Goal: Task Accomplishment & Management: Use online tool/utility

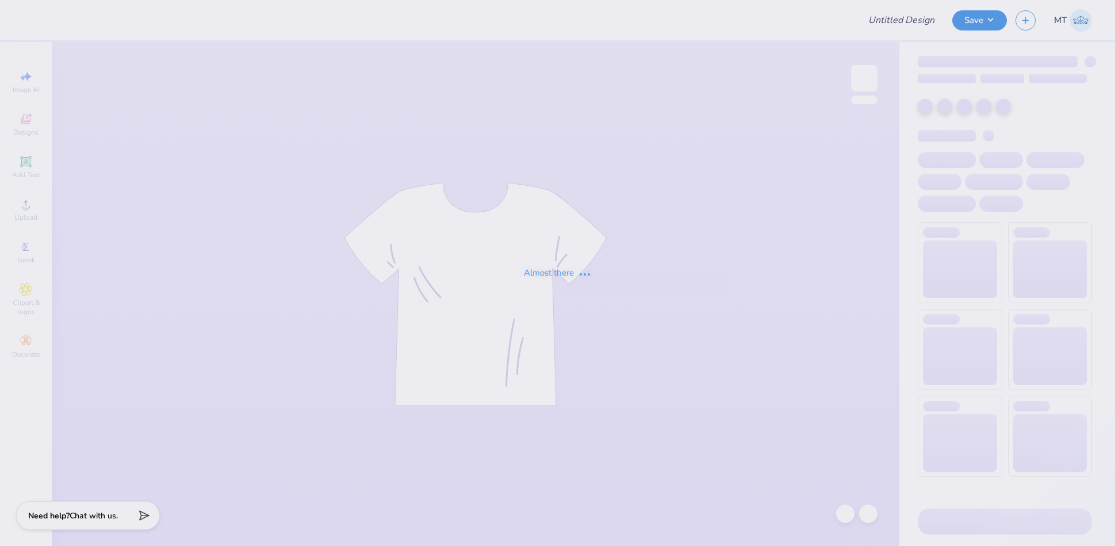
type input "FPS239910"
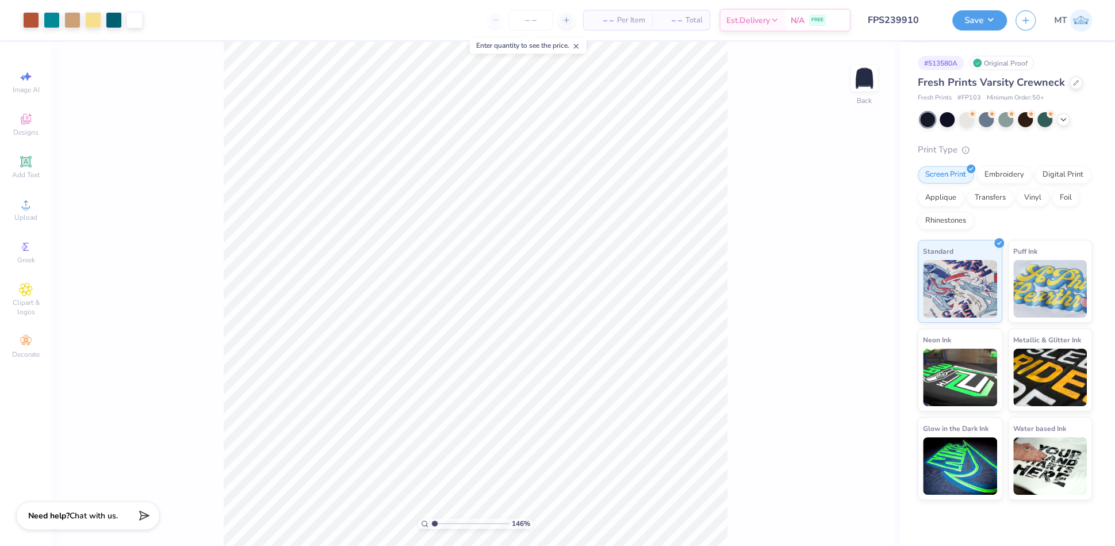
type input "1"
click at [848, 292] on input "2.00" at bounding box center [856, 291] width 41 height 16
type input "3.00"
type input "1"
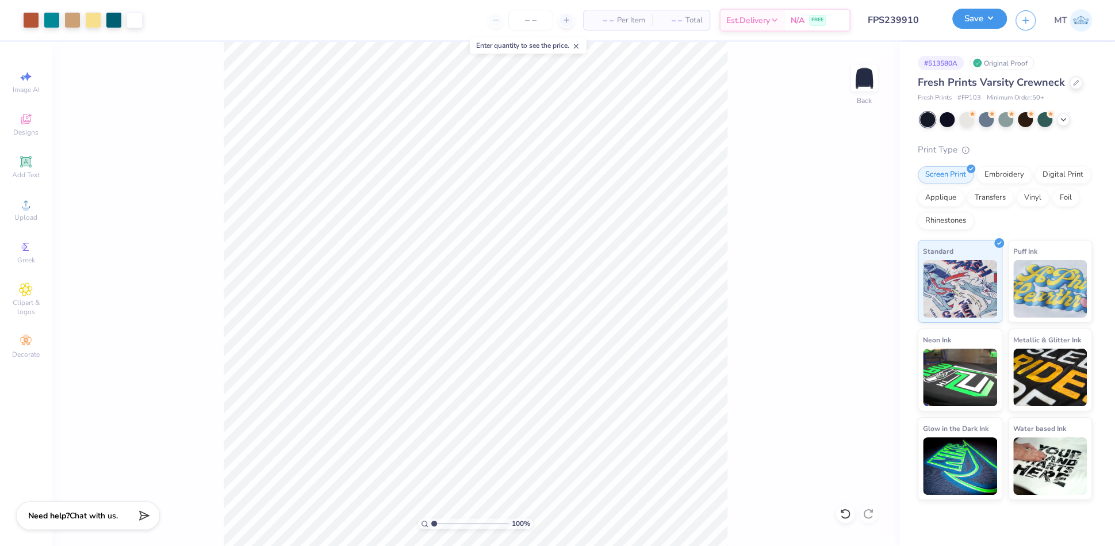
click at [985, 16] on button "Save" at bounding box center [979, 19] width 55 height 20
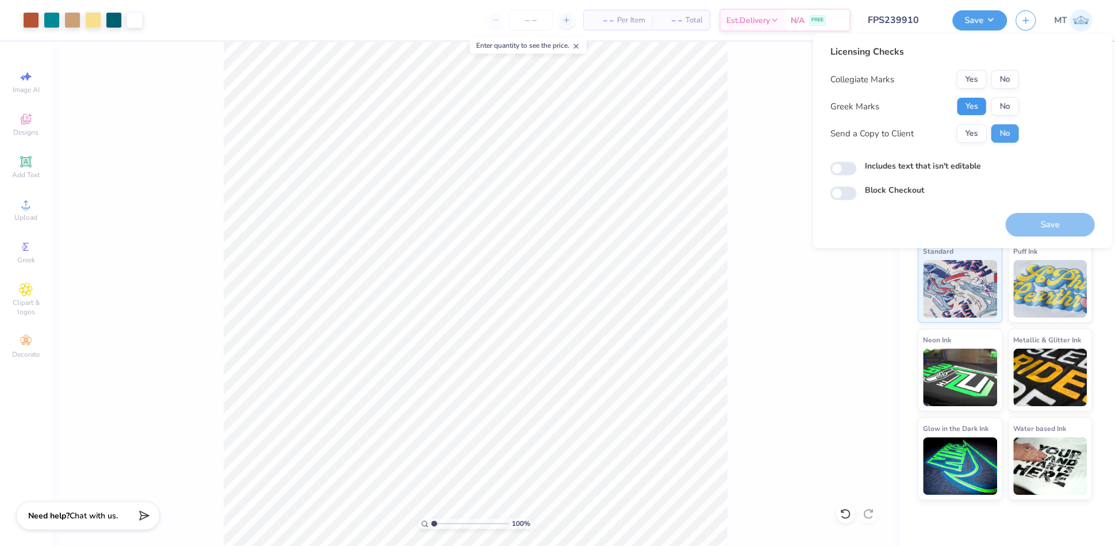
click at [975, 110] on button "Yes" at bounding box center [971, 106] width 30 height 18
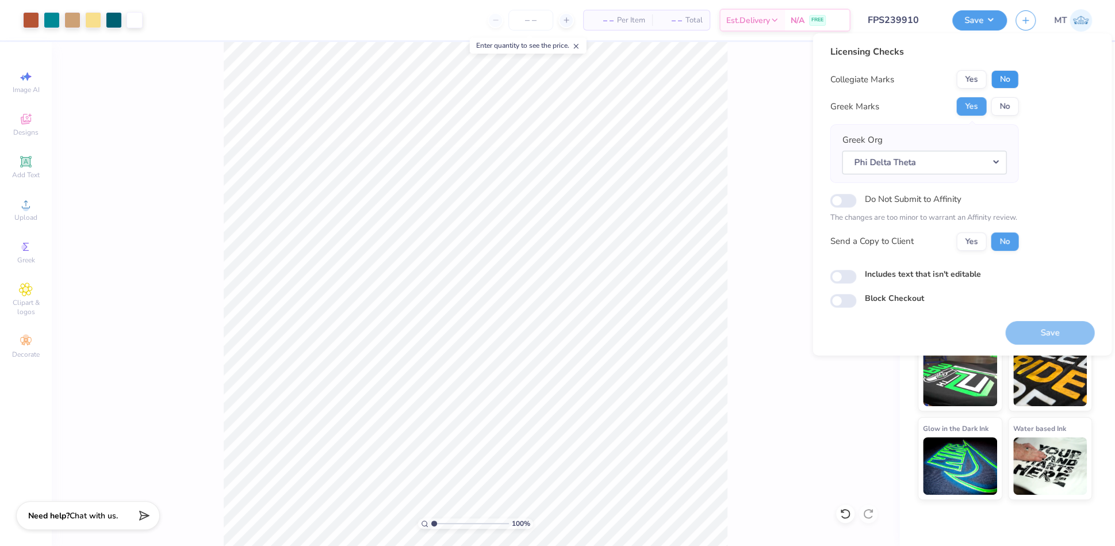
click at [1005, 84] on button "No" at bounding box center [1005, 79] width 28 height 18
click at [1056, 334] on button "Save" at bounding box center [1049, 333] width 89 height 24
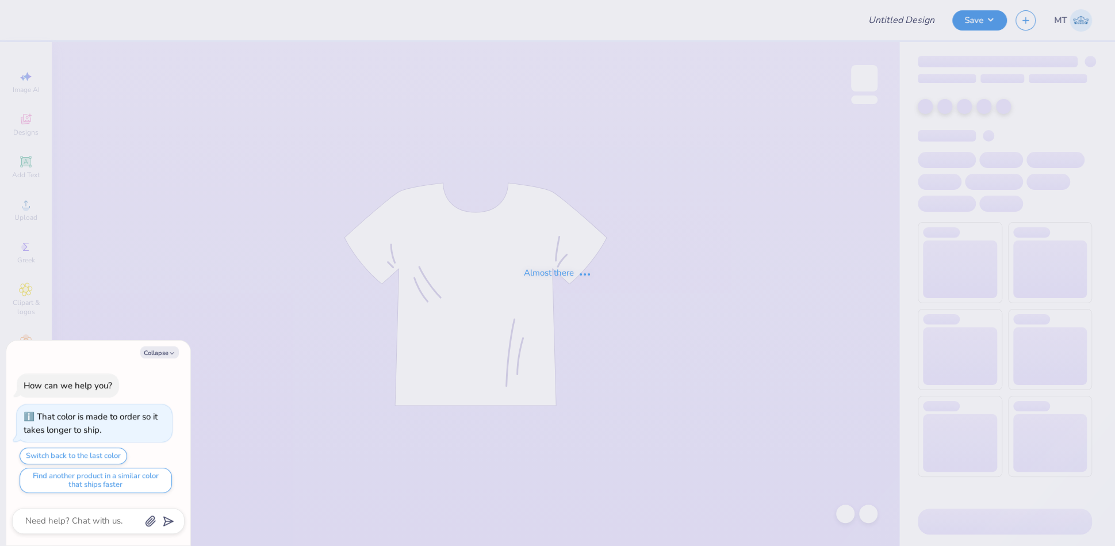
type textarea "x"
type input "FPS239911"
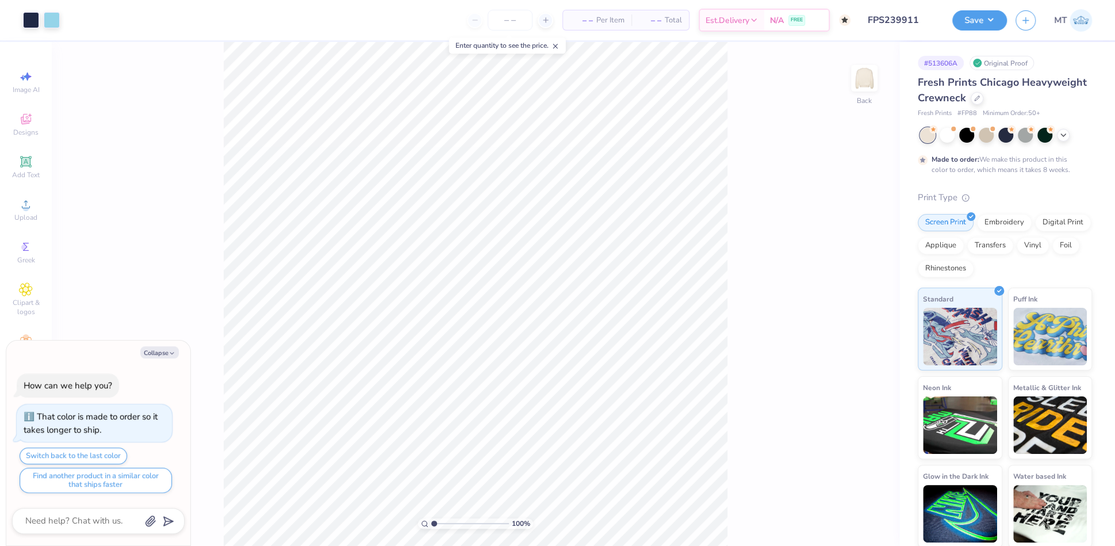
type textarea "x"
type input "3.88417522824324"
type textarea "x"
type input "9.87264816430163"
type textarea "x"
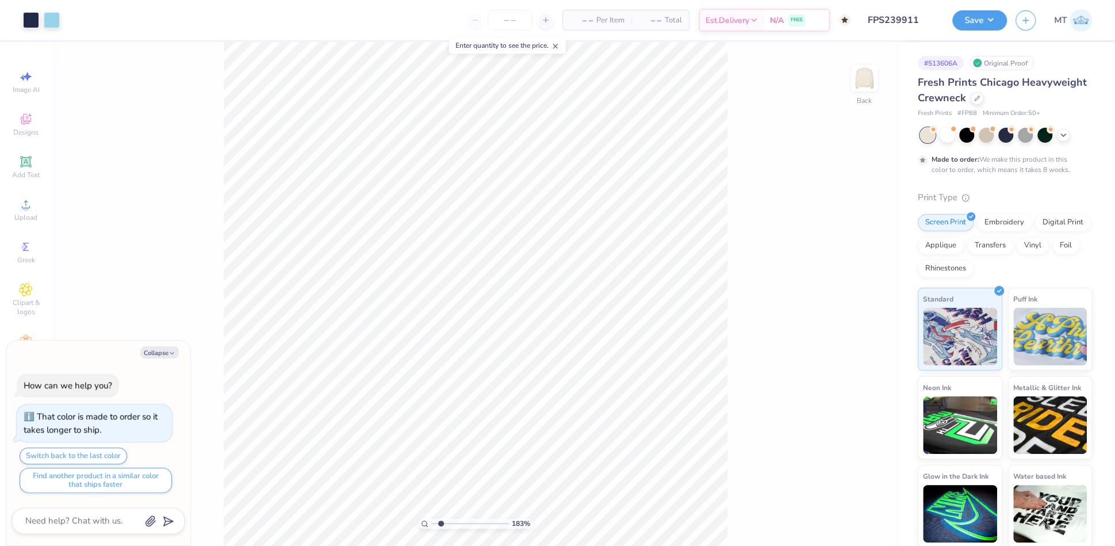
type input "2.21062464782826"
type textarea "x"
type input "3.32637115207853"
click at [164, 354] on button "Collapse" at bounding box center [159, 352] width 39 height 12
type textarea "x"
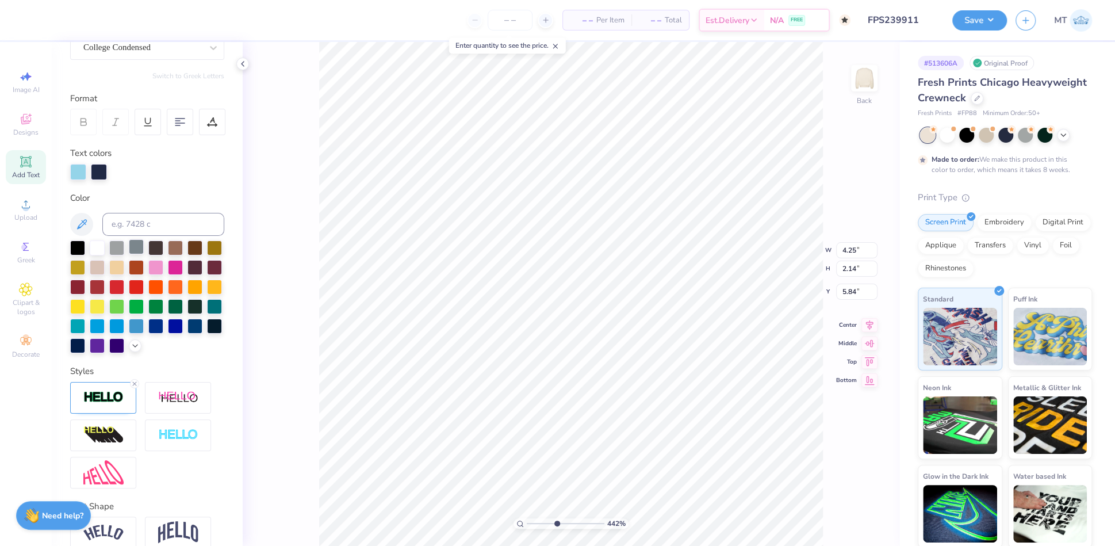
scroll to position [186, 0]
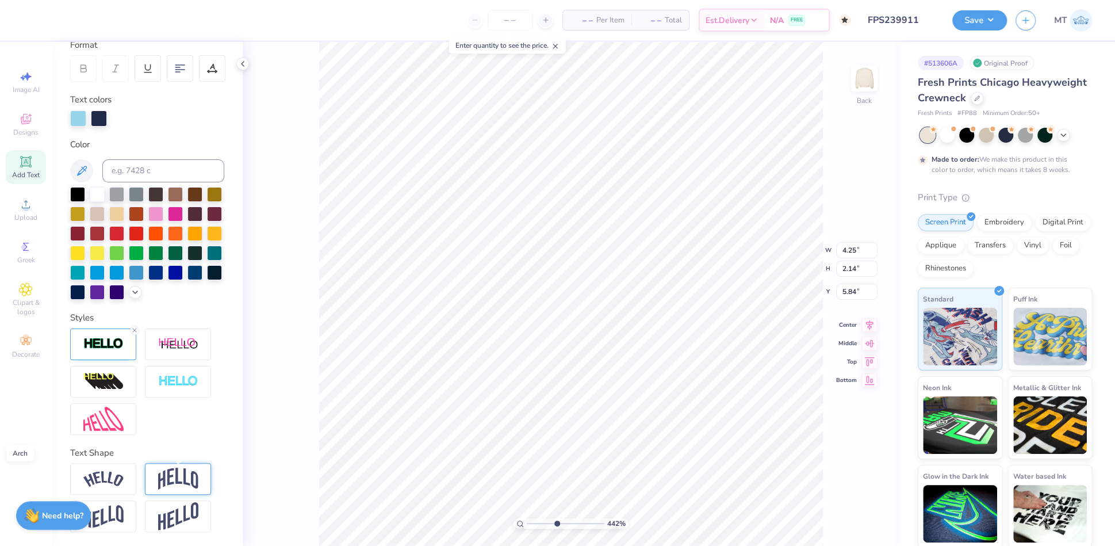
click at [181, 474] on img at bounding box center [178, 478] width 40 height 22
type input "4.42151095707841"
type input "3.01"
type input "5.40"
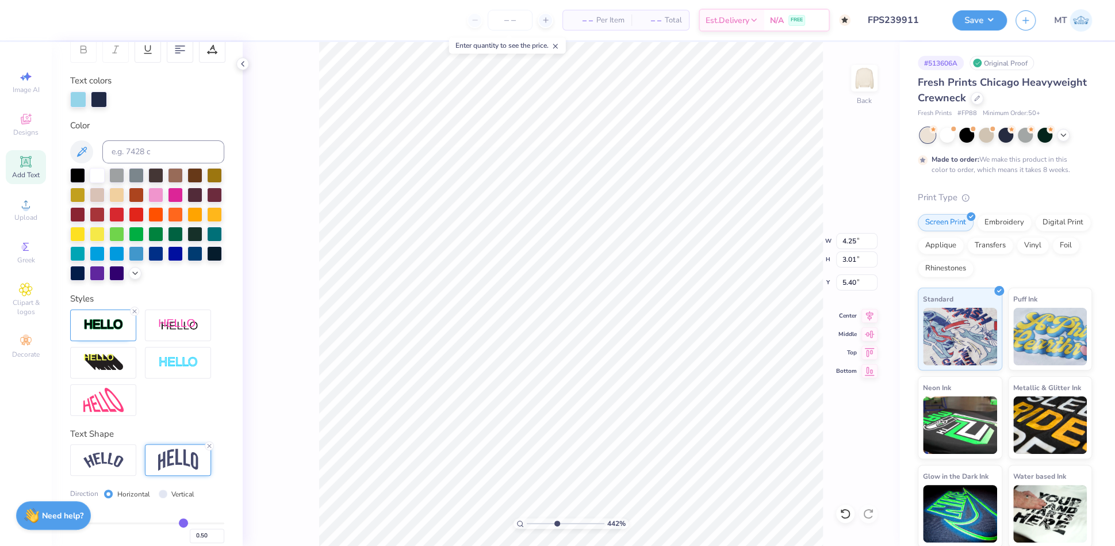
scroll to position [253, 0]
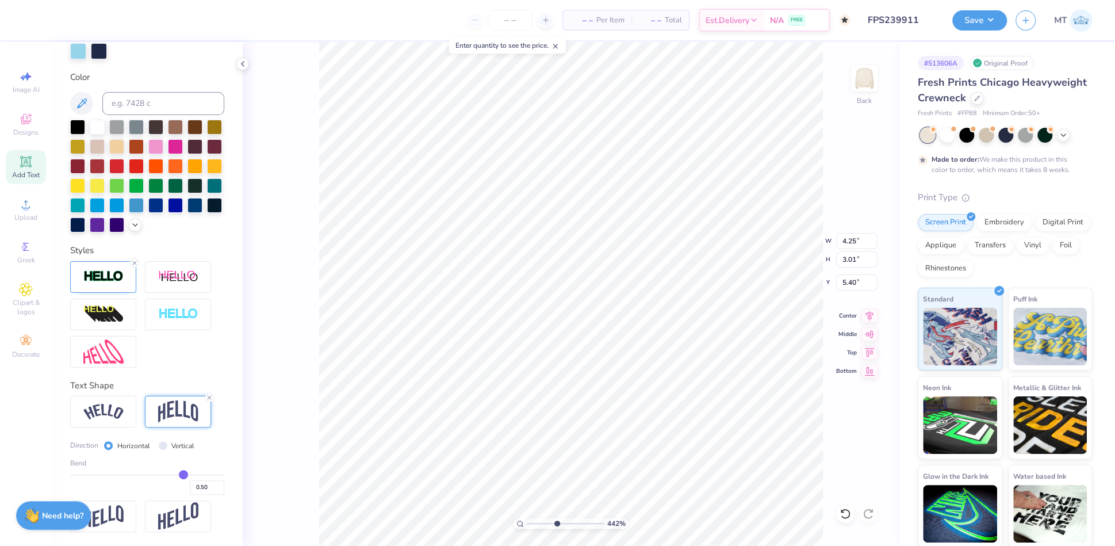
type input "0.51"
type input "0.5"
type input "0.50"
type input "0.49"
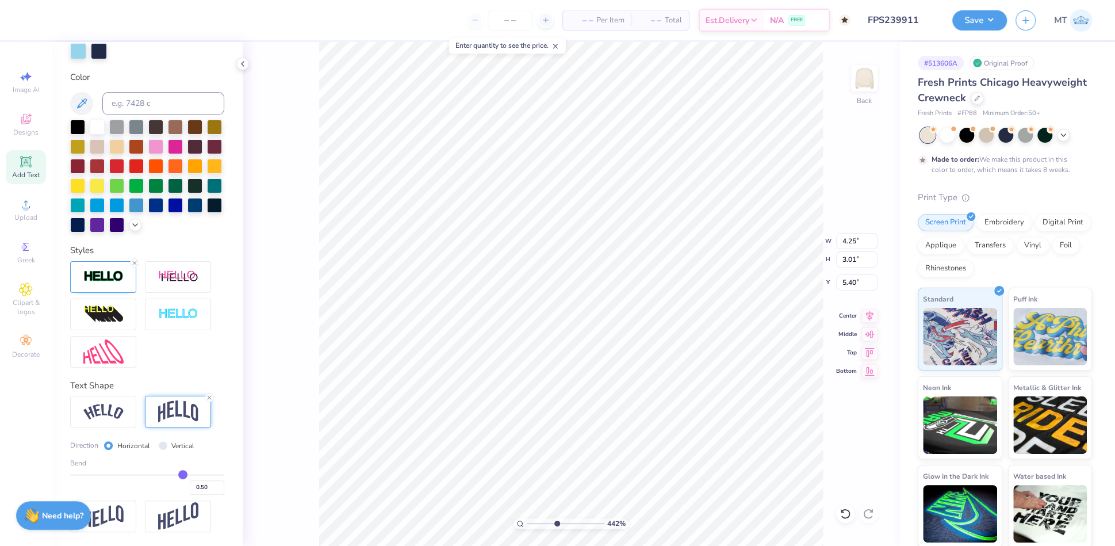
type input "0.49"
type input "0.48"
type input "0.47"
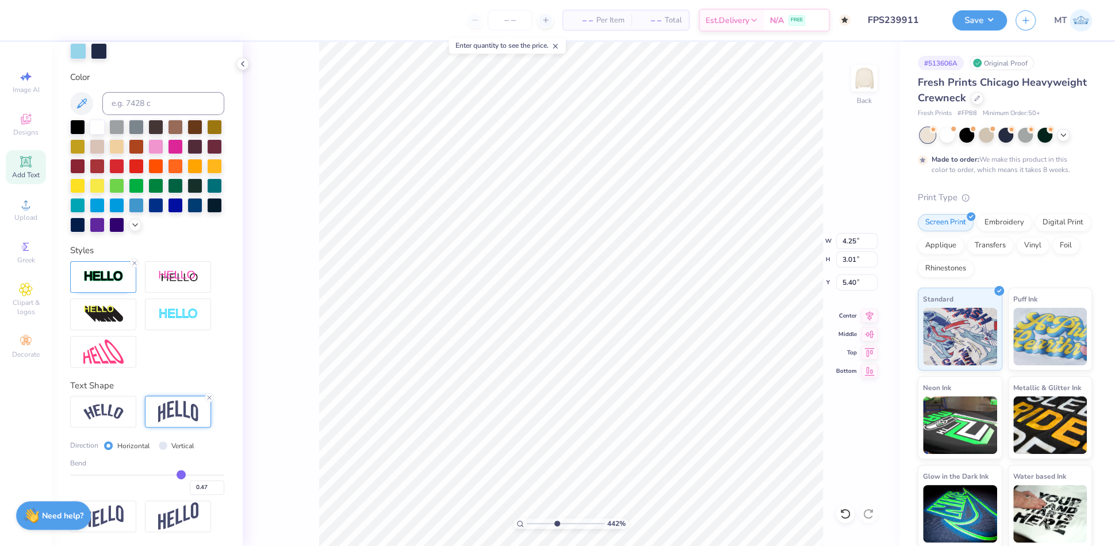
type input "0.43"
type input "0.42"
type input "0.41"
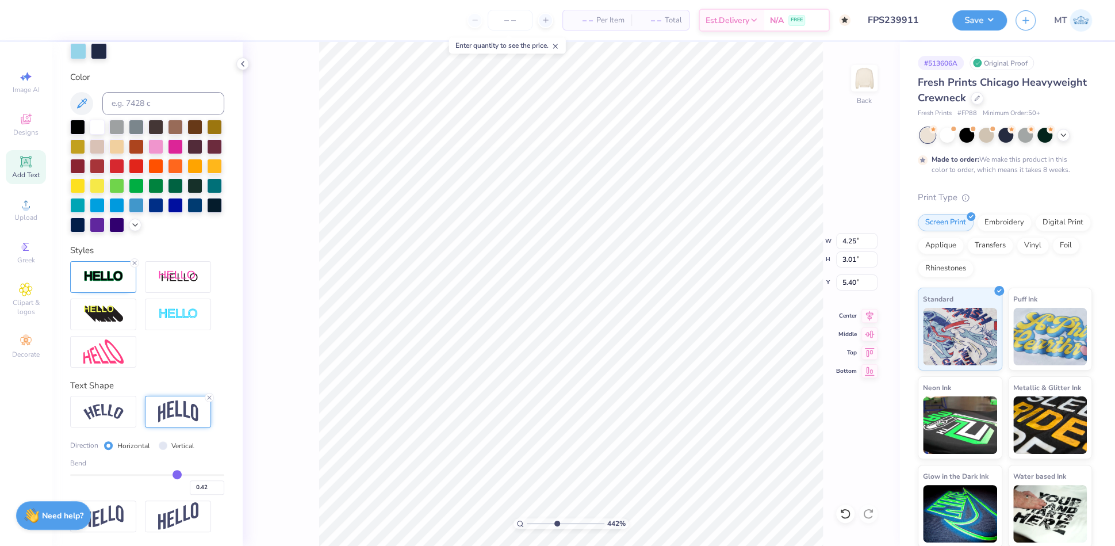
type input "0.41"
type input "0.39"
type input "0.38"
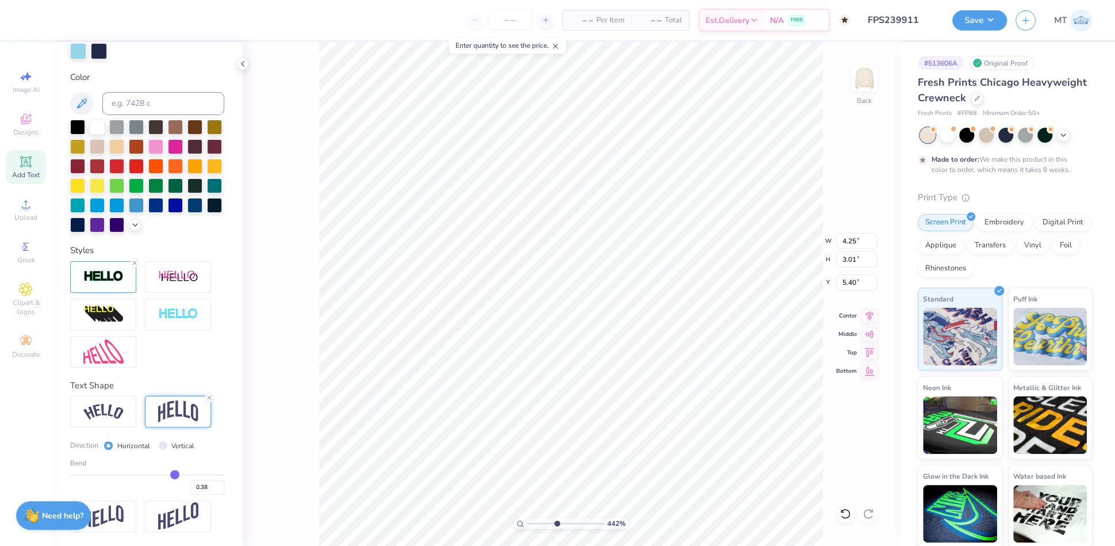
type input "0.37"
type input "0.36"
type input "0.35"
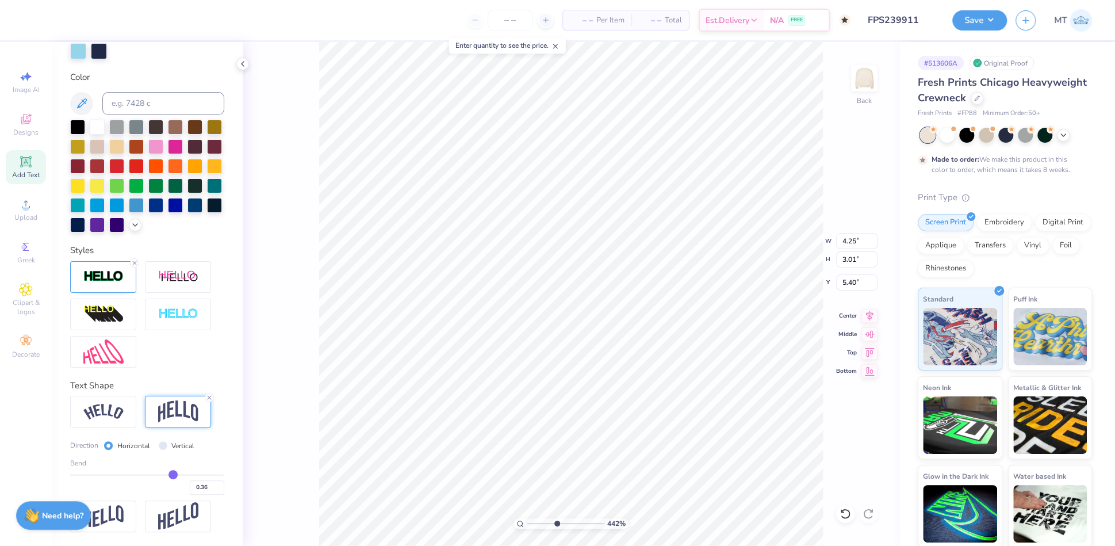
type input "0.35"
type input "0.33"
type input "0.32"
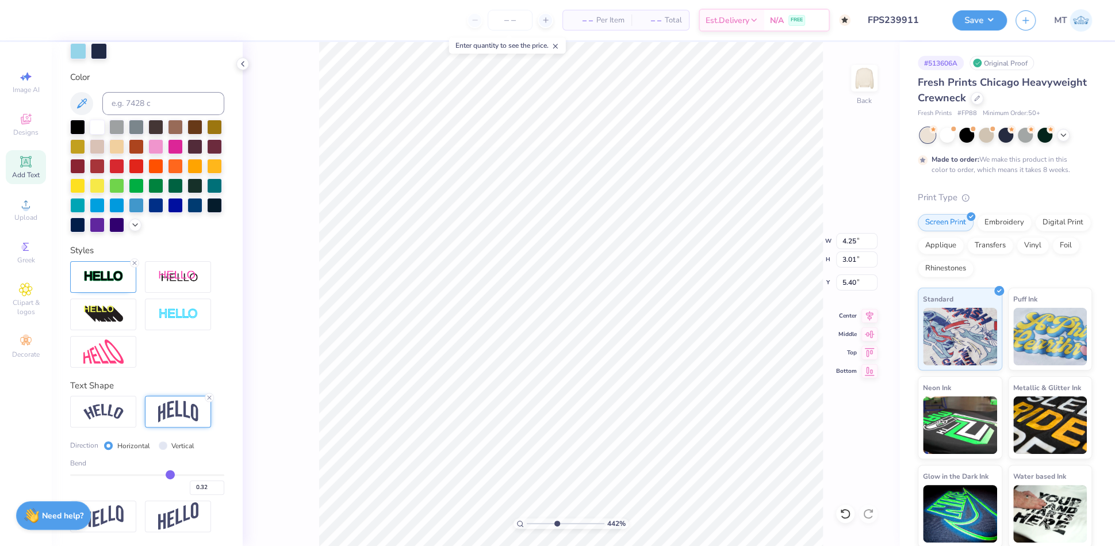
type input "0.3"
type input "0.30"
type input "0.28"
type input "0.27"
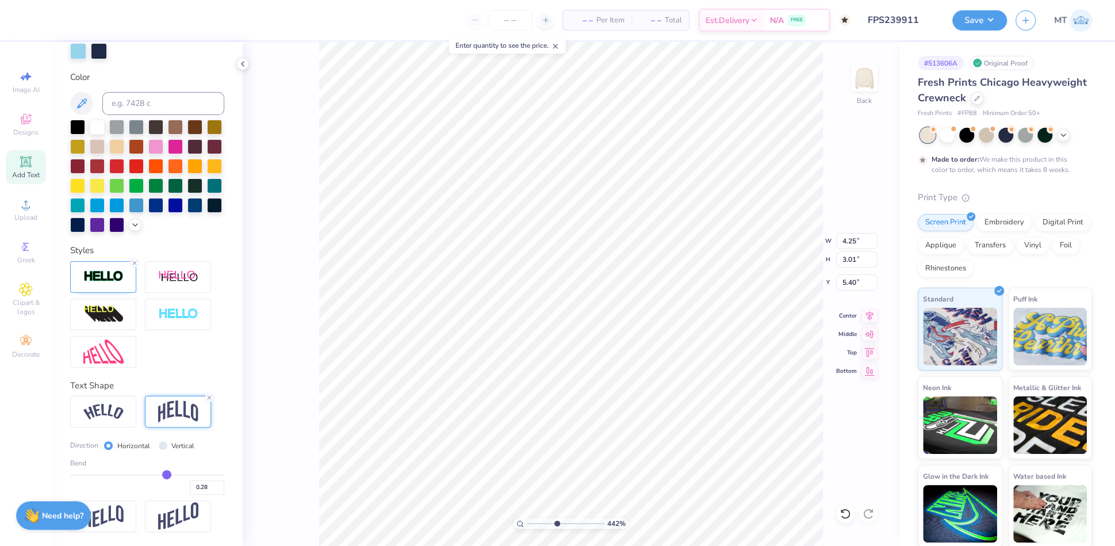
type input "0.27"
type input "0.26"
type input "0.25"
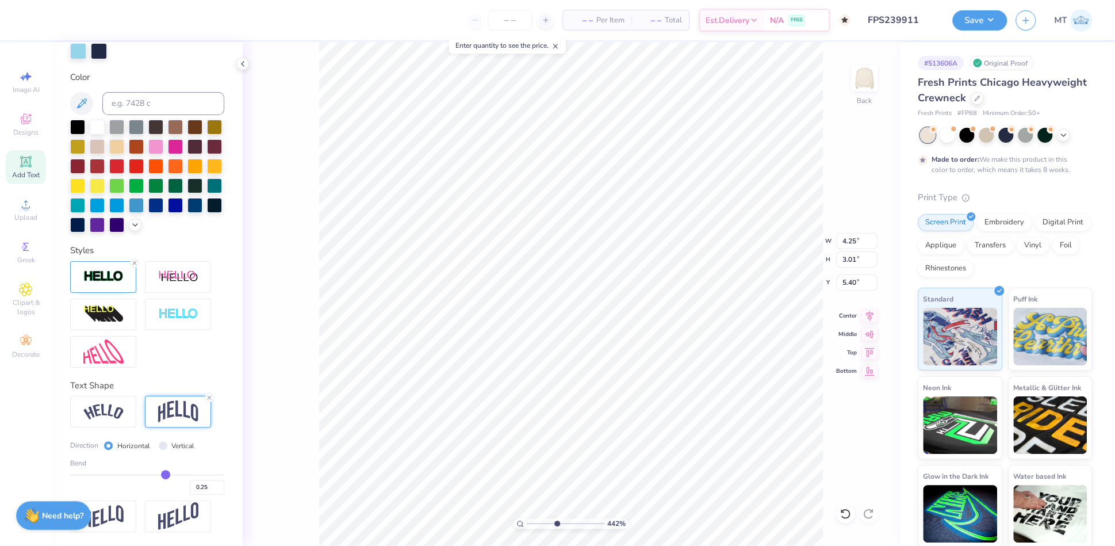
type input "0.24"
type input "0.23"
type input "0.22"
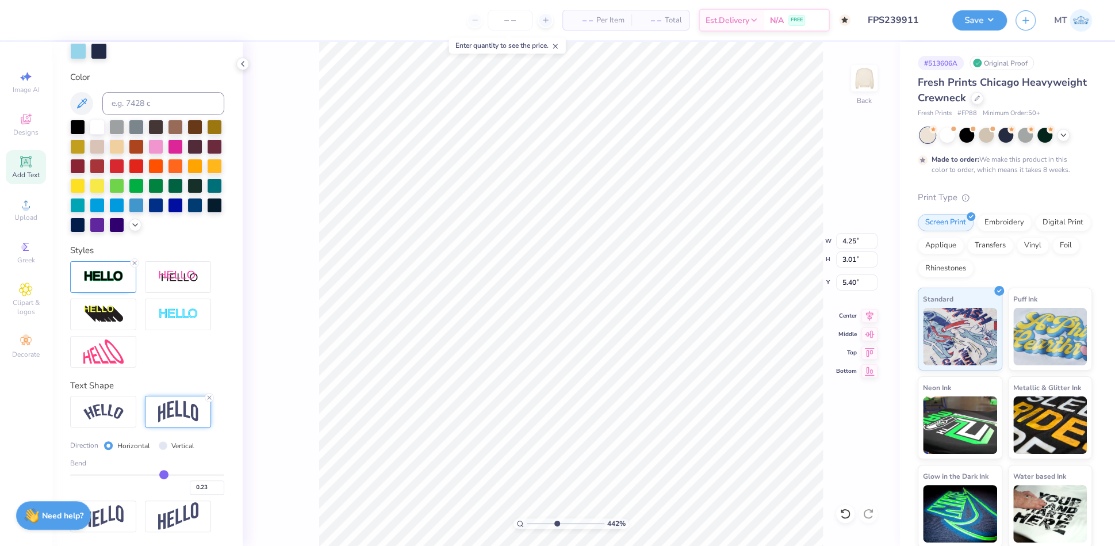
type input "0.22"
type input "0.21"
type input "4.42151095707841"
type input "0.19"
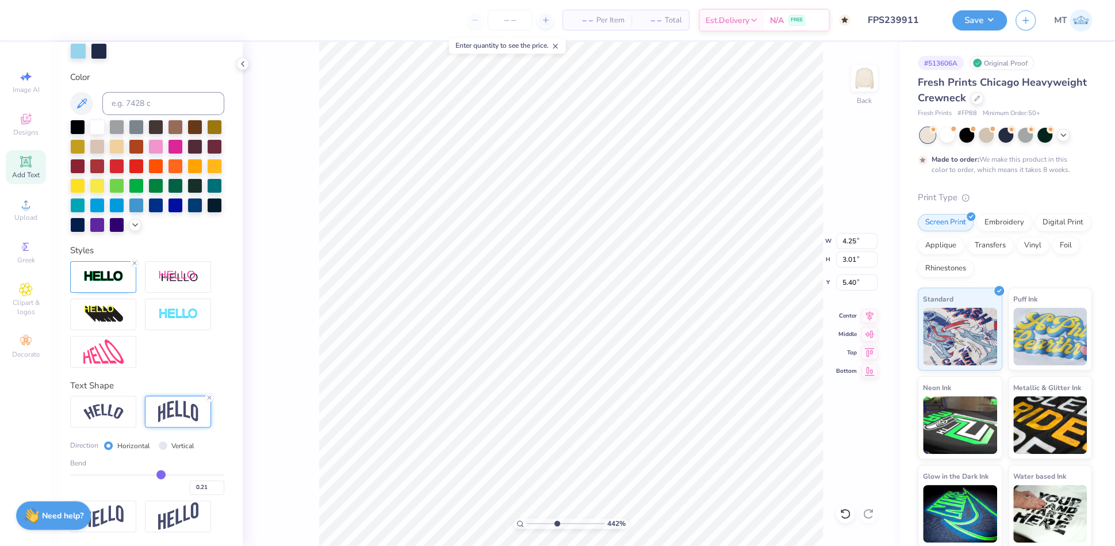
type input "4.42151095707841"
type input "0.19"
type input "4.42151095707841"
type input "2.49"
type input "5.66"
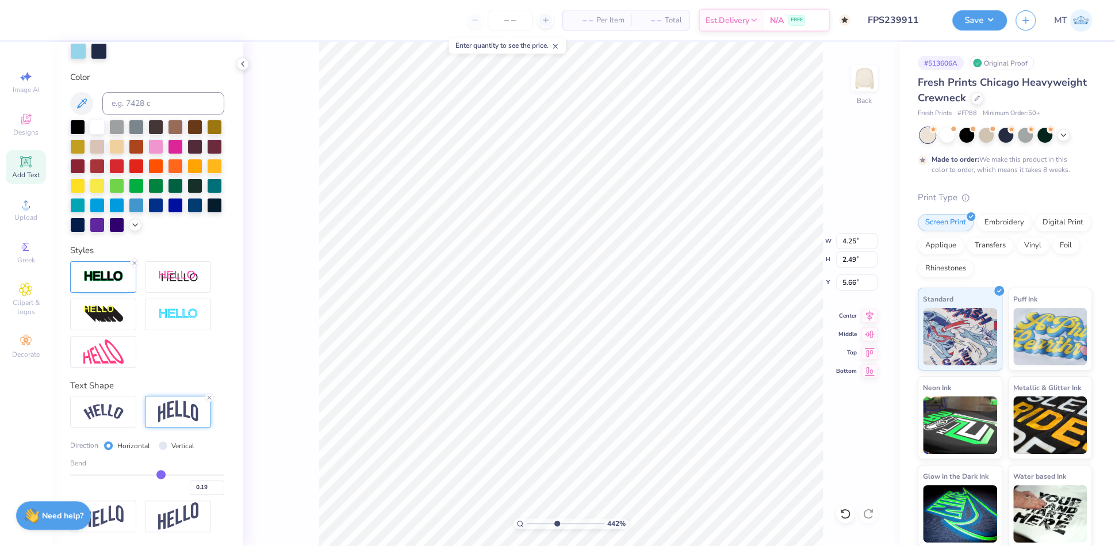
type input "0.18"
drag, startPoint x: 168, startPoint y: 474, endPoint x: 154, endPoint y: 474, distance: 15.0
type input "0.18"
click at [154, 474] on input "range" at bounding box center [147, 475] width 154 height 2
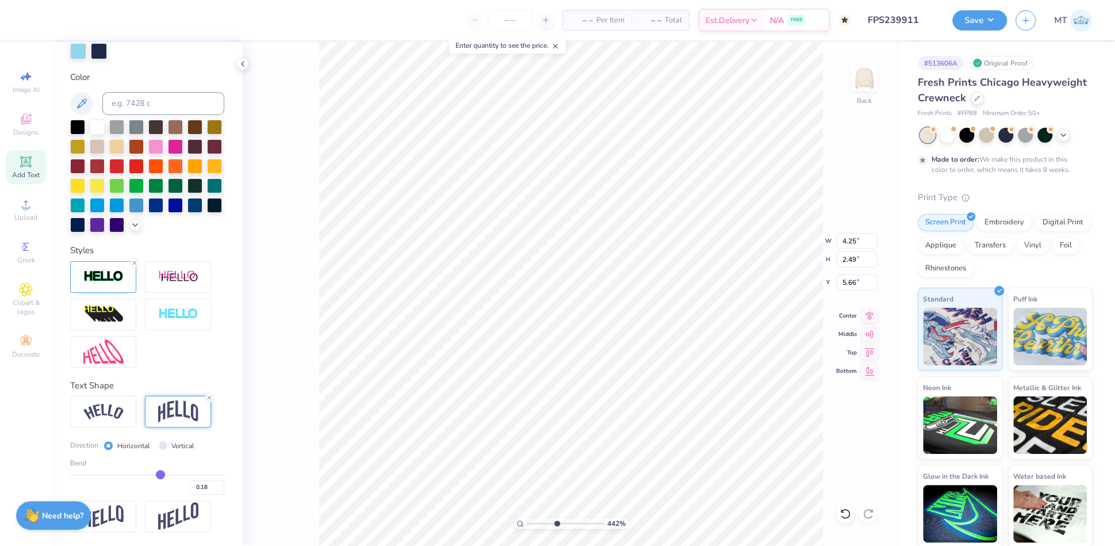
type input "4.42151095707841"
type input "2.44"
type input "5.69"
type input "0.13"
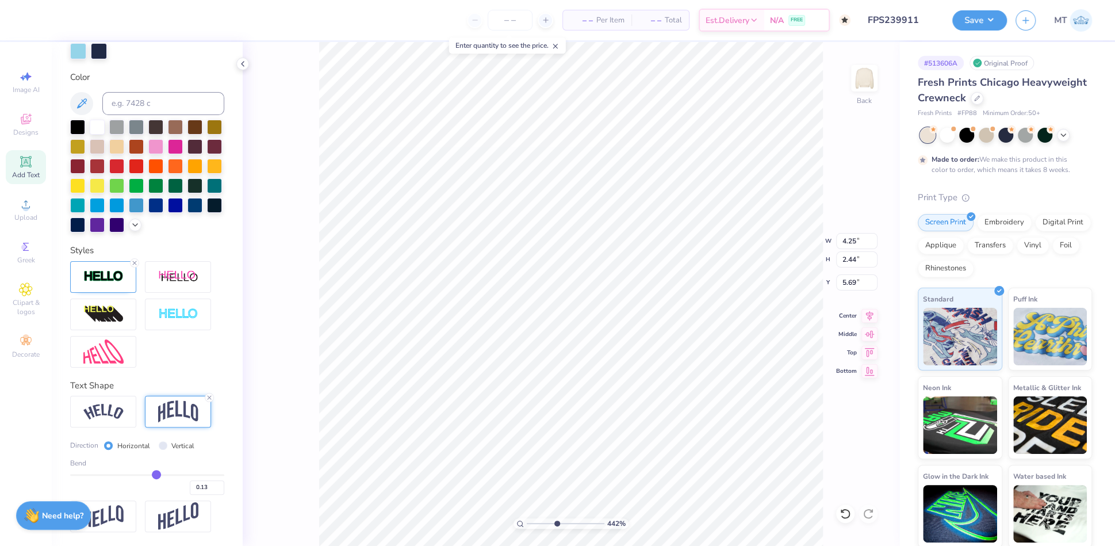
type input "0.12"
type input "0.11"
type input "0.1"
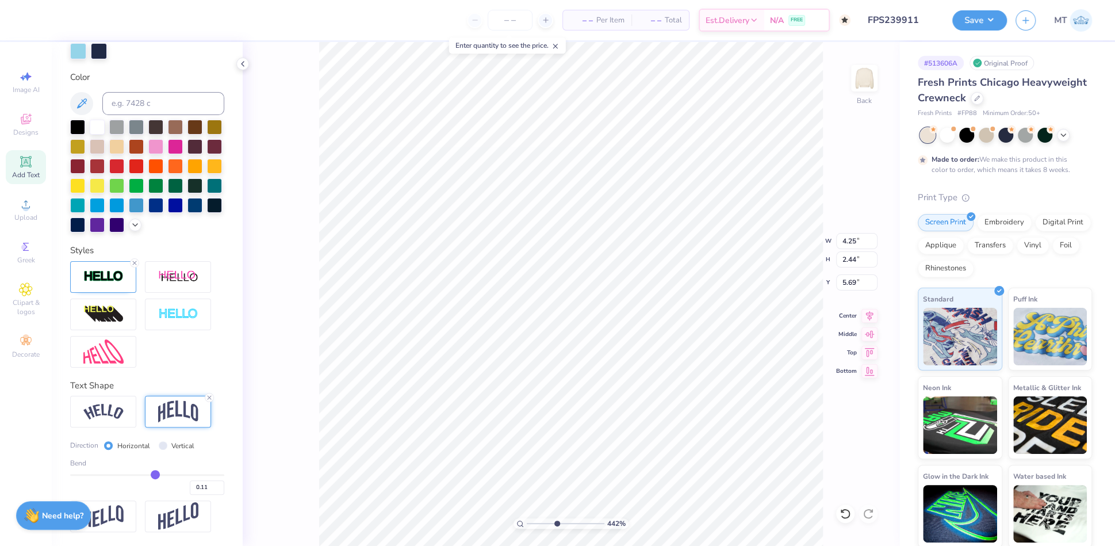
type input "0.10"
type input "0.1"
click at [148, 475] on input "range" at bounding box center [147, 475] width 154 height 2
type input "4.42151095707841"
type input "2.31"
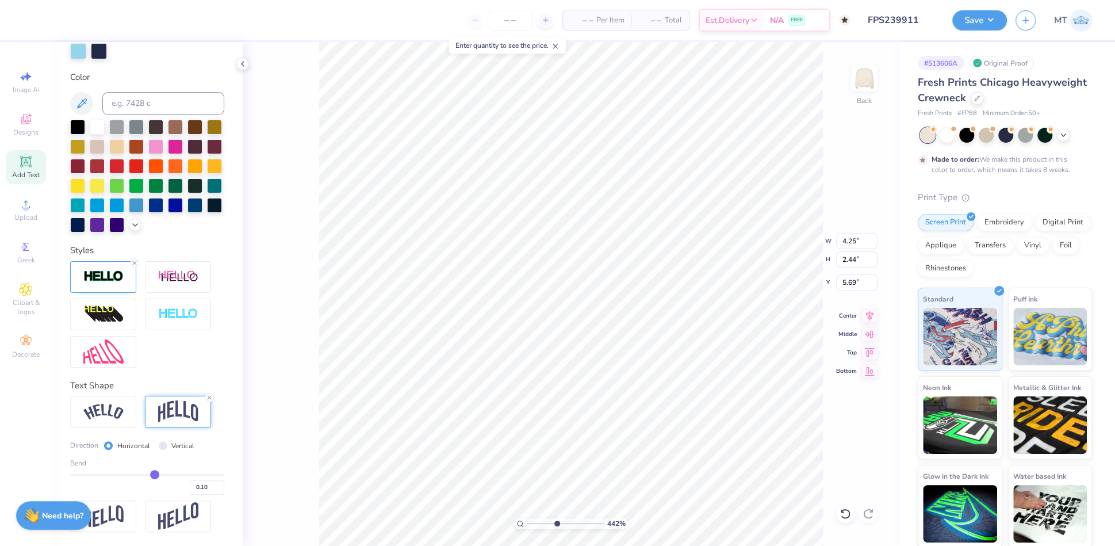
type input "5.75"
click at [843, 511] on icon at bounding box center [844, 513] width 11 height 11
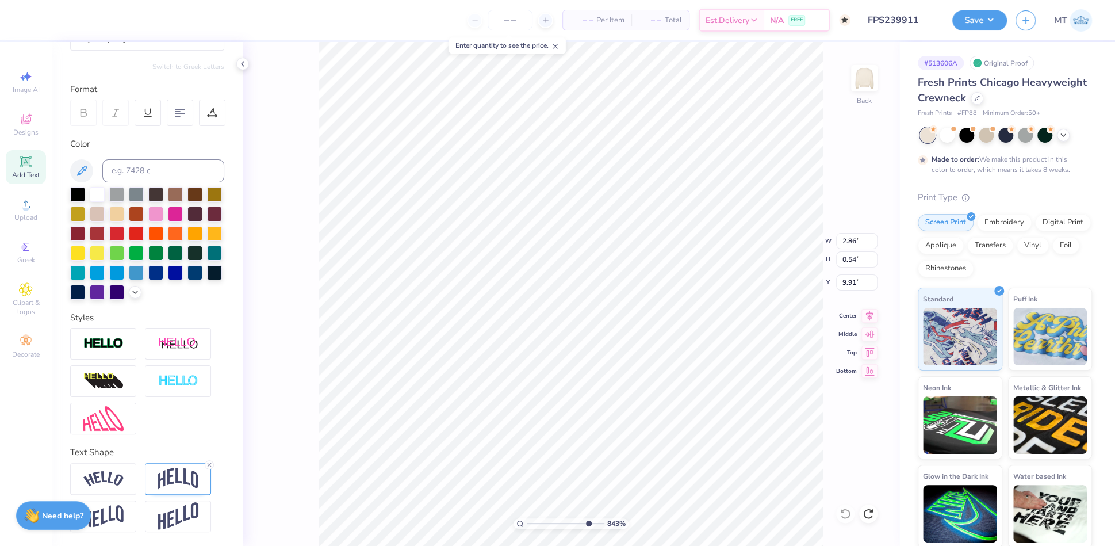
scroll to position [12, 1]
type input "8.43148353764586"
type textarea "T"
type input "8.43148353764586"
type textarea "The"
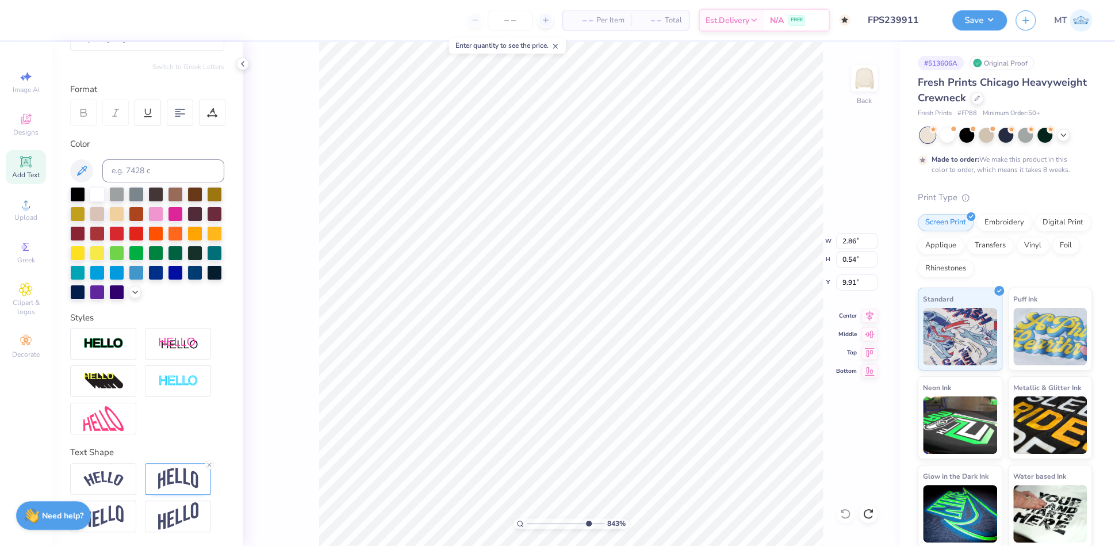
type input "8.43148353764586"
type textarea "Thet"
type input "8.43148353764586"
type textarea "Theta"
type input "8.43148353764586"
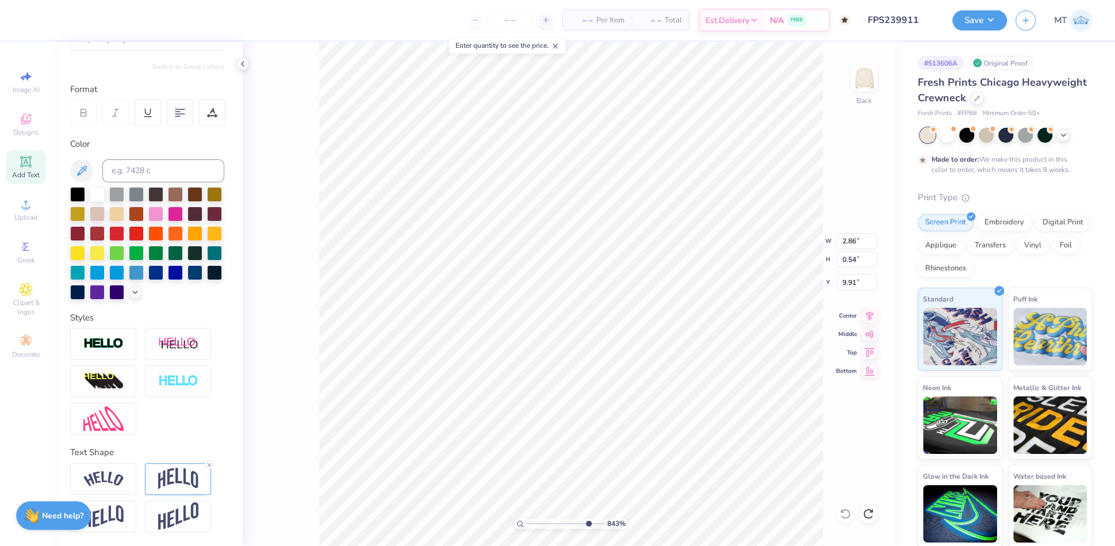
type textarea "Theta"
type input "8.43148353764586"
type textarea "Theta Ch"
type input "8.43148353764586"
type textarea "Theta Cha"
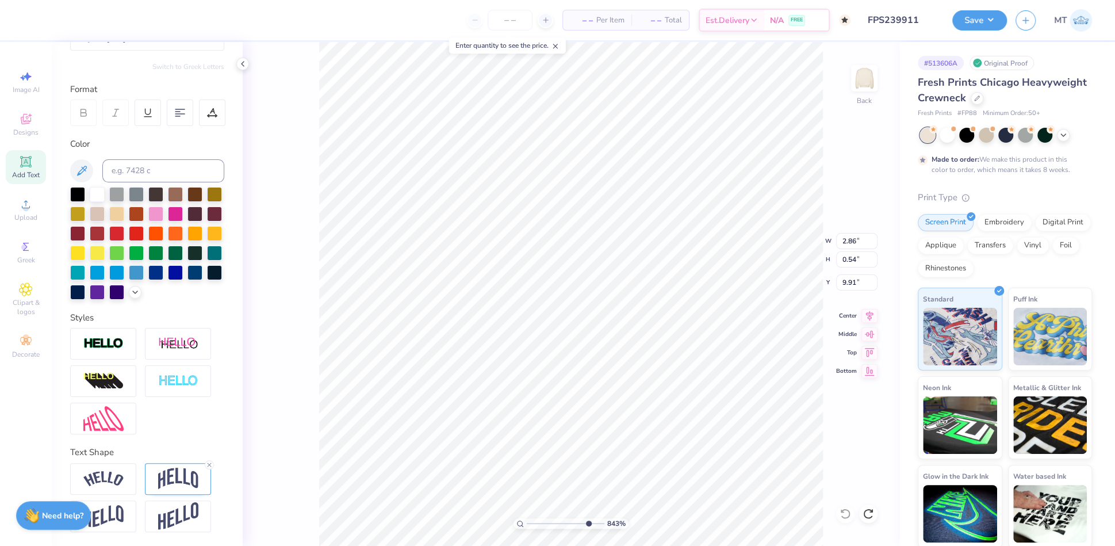
type input "8.43148353764586"
type textarea "Theta Chap"
type input "8.43148353764586"
type textarea "Theta Chapt"
type input "8.43148353764586"
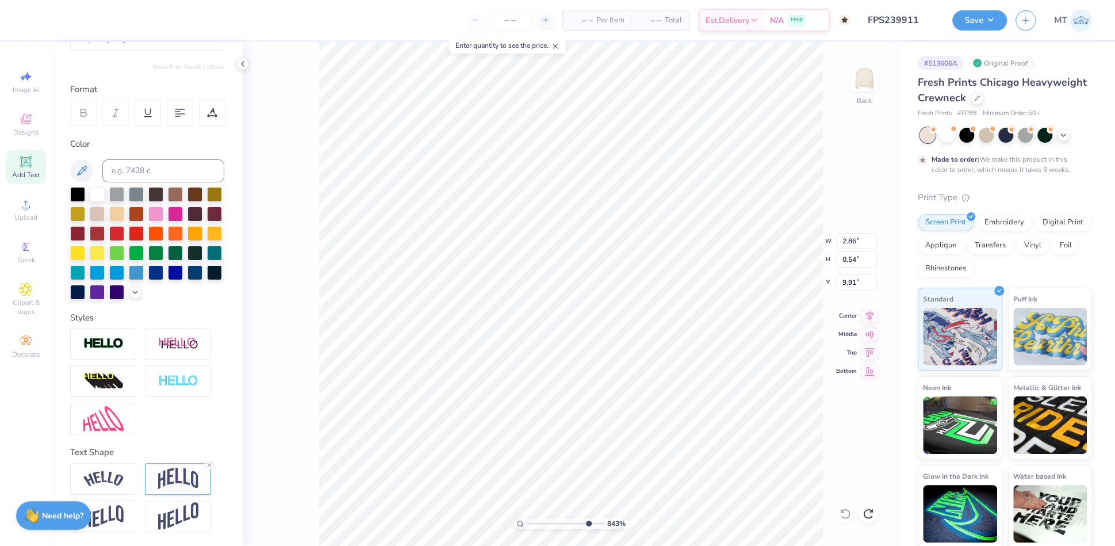
type textarea "Theta Chapte"
type input "8.43148353764586"
type textarea "Theta Chapter"
type input "8.43148353764586"
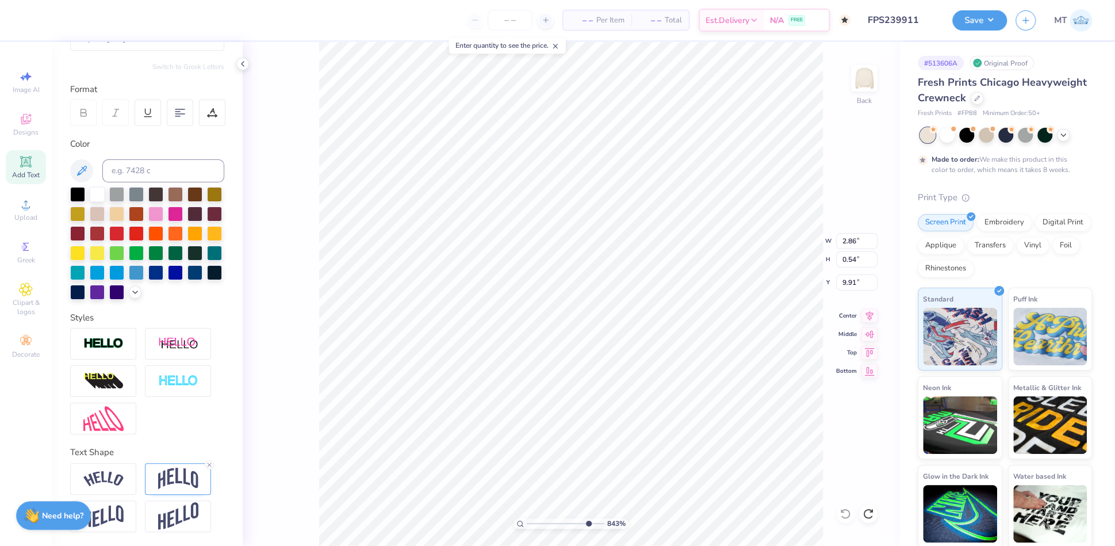
type input "8.00"
type input "9.25"
type input "2.00"
type input "3.82148036874086"
type input "2.31"
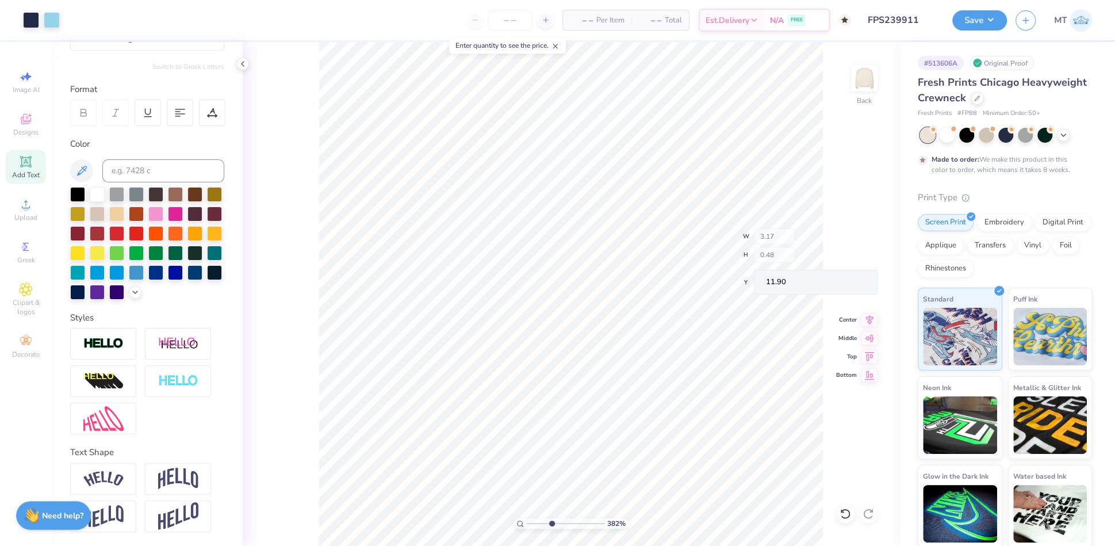
type input "0.46"
type input "11.14"
type input "9.08508538248831"
type input "9.87"
type input "9.08508538248831"
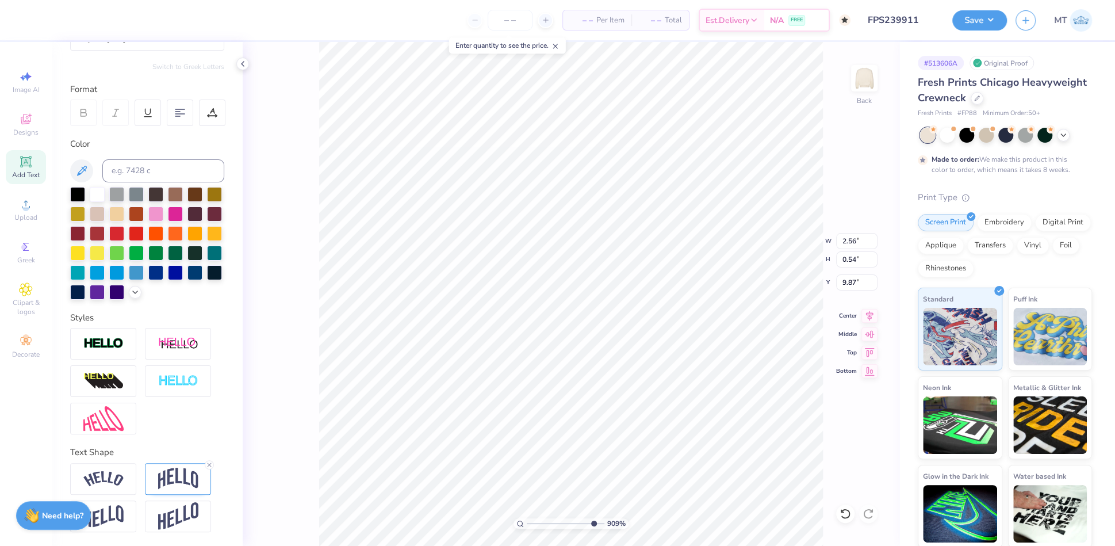
type input "2.47"
type input "0.52"
type input "9.89"
type input "9.08508538248831"
type input "9.88"
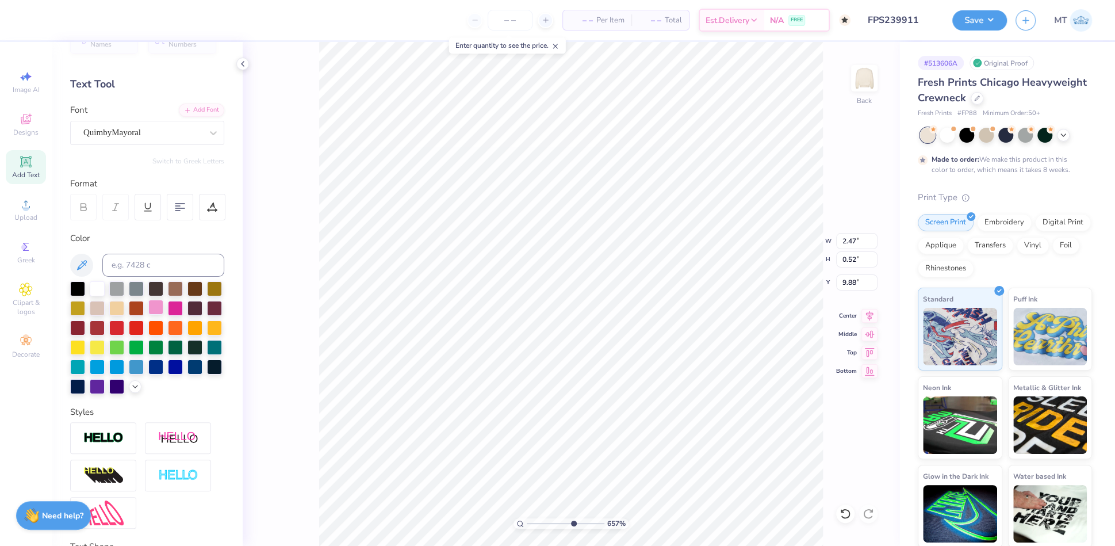
scroll to position [0, 0]
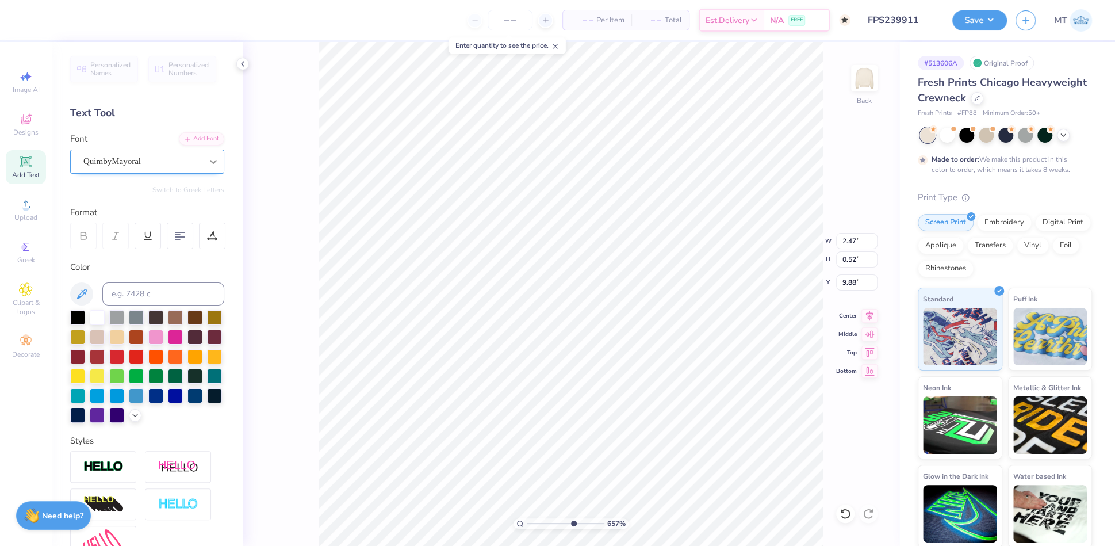
click at [208, 162] on icon at bounding box center [213, 161] width 11 height 11
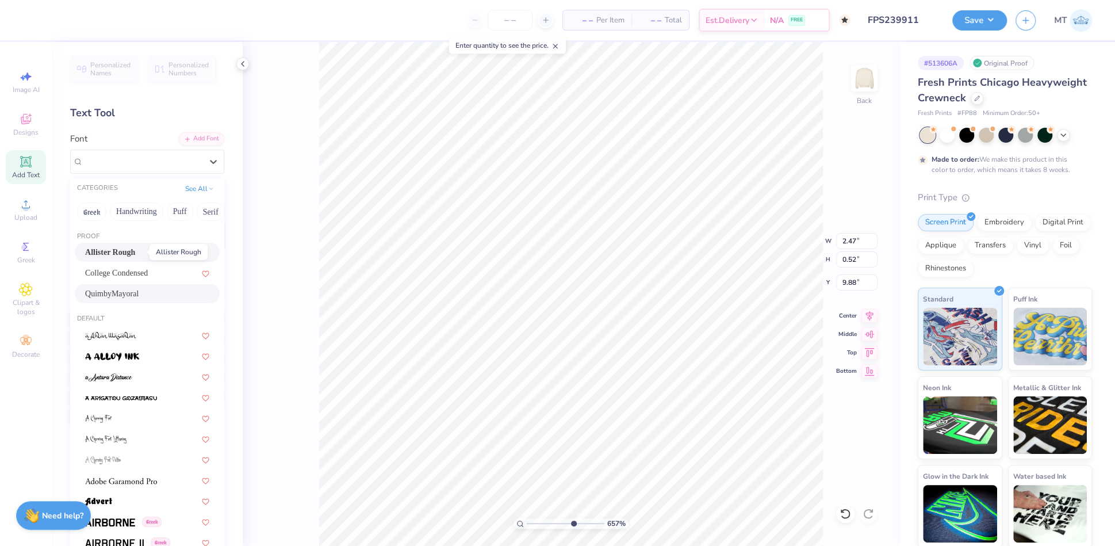
click at [129, 256] on span "Allister Rough" at bounding box center [110, 252] width 50 height 12
type input "6.57482053055923"
type input "3.29"
type input "0.51"
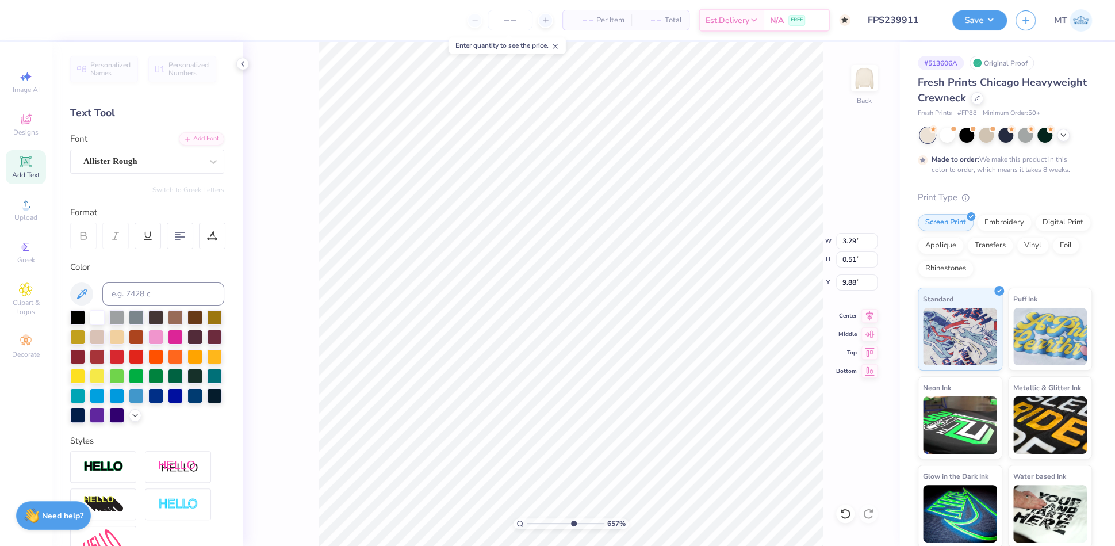
scroll to position [12, 1]
type input "6.57482053055923"
type textarea "TH Chapter"
type input "6.57482053055923"
type textarea "THE Chapter"
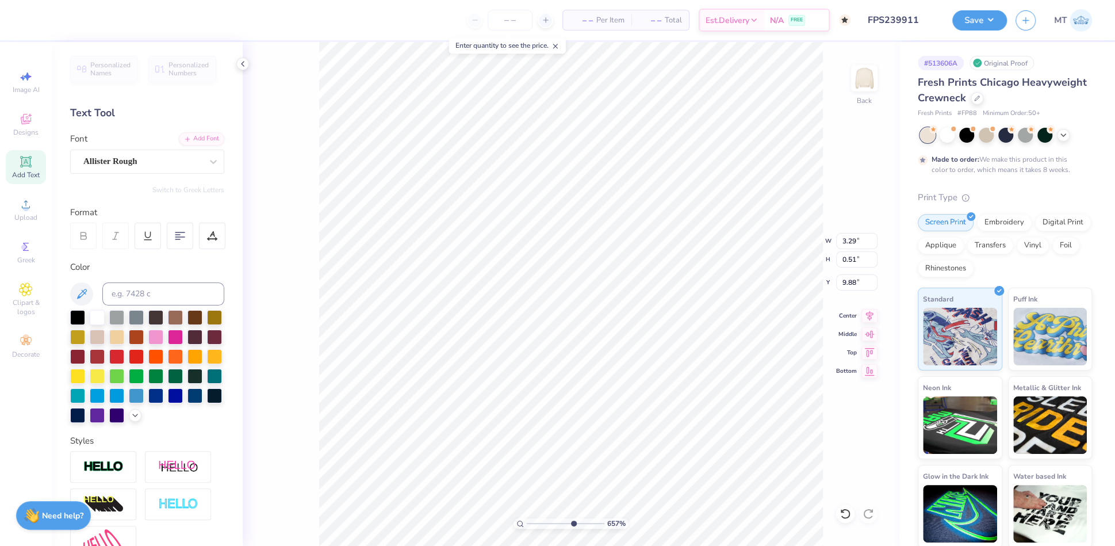
type input "6.57482053055923"
type textarea "THET Chapter"
type input "6.57482053055923"
type textarea "THETA Chapter"
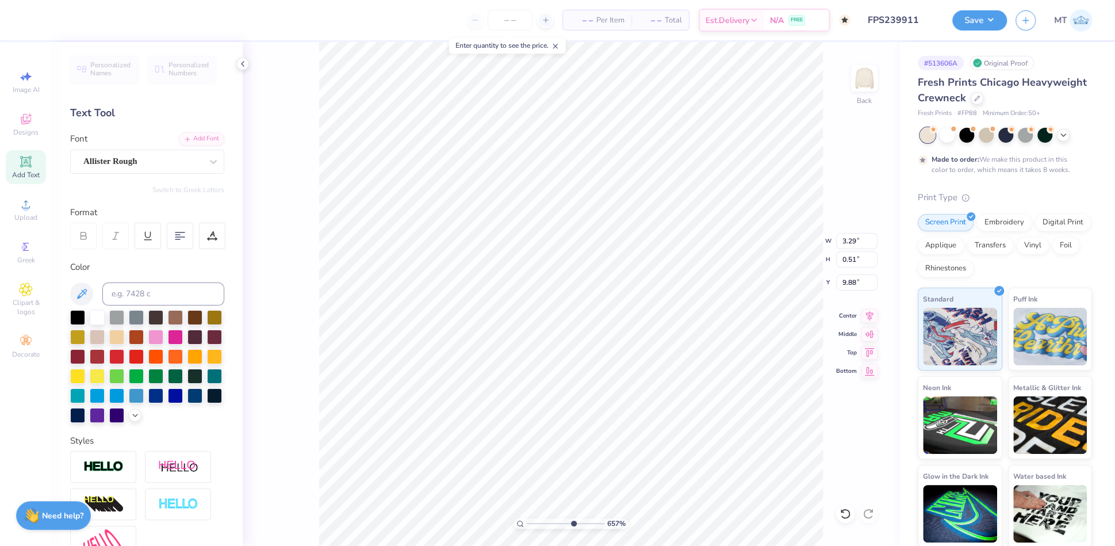
scroll to position [12, 3]
type input "6.57482053055923"
type textarea "THETA CH"
type input "6.57482053055923"
type textarea "THETA CHA"
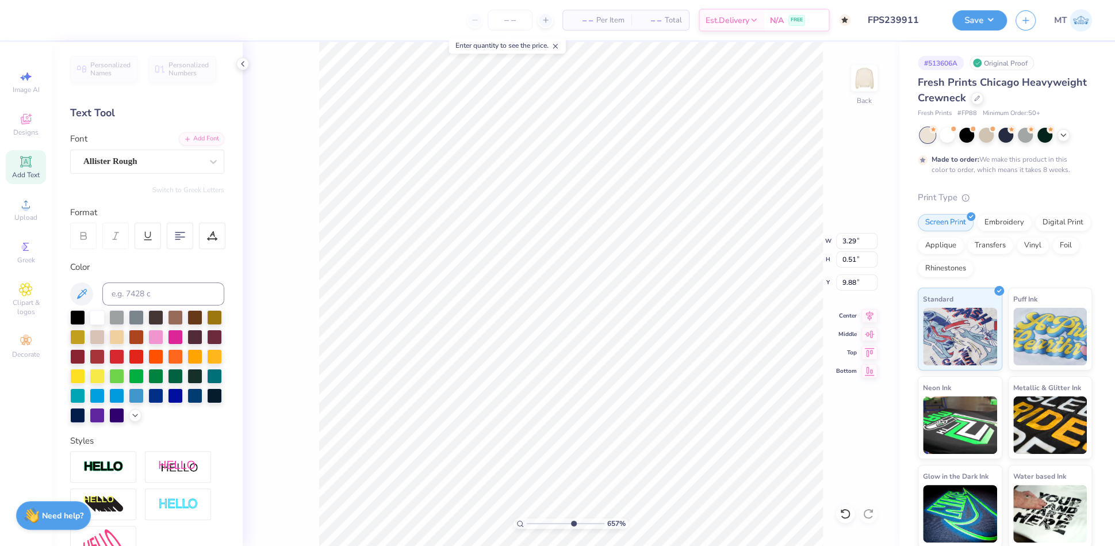
type input "6.57482053055923"
type textarea "THETA CHAP"
type input "6.57482053055923"
type textarea "THETA CHAPT"
type input "6.57482053055923"
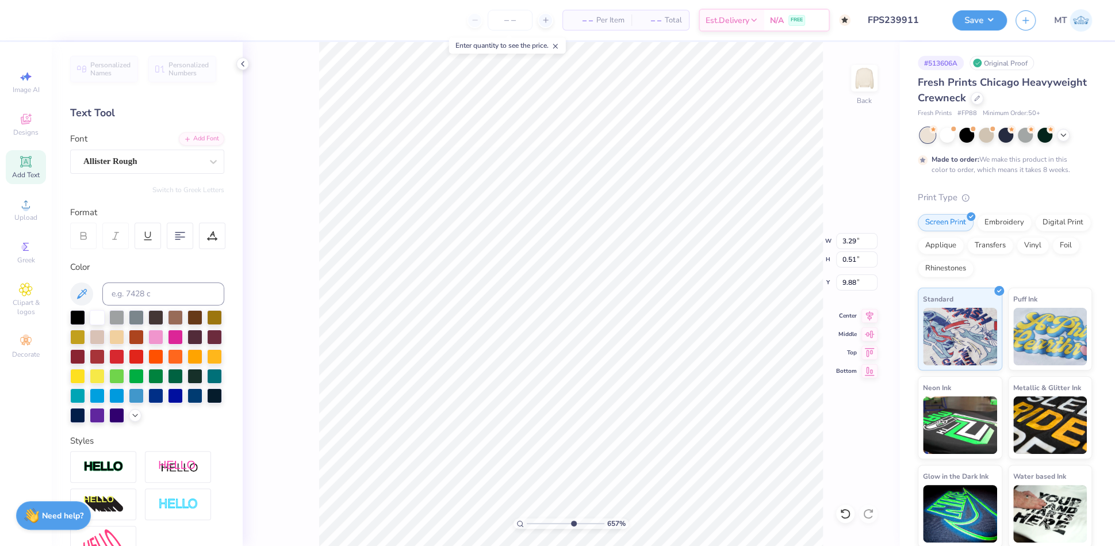
type textarea "THETA CHAPTE"
type input "6.57482053055923"
type textarea "THETA CHAPTER"
type input "6.57482053055923"
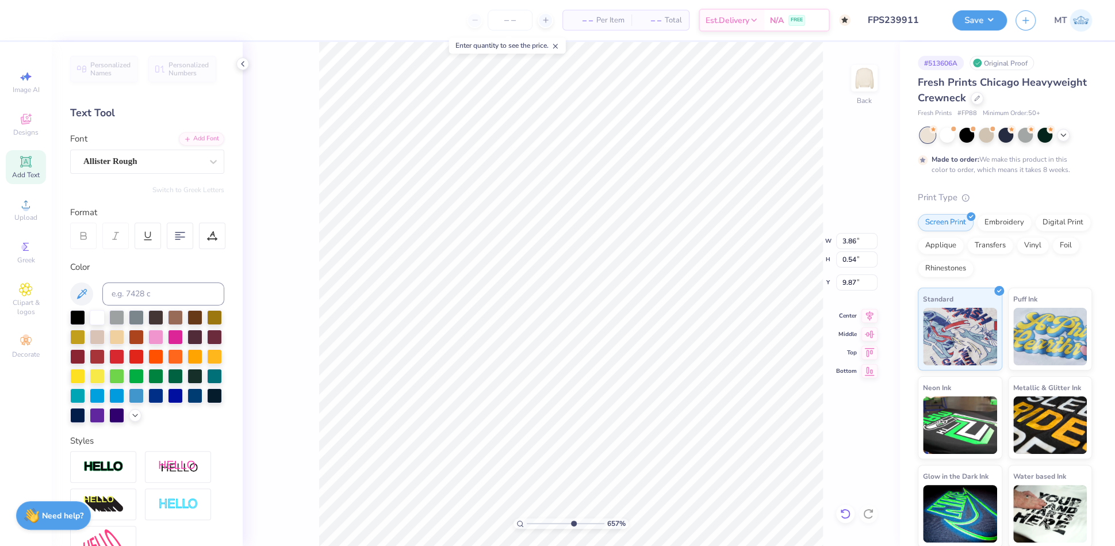
type input "9.91"
type input "7.41055930951393"
type input "3.30"
type input "0.47"
type input "9.94"
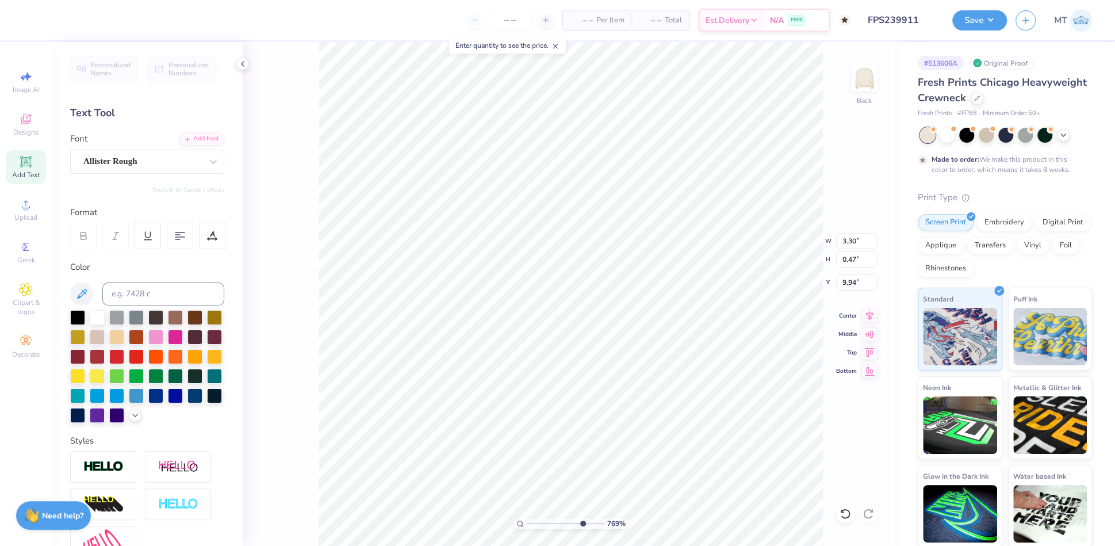
type input "7.6851670527332"
type input "3.06"
type input "0.43"
type input "9.97"
type input "7.6851670527332"
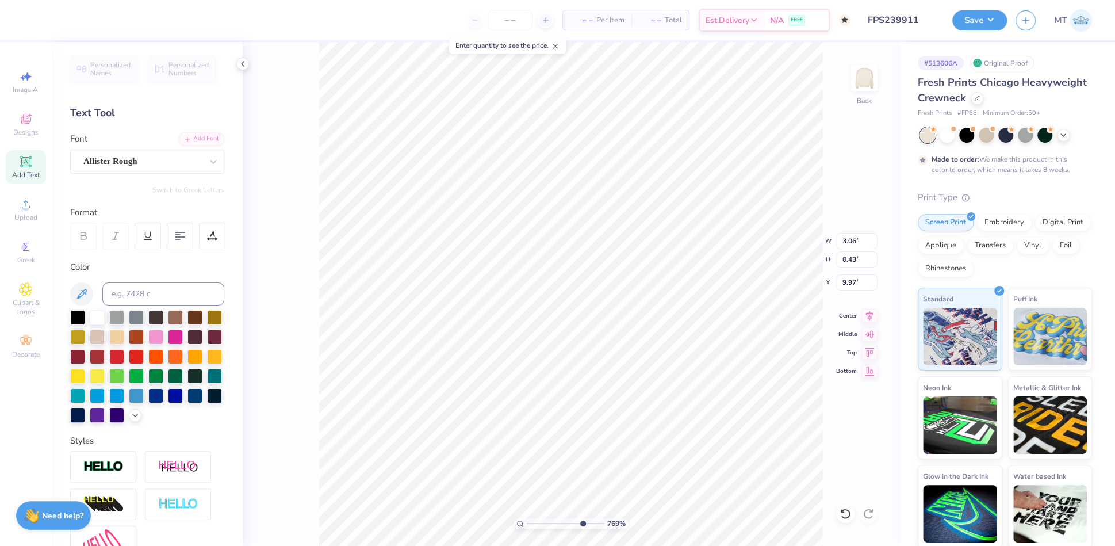
type input "9.96"
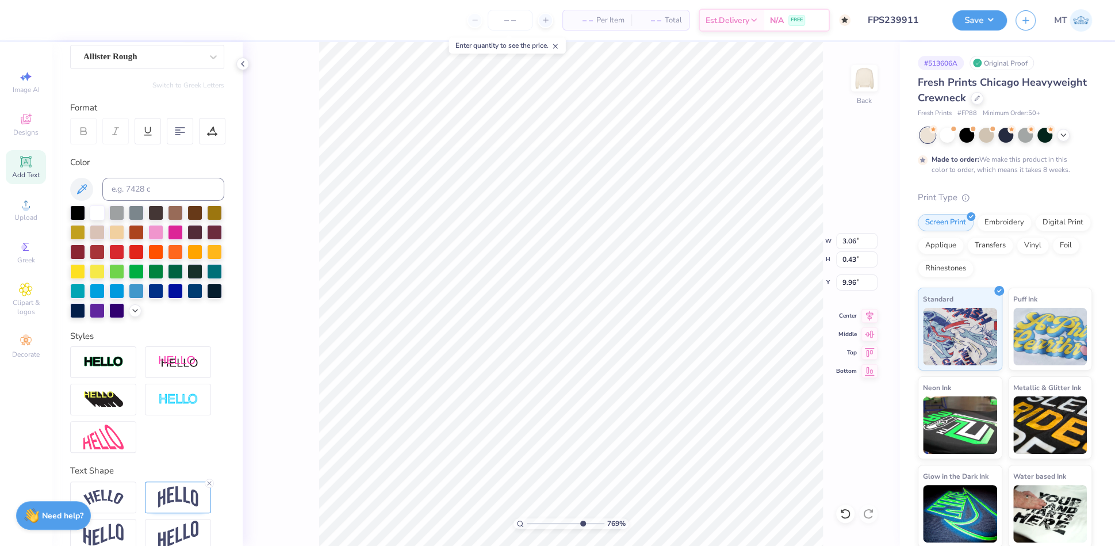
scroll to position [141, 0]
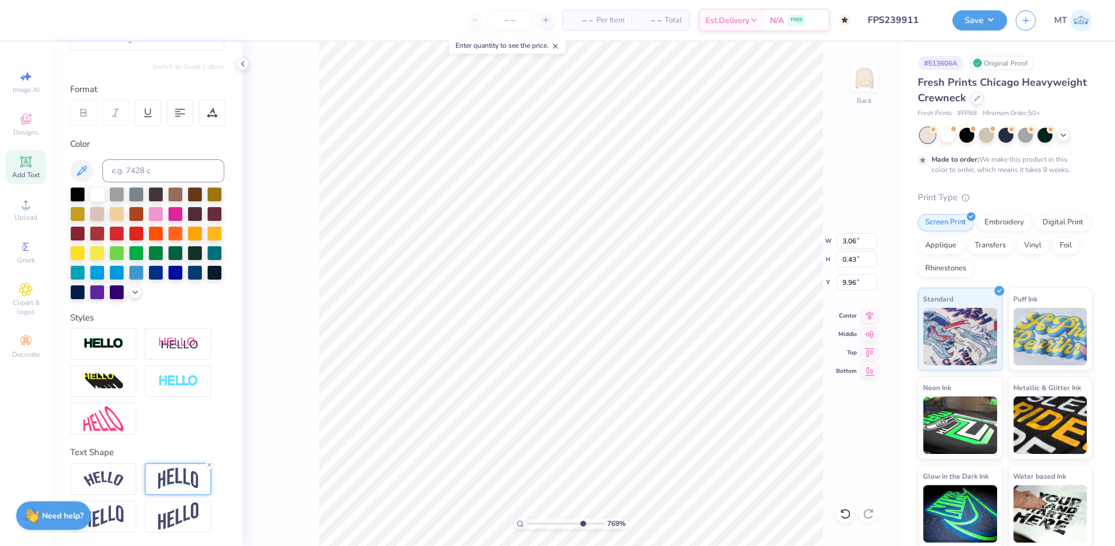
click at [179, 472] on img at bounding box center [178, 478] width 40 height 22
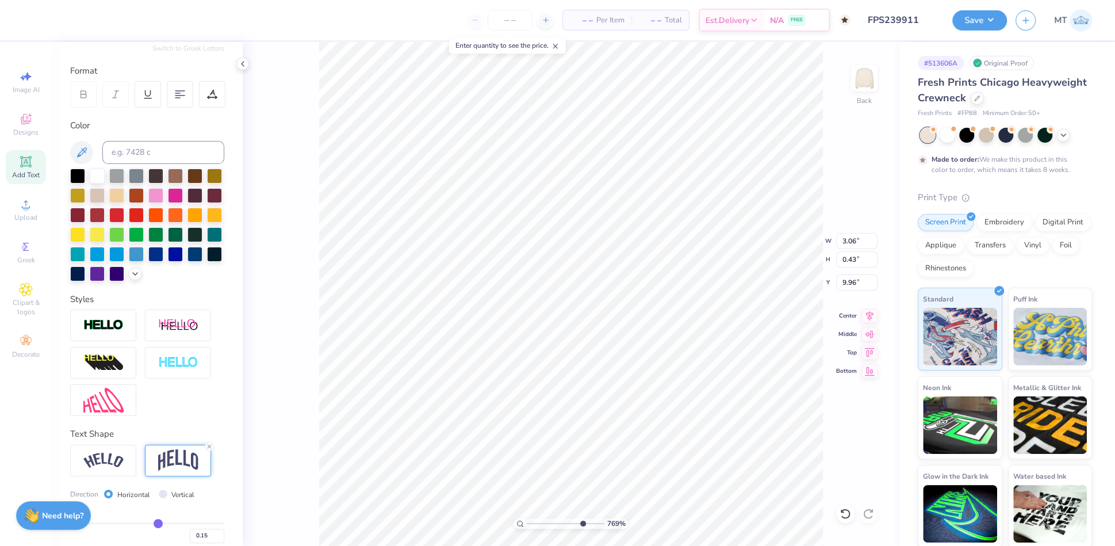
scroll to position [208, 0]
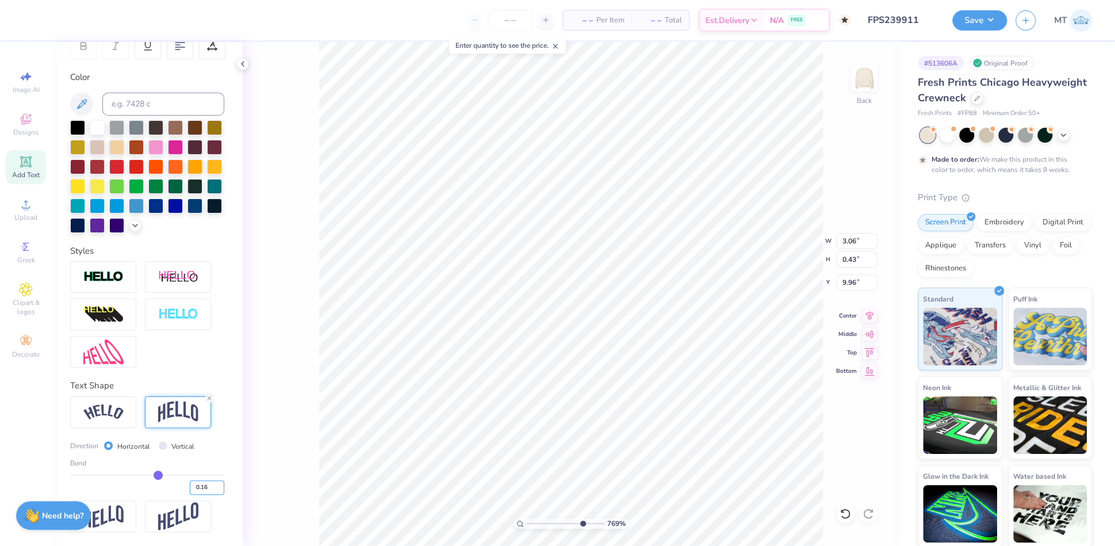
click at [209, 485] on input "0.16" at bounding box center [207, 487] width 34 height 14
click at [209, 485] on input "0.17" at bounding box center [207, 487] width 34 height 14
type input "0.18"
click at [209, 485] on input "0.18" at bounding box center [207, 487] width 34 height 14
type input "7.6851670527332"
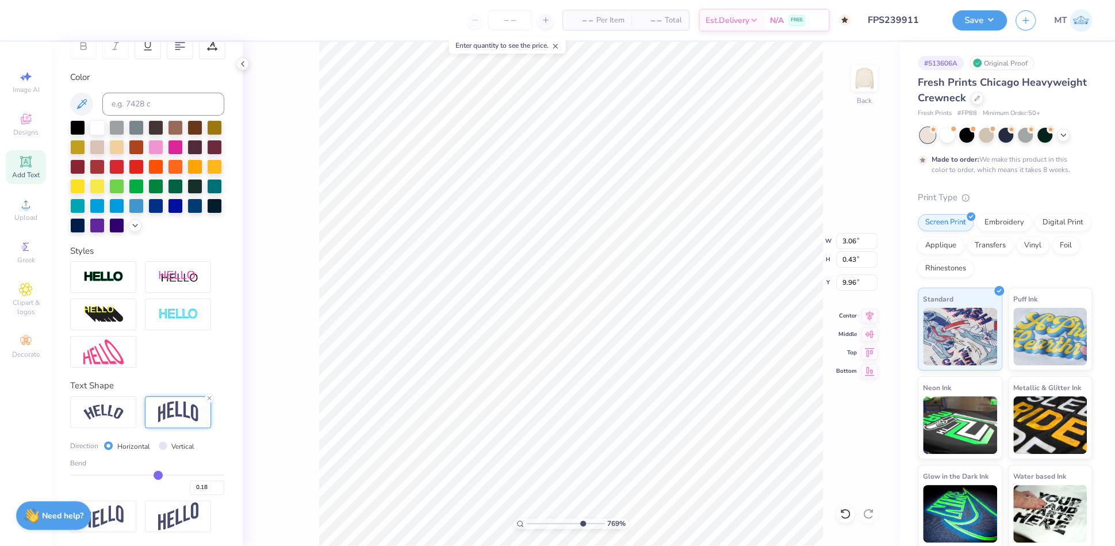
type input "0.18"
type input "1"
click at [977, 18] on button "Save" at bounding box center [979, 19] width 55 height 20
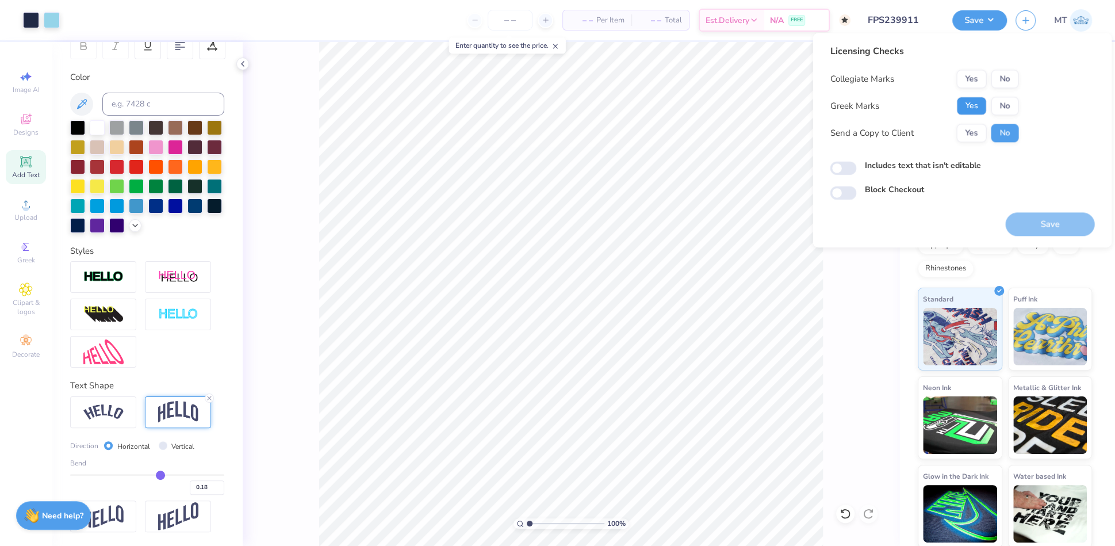
click at [968, 112] on button "Yes" at bounding box center [971, 106] width 30 height 18
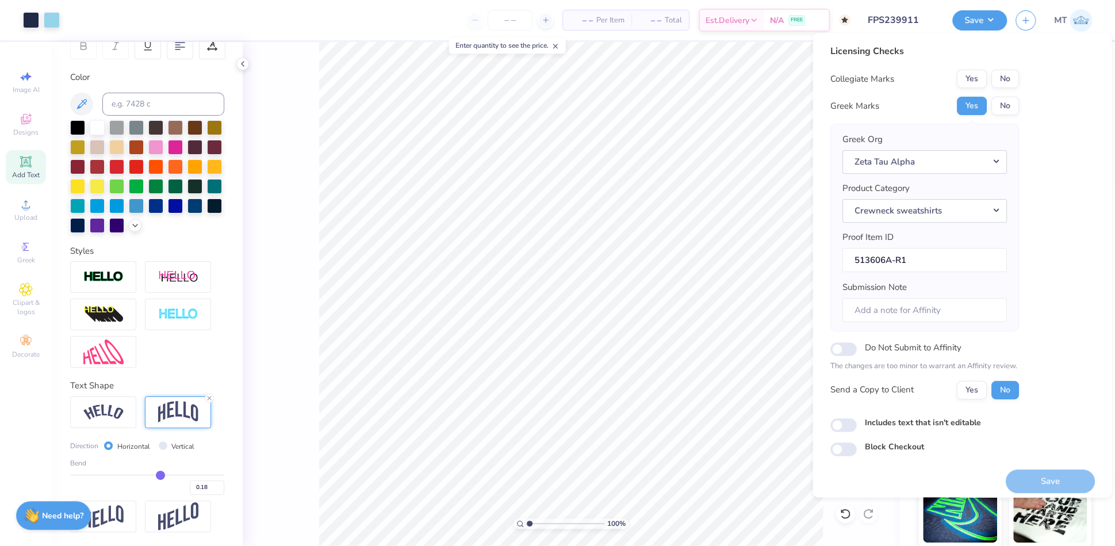
click at [994, 87] on div "Yes No" at bounding box center [987, 79] width 62 height 18
click at [1006, 75] on button "No" at bounding box center [1005, 79] width 28 height 18
click at [1050, 483] on button "Save" at bounding box center [1049, 481] width 89 height 24
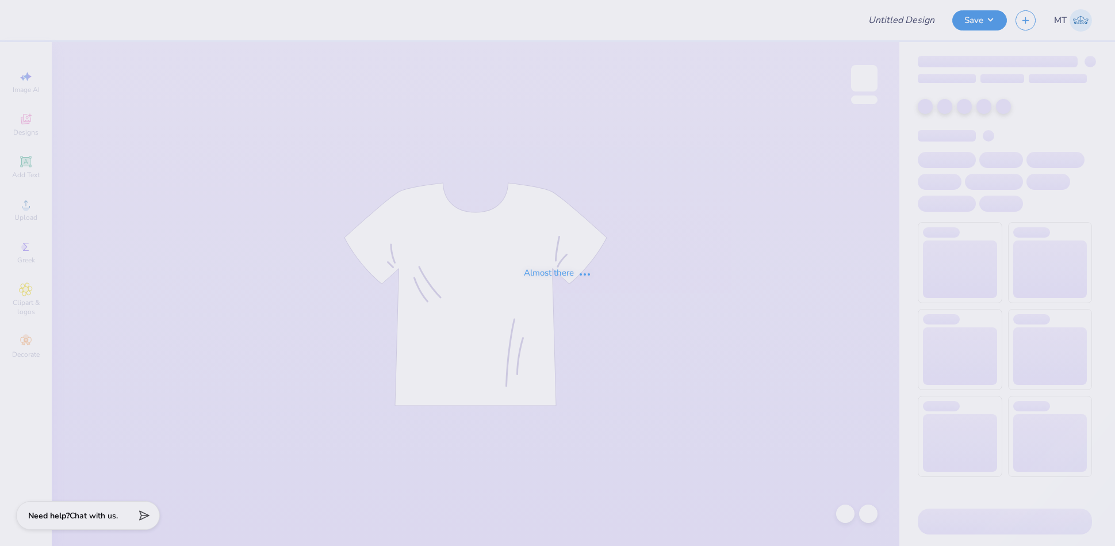
type input "FPS239912"
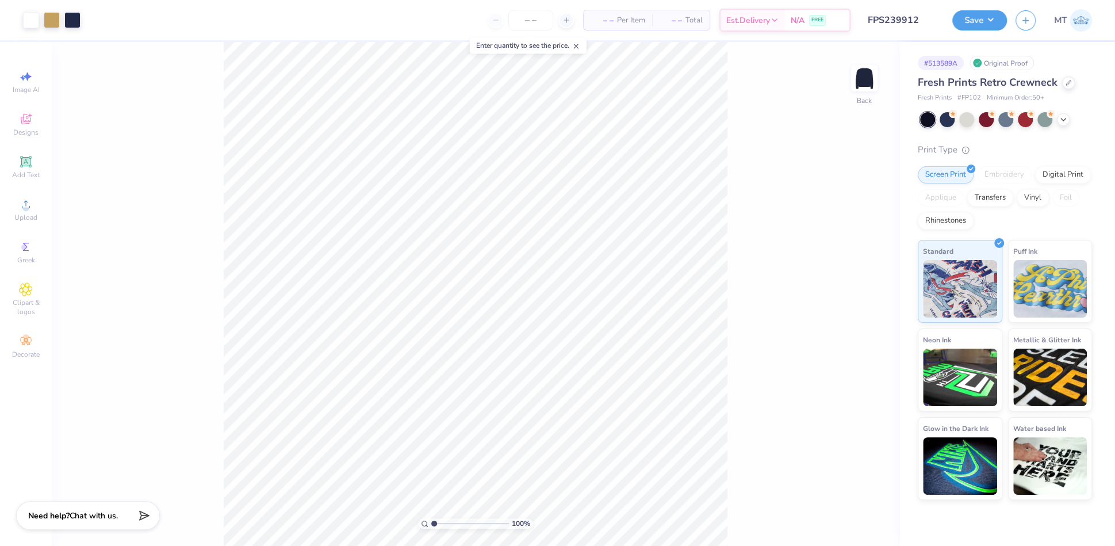
type input "1.00535059101859"
type input "1"
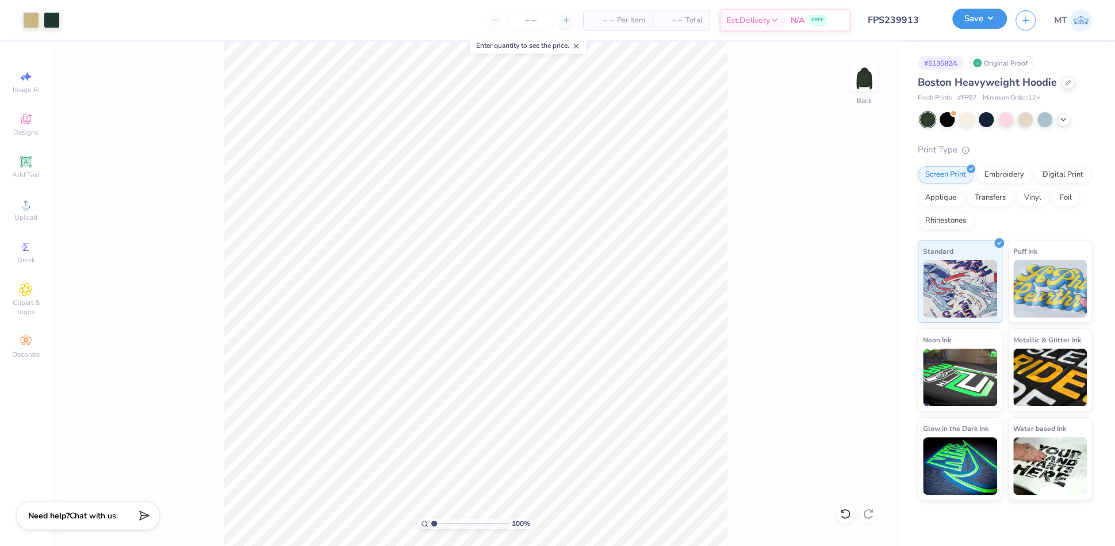
click at [999, 22] on button "Save" at bounding box center [979, 19] width 55 height 20
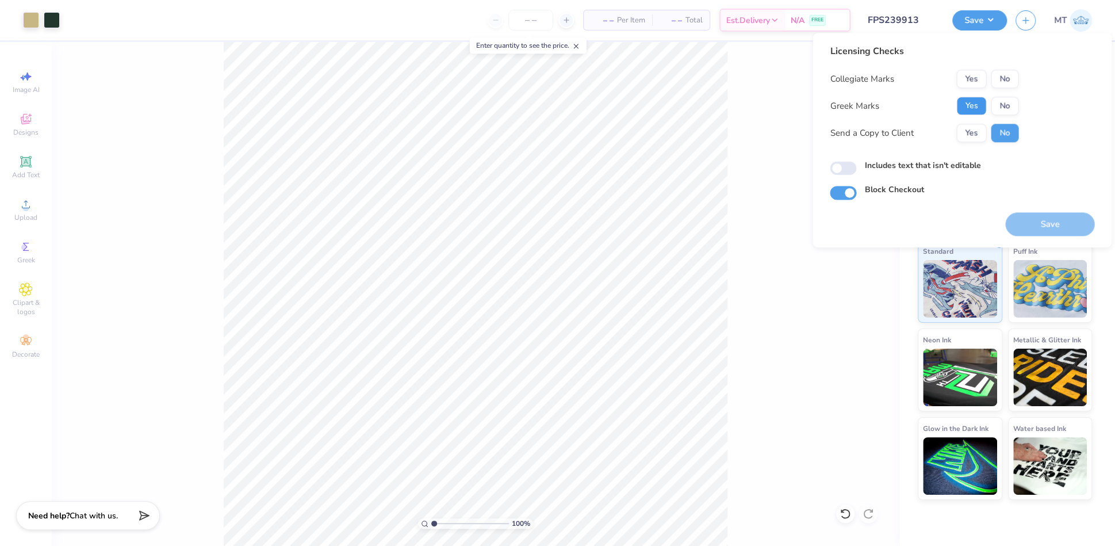
click at [973, 113] on button "Yes" at bounding box center [971, 106] width 30 height 18
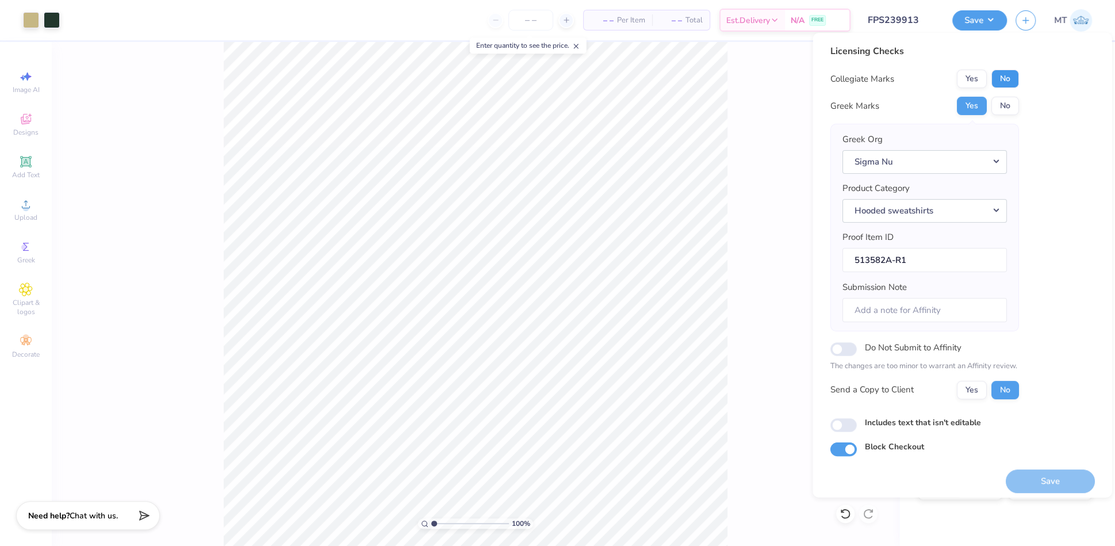
click at [1012, 82] on button "No" at bounding box center [1005, 79] width 28 height 18
click at [1061, 478] on button "Save" at bounding box center [1049, 481] width 89 height 24
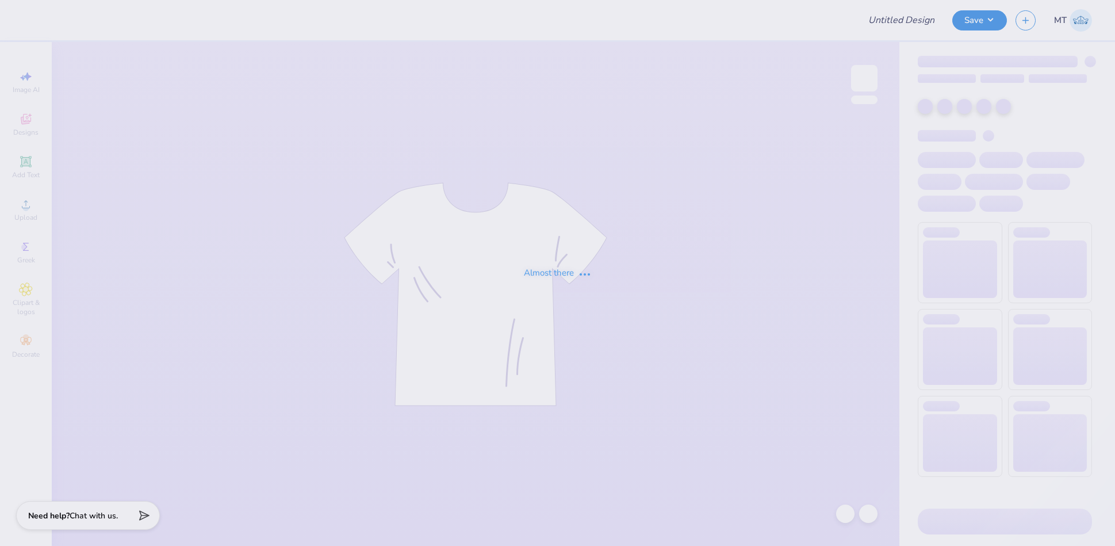
type input "FPS239914"
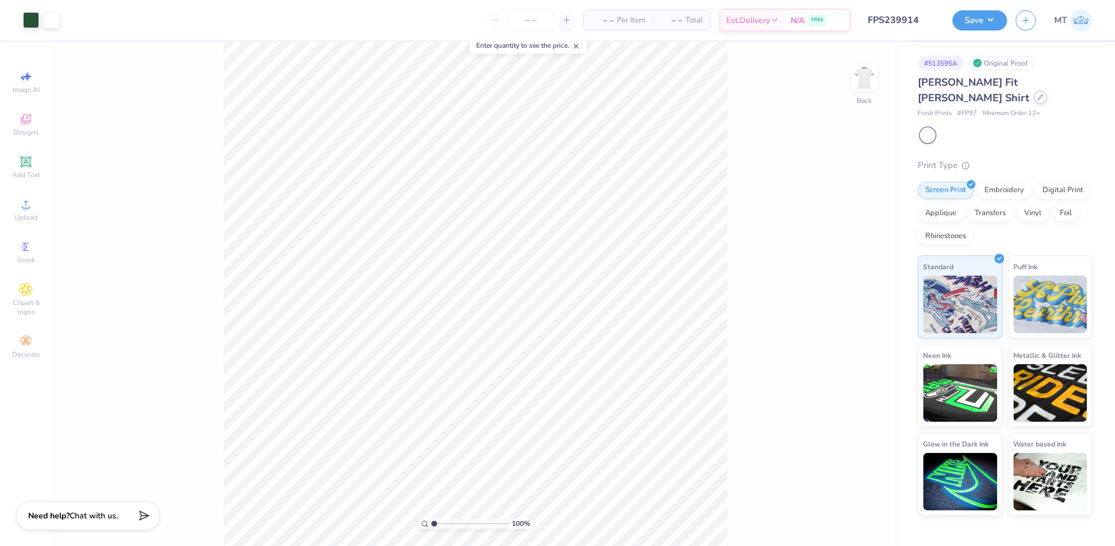
click at [1046, 91] on div at bounding box center [1040, 97] width 13 height 13
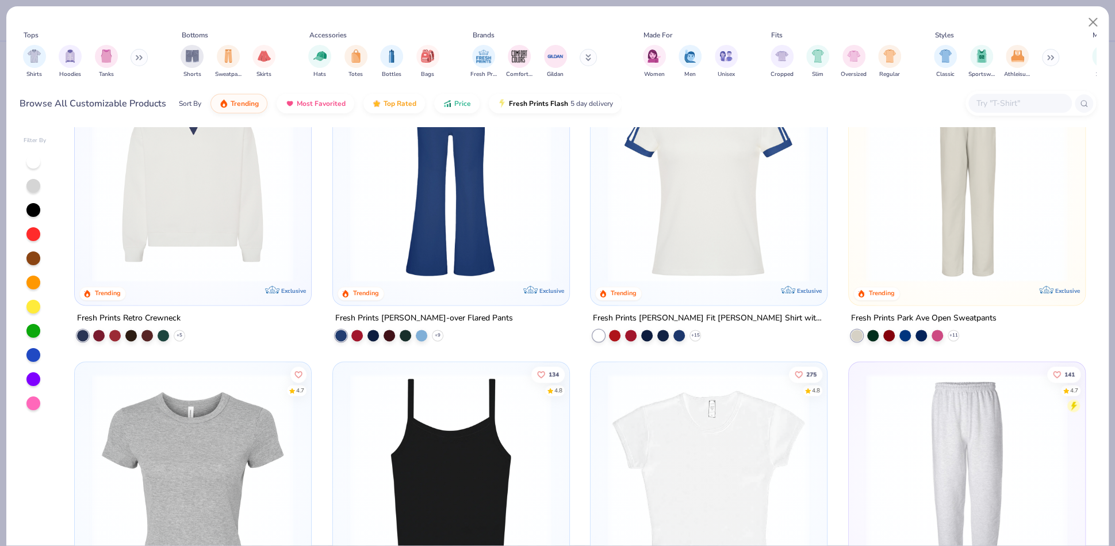
scroll to position [1240, 0]
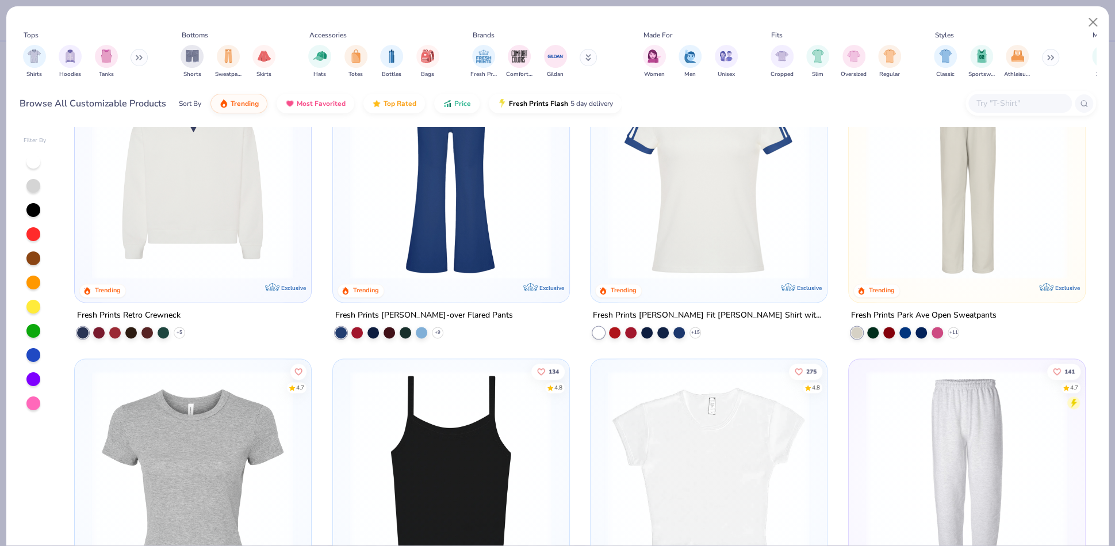
click at [746, 225] on img at bounding box center [708, 178] width 213 height 202
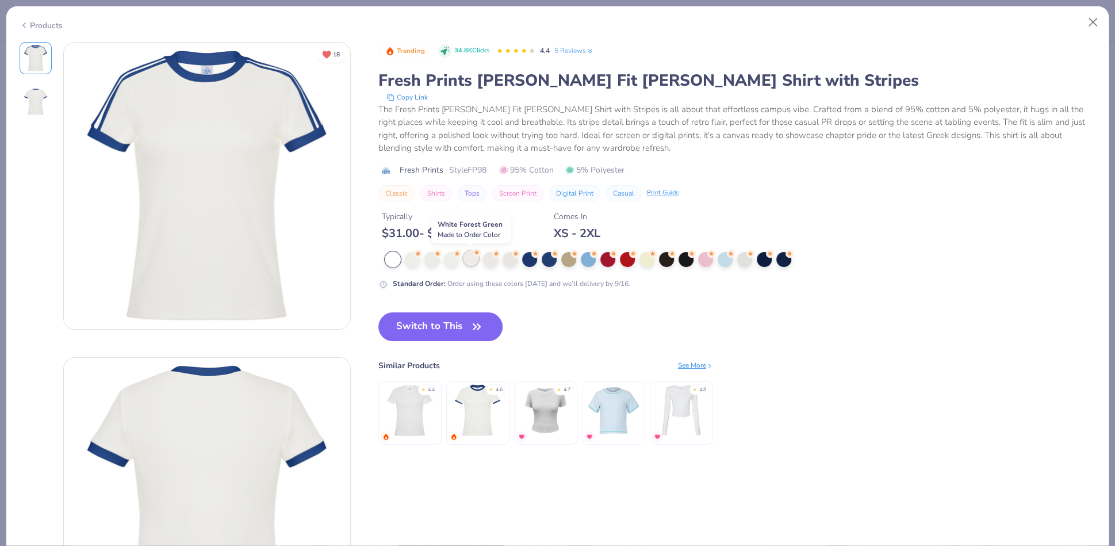
click at [468, 258] on div at bounding box center [470, 258] width 15 height 15
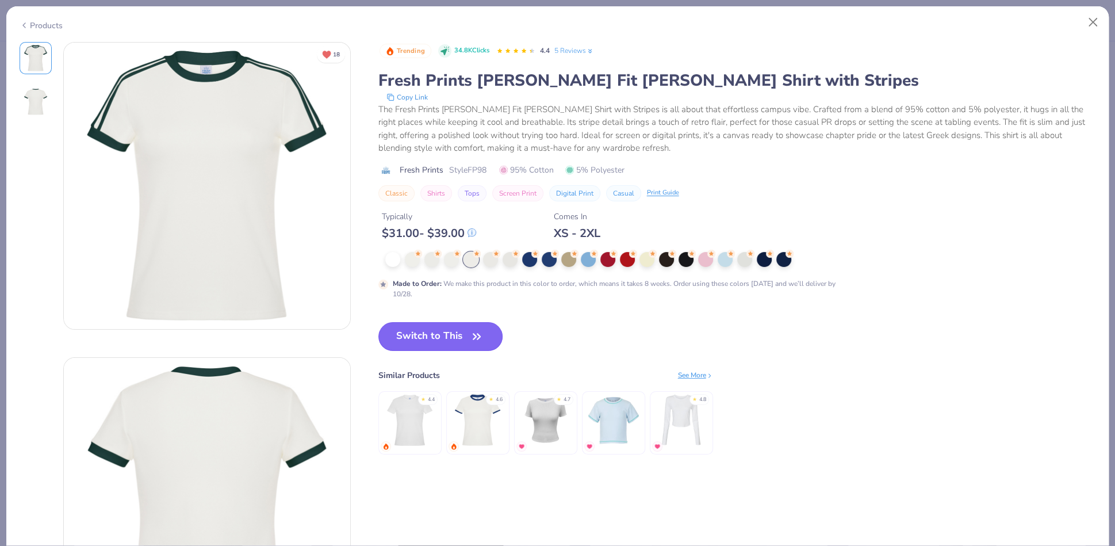
click at [458, 332] on button "Switch to This" at bounding box center [440, 336] width 125 height 29
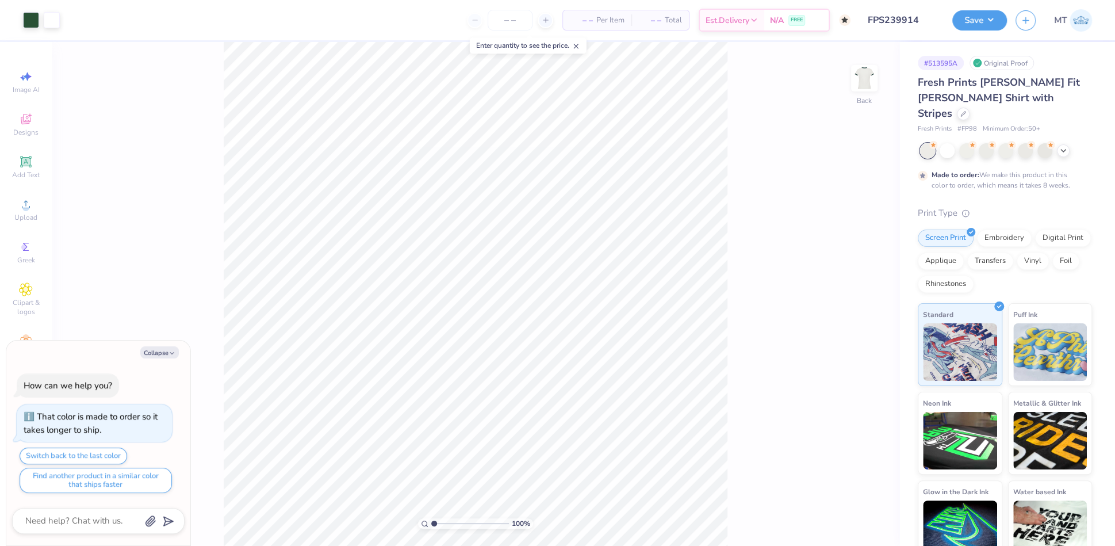
type textarea "x"
type input "1.56343999819024"
type textarea "x"
type input "2.33981511772501"
click at [175, 354] on icon "button" at bounding box center [171, 353] width 7 height 7
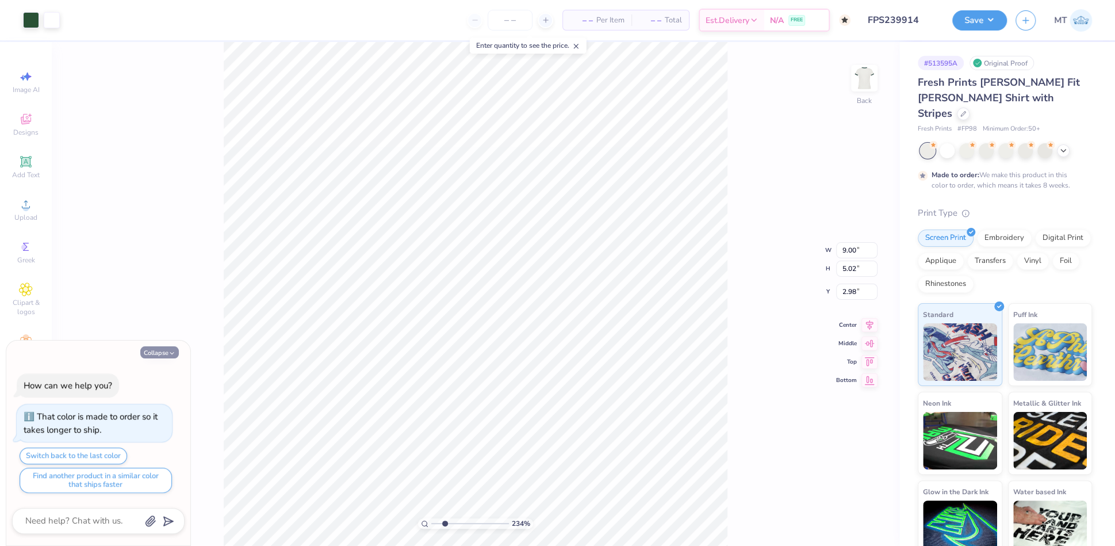
type textarea "x"
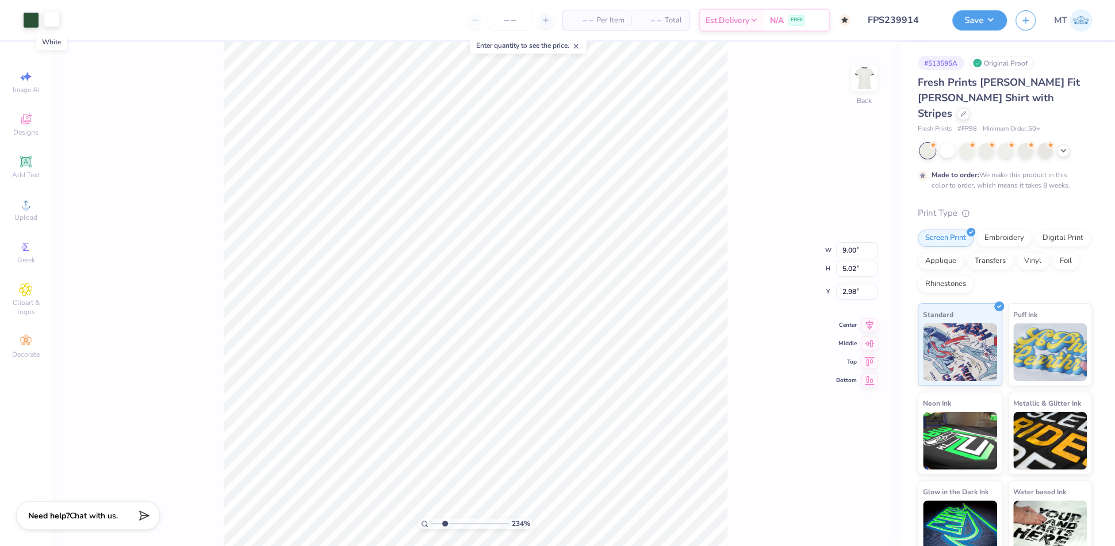
click at [45, 20] on div at bounding box center [52, 19] width 16 height 16
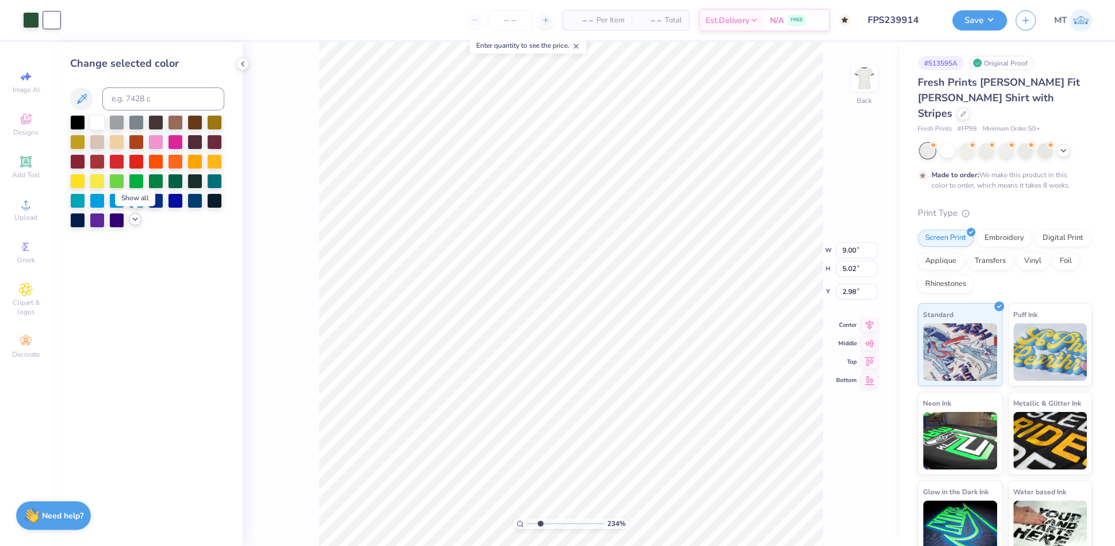
click at [138, 224] on div at bounding box center [135, 219] width 13 height 13
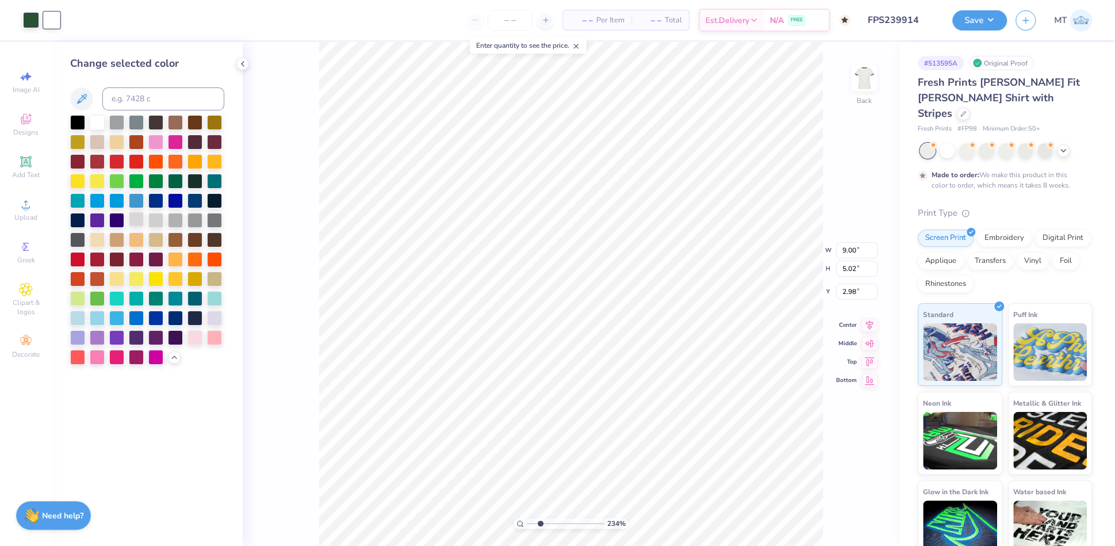
click at [133, 220] on div at bounding box center [136, 219] width 15 height 15
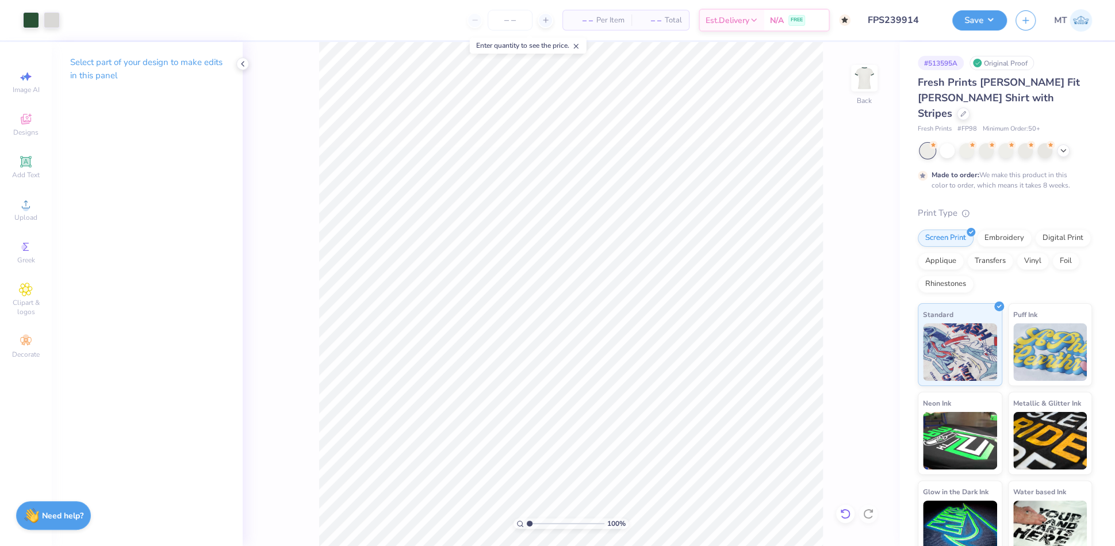
click at [842, 511] on icon at bounding box center [845, 513] width 10 height 10
click at [619, 451] on li "Ungroup" at bounding box center [618, 445] width 90 height 22
drag, startPoint x: 530, startPoint y: 524, endPoint x: 545, endPoint y: 519, distance: 15.5
click at [543, 521] on input "range" at bounding box center [566, 523] width 78 height 10
click at [867, 315] on icon at bounding box center [869, 314] width 7 height 10
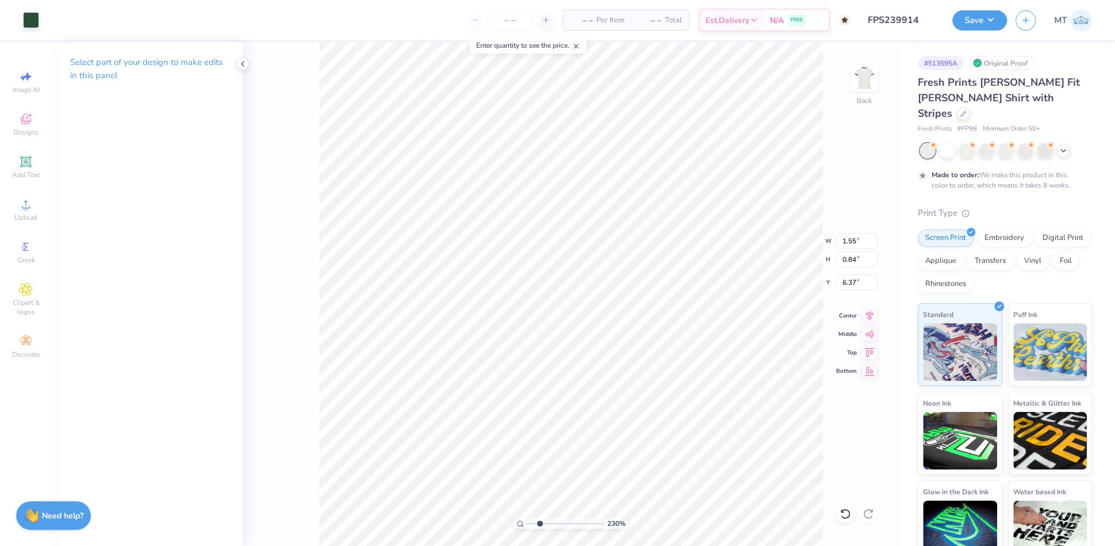
type input "2.30232534902271"
type input "5.43"
type input "2.30232534902271"
type input "3.13"
type input "1.71"
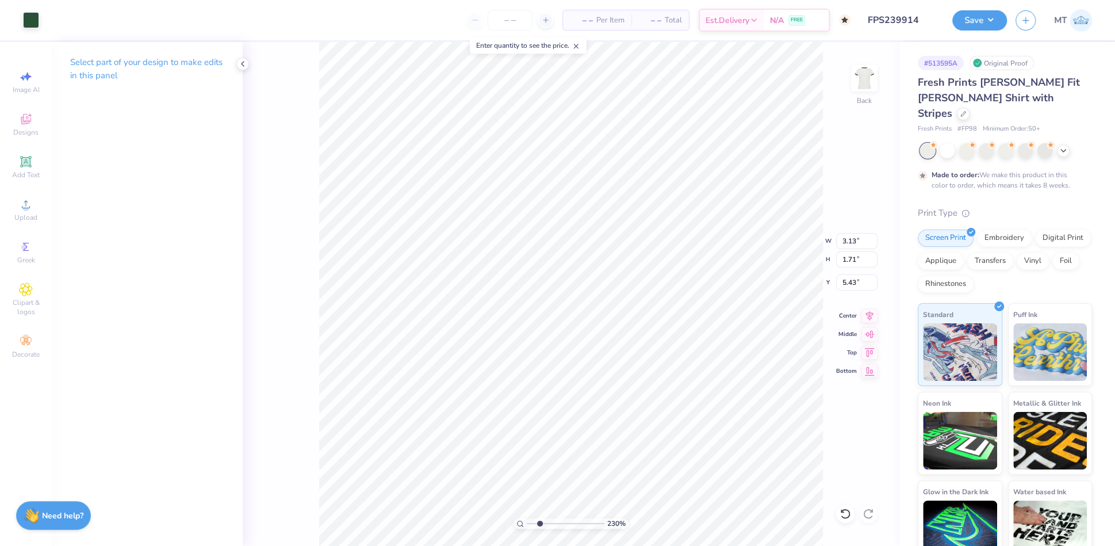
type input "2.30232534902271"
type input "2.68"
type input "1.46"
type input "2.30232534902271"
type input "2.32"
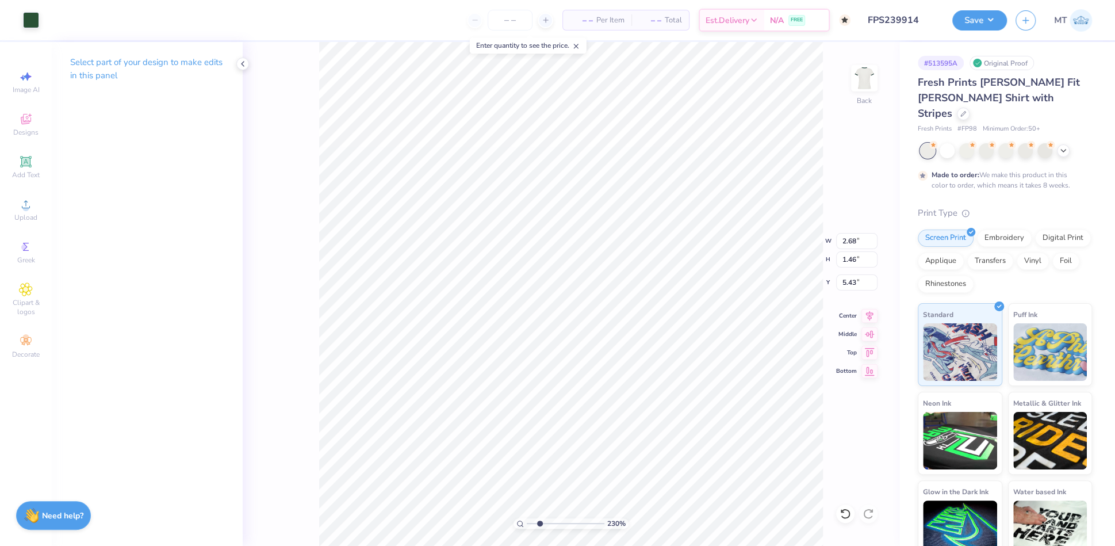
type input "1.26"
type input "5.63"
type input "2.30232534902271"
type input "5.70"
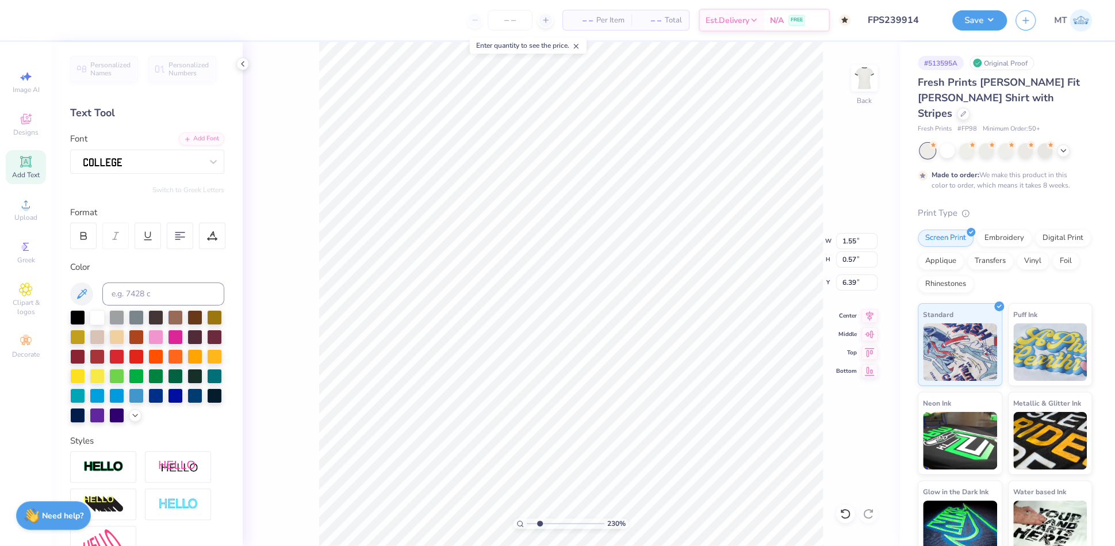
type input "2.30232534902271"
type input "6.38"
type input "4.28476639326417"
type input "5.66"
type input "4.28476639326417"
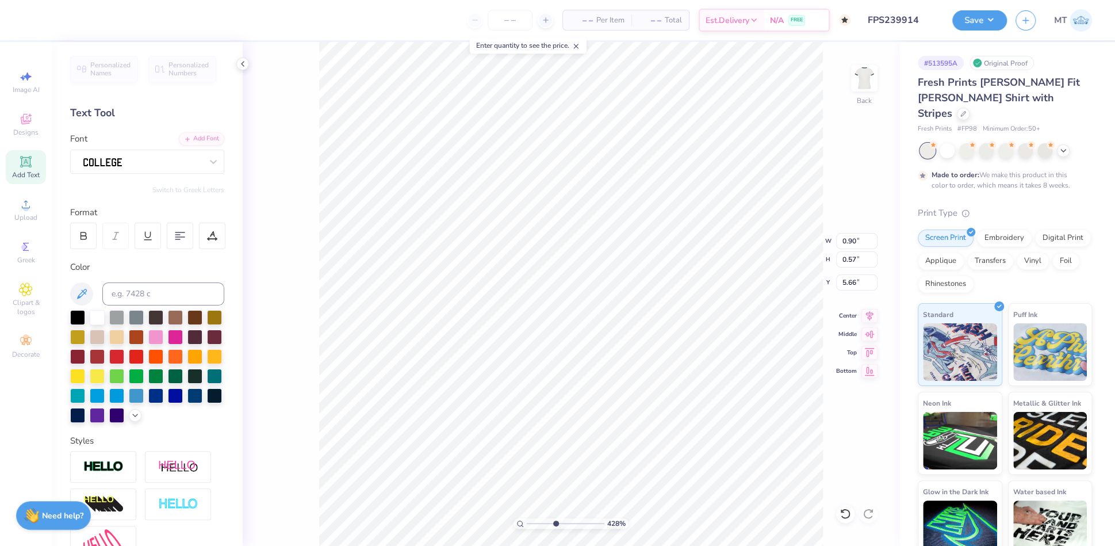
type input "5.70"
type input "4.28476639326417"
type input "1.91"
type input "4.28476639326417"
type input "2.32"
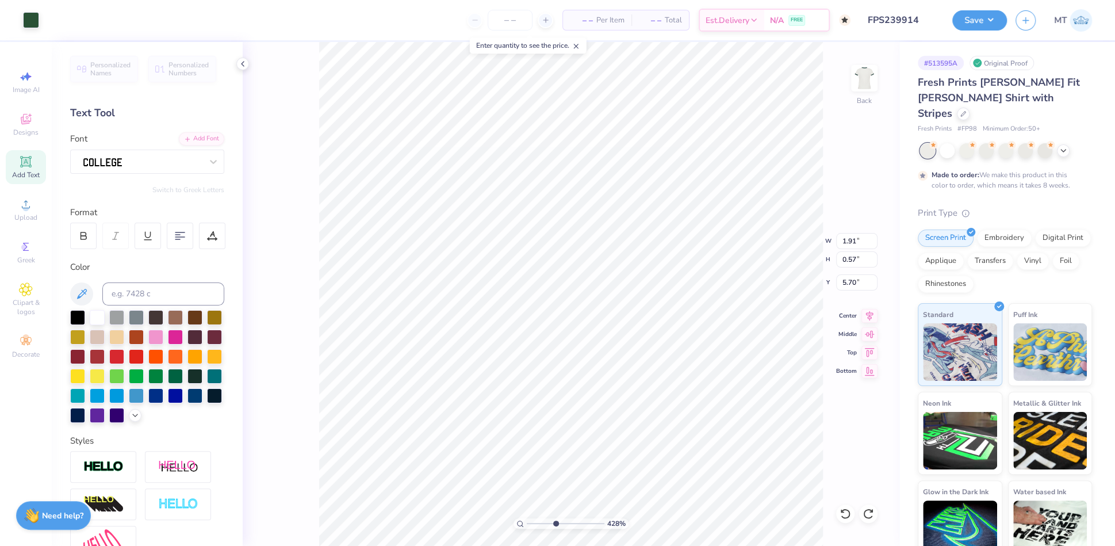
type input "5.66"
type input "1.24106492225514"
type input "3.85"
type input "1.24106492225514"
type input "1.00"
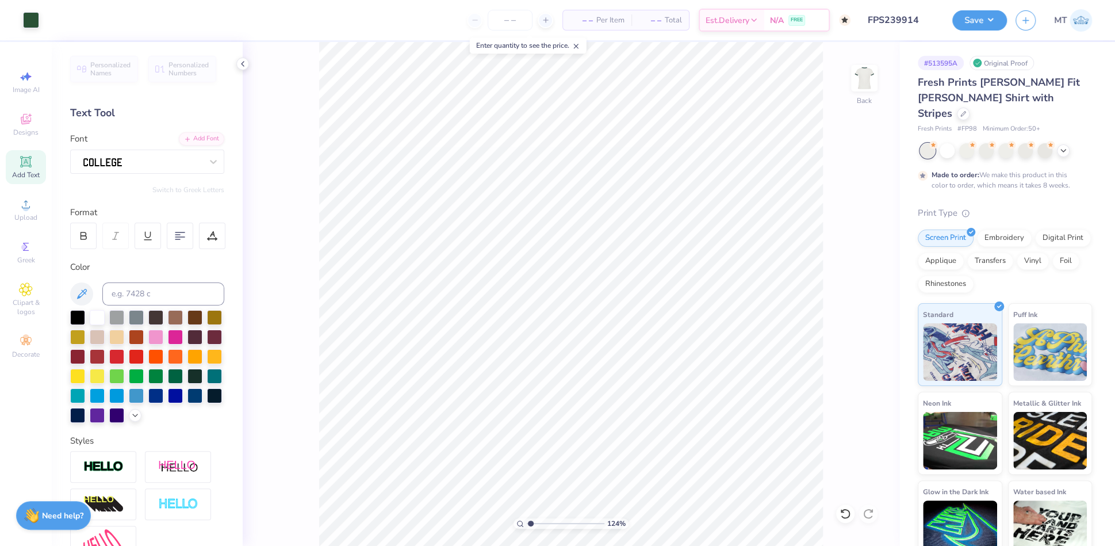
type input "1"
type input "1.34"
type input "1.69811178404495"
type input "1.24"
type input "1.55"
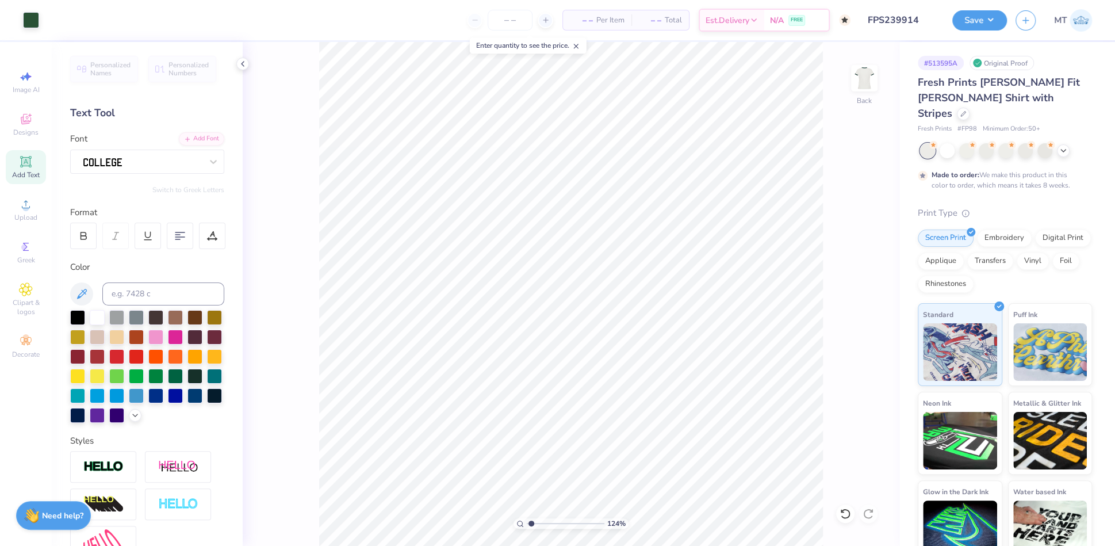
type input "1"
click at [847, 279] on input "2.98" at bounding box center [856, 282] width 41 height 16
type input "2.50"
click at [987, 16] on button "Save" at bounding box center [979, 19] width 55 height 20
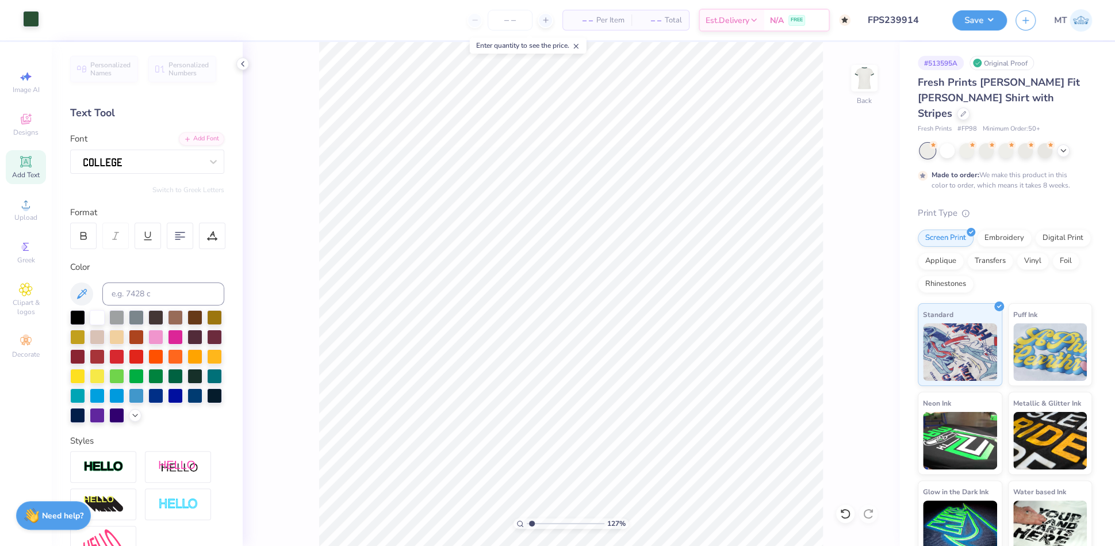
click at [26, 20] on div at bounding box center [31, 19] width 16 height 16
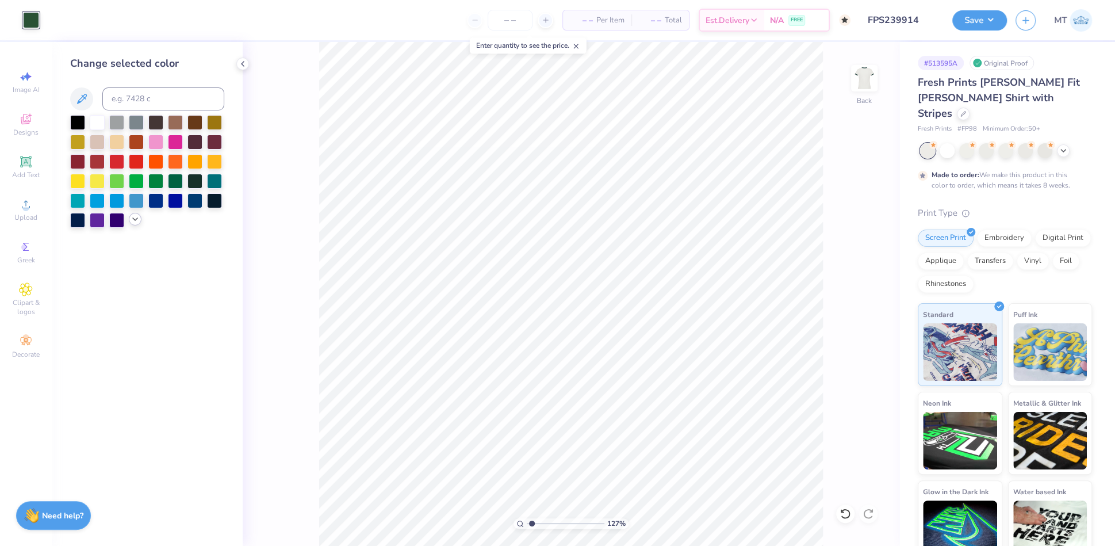
click at [134, 225] on div at bounding box center [135, 219] width 13 height 13
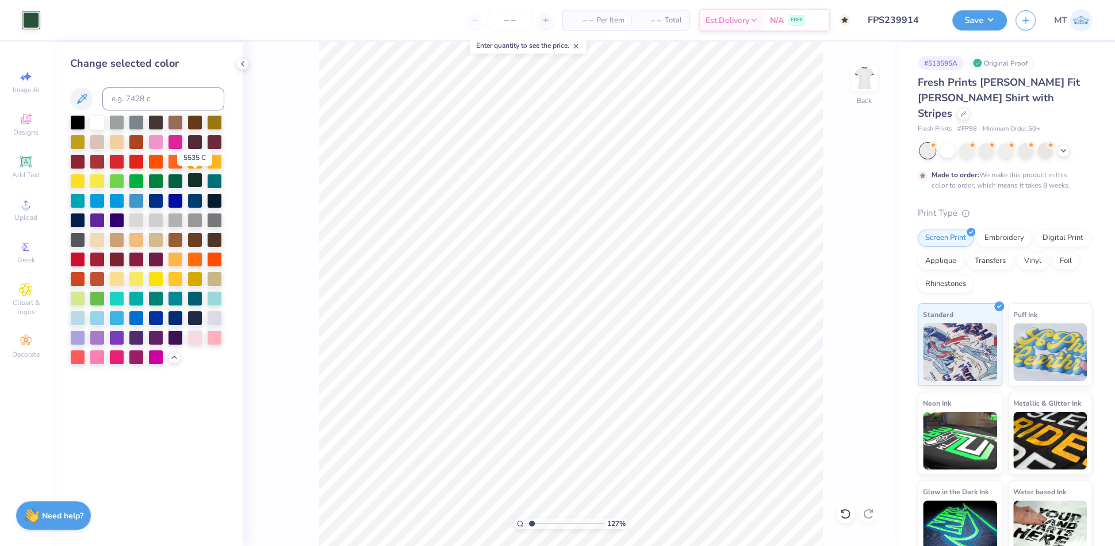
click at [195, 178] on div at bounding box center [194, 179] width 15 height 15
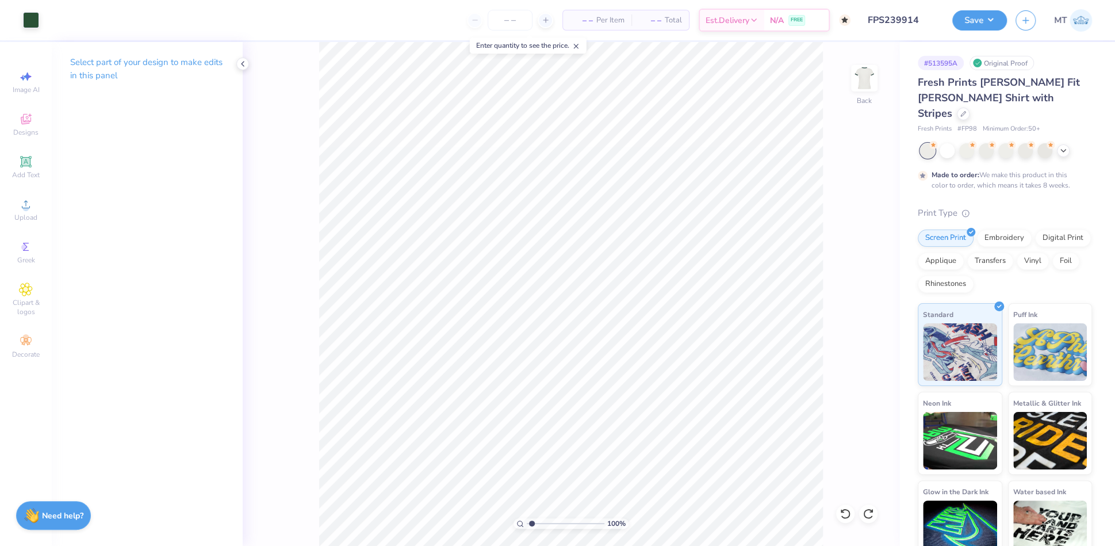
type input "1"
click at [996, 29] on div "Save" at bounding box center [979, 20] width 55 height 20
click at [986, 17] on button "Save" at bounding box center [979, 19] width 55 height 20
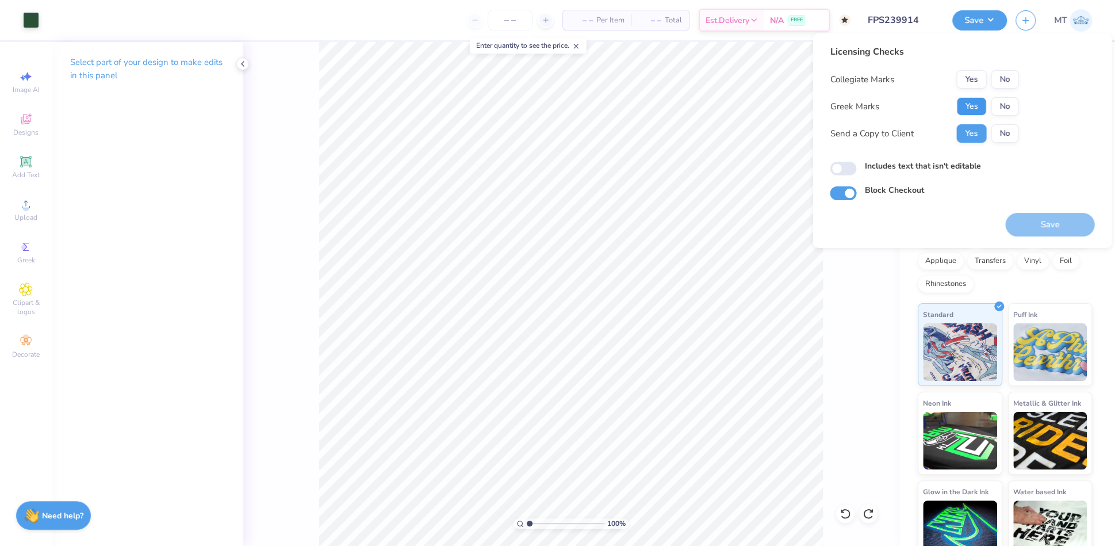
click at [977, 103] on button "Yes" at bounding box center [971, 106] width 30 height 18
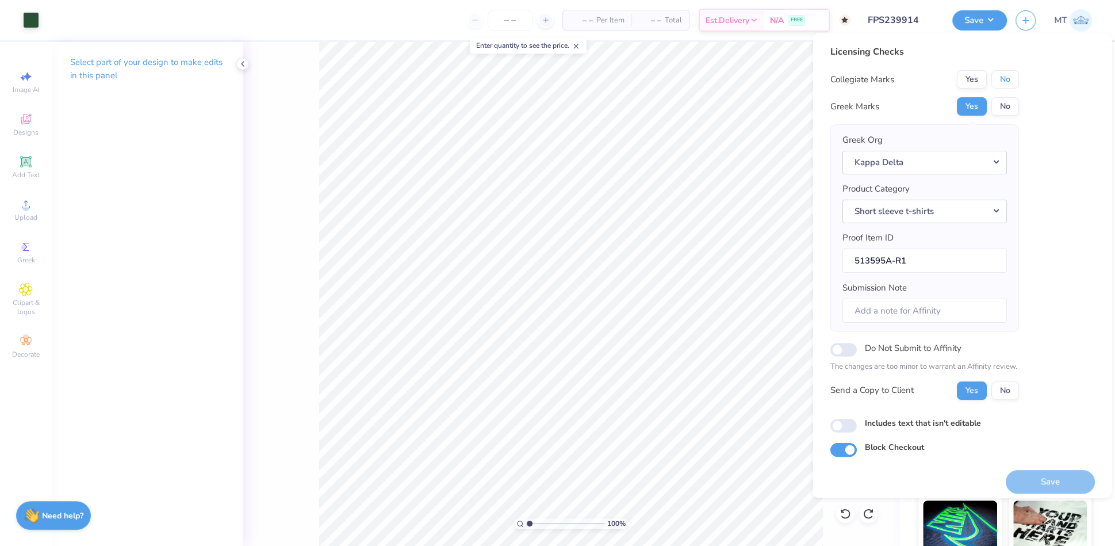
click at [1006, 80] on button "No" at bounding box center [1005, 79] width 28 height 18
click at [1054, 473] on button "Save" at bounding box center [1049, 482] width 89 height 24
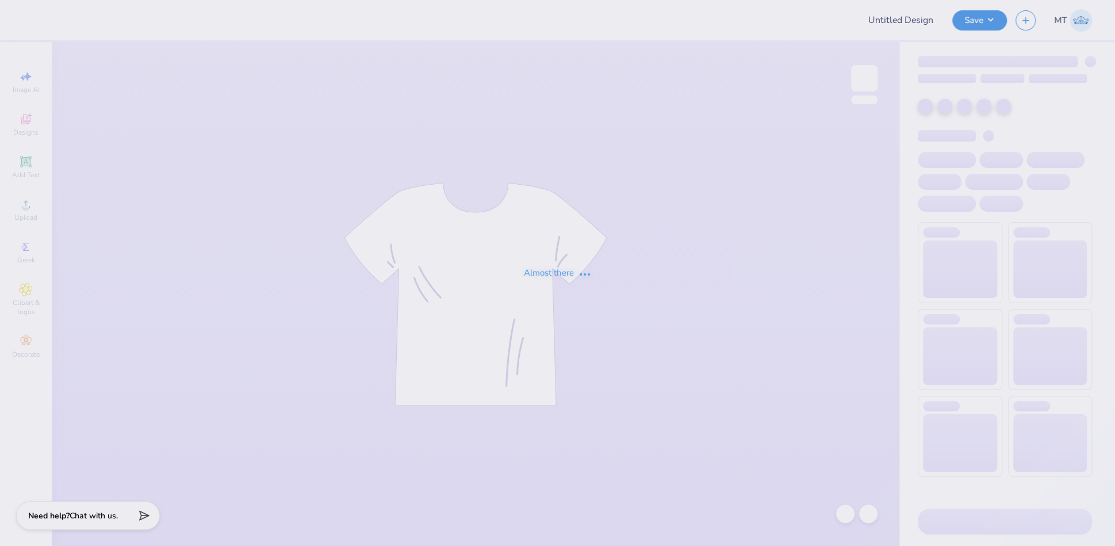
type input "FPS239916"
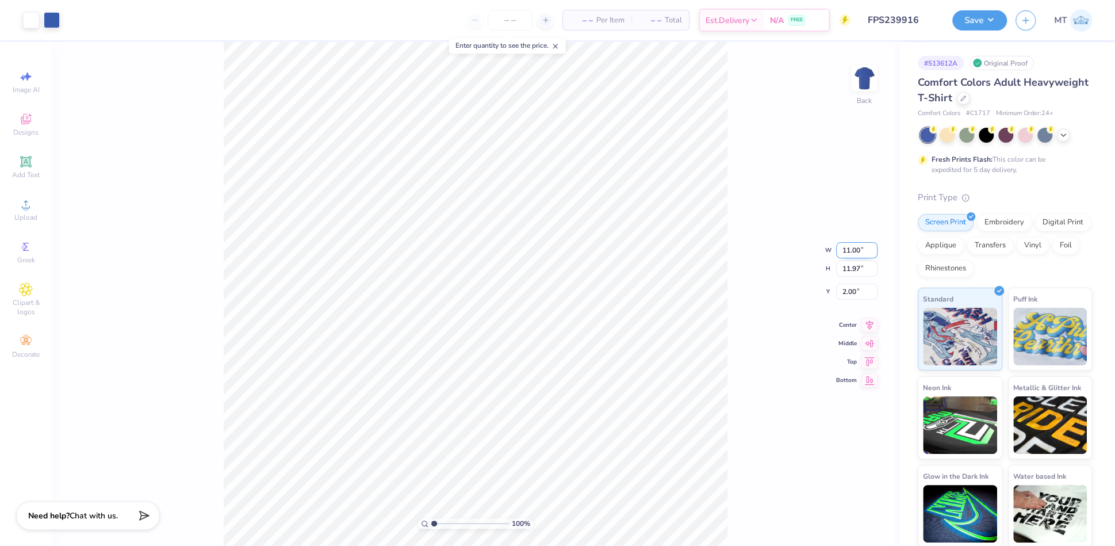
click at [852, 248] on input "11.00" at bounding box center [856, 250] width 41 height 16
type input "10.00"
type input "10.88"
click at [852, 283] on input "2.54" at bounding box center [856, 282] width 41 height 16
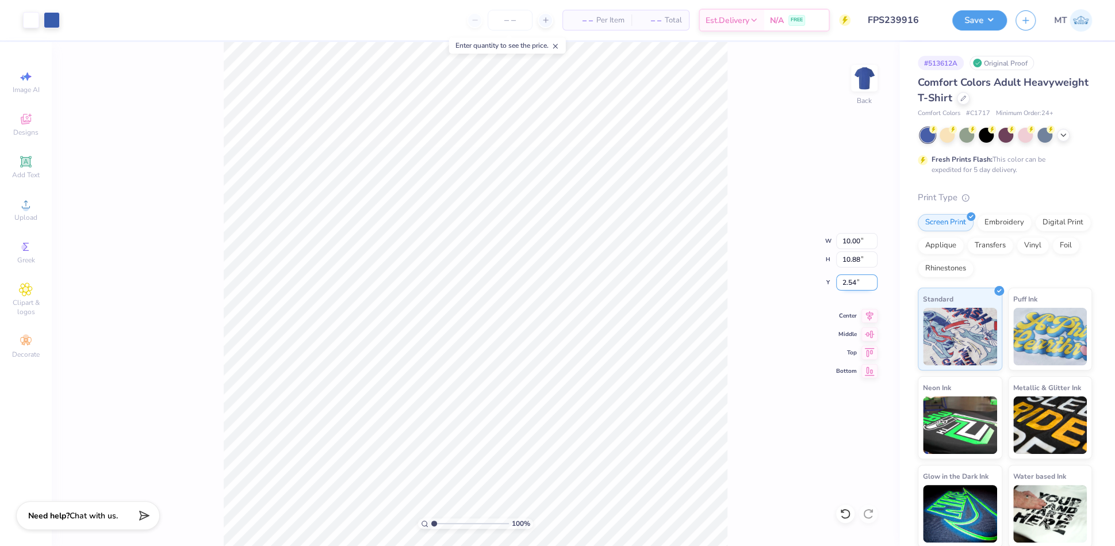
click at [852, 283] on input "2.54" at bounding box center [856, 282] width 41 height 16
type input "2.50"
type input "1"
click at [994, 22] on button "Save" at bounding box center [979, 19] width 55 height 20
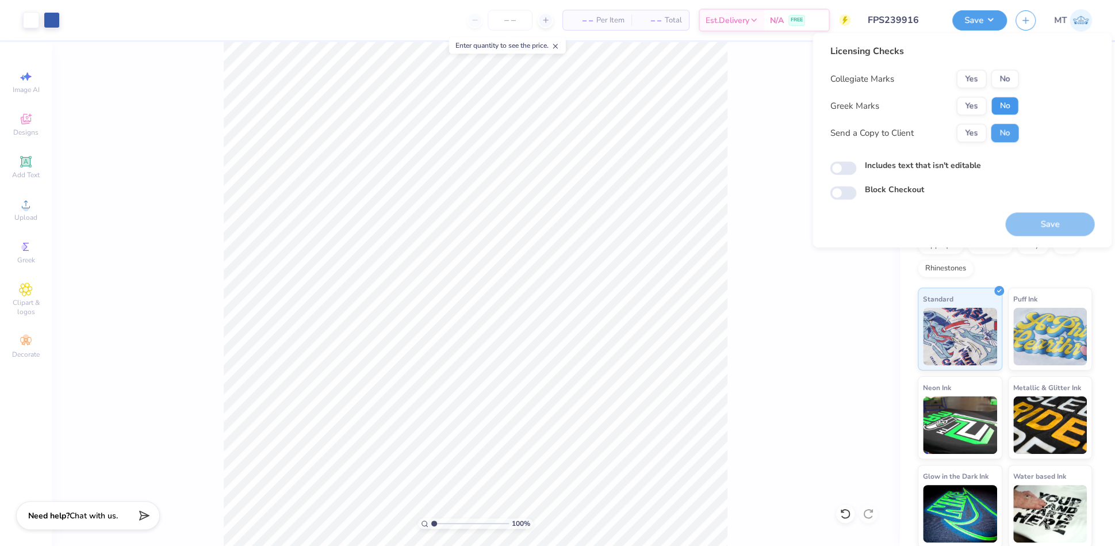
click at [1014, 102] on button "No" at bounding box center [1005, 106] width 28 height 18
click at [1011, 80] on button "No" at bounding box center [1005, 79] width 28 height 18
click at [1064, 223] on button "Save" at bounding box center [1049, 224] width 89 height 24
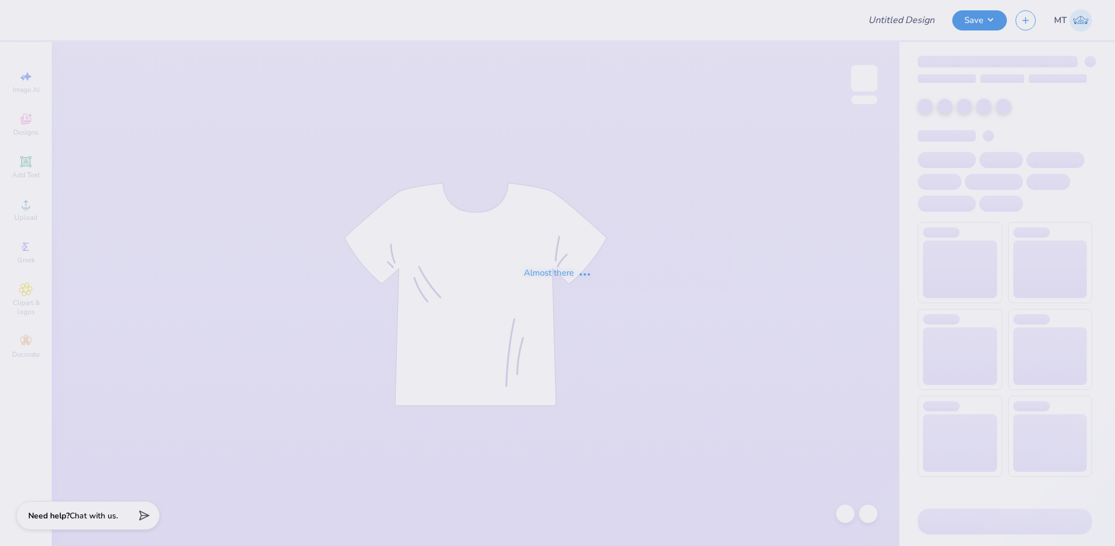
type input "FPS239917"
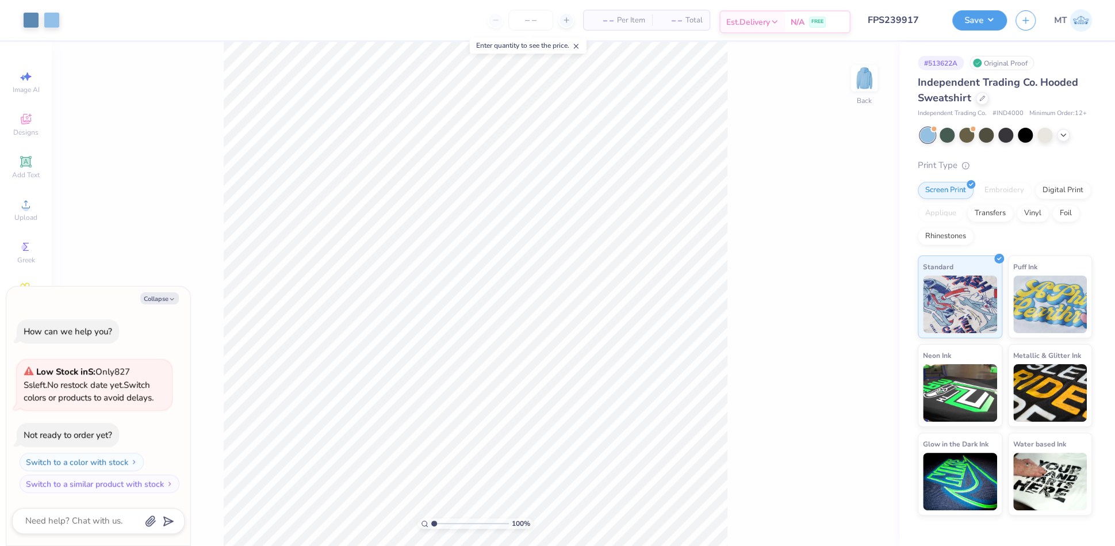
type textarea "x"
type input "1"
type textarea "x"
type input "1"
click at [174, 292] on button "Collapse" at bounding box center [159, 298] width 39 height 12
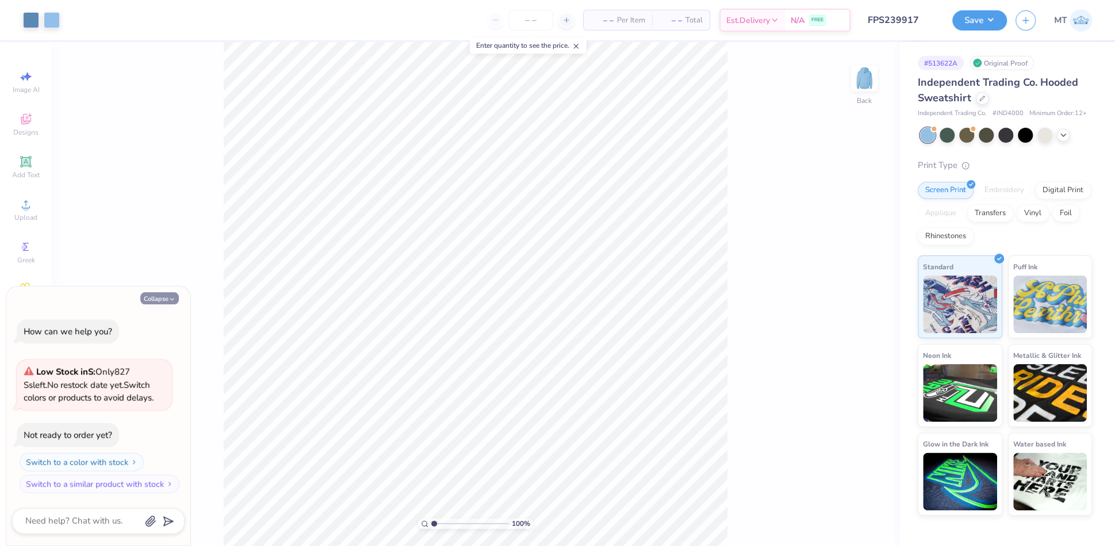
type textarea "x"
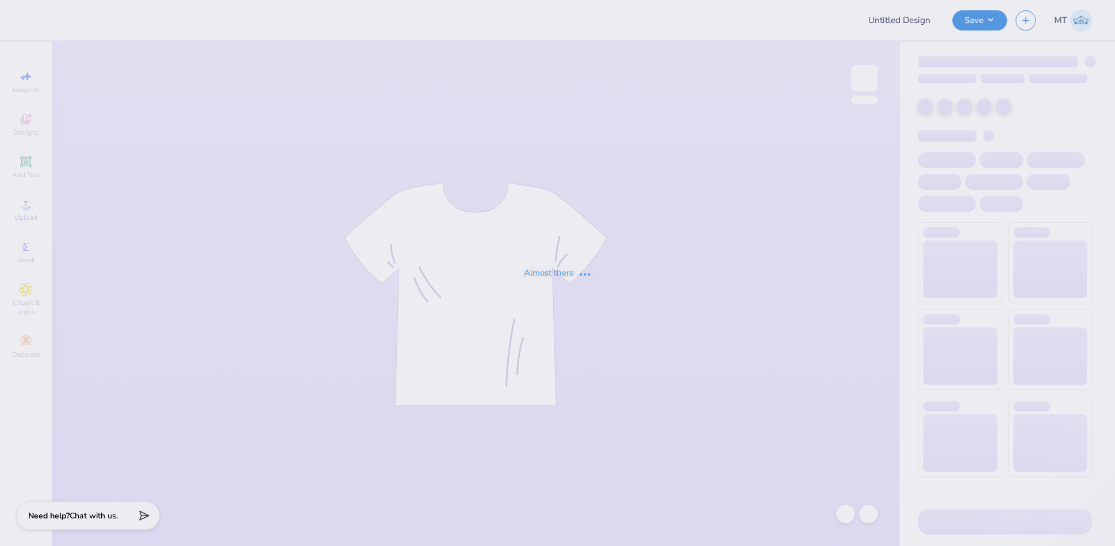
type input "FPS239778"
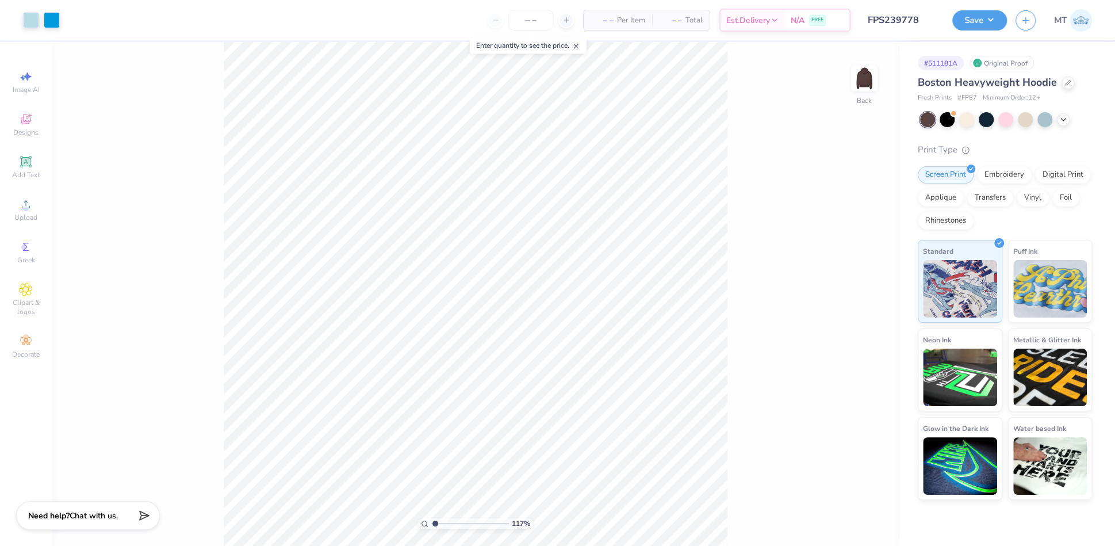
type input "1"
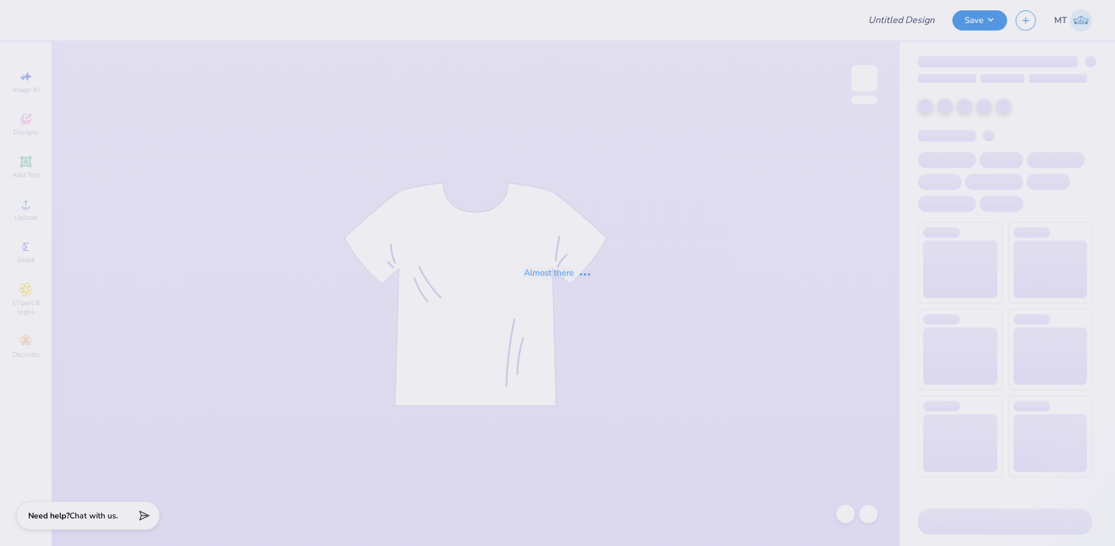
type input "FPS239784"
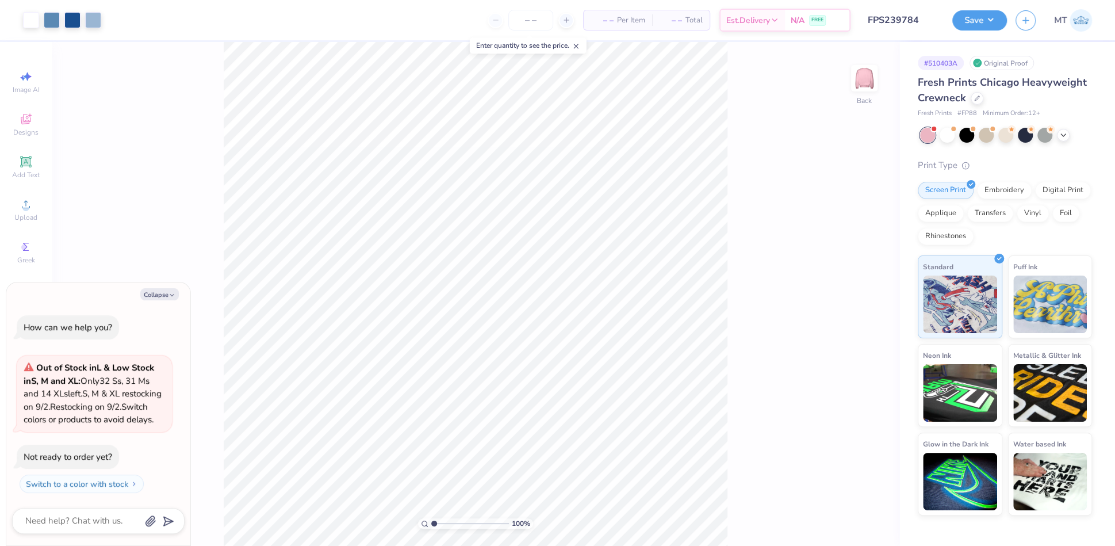
type textarea "x"
type input "1"
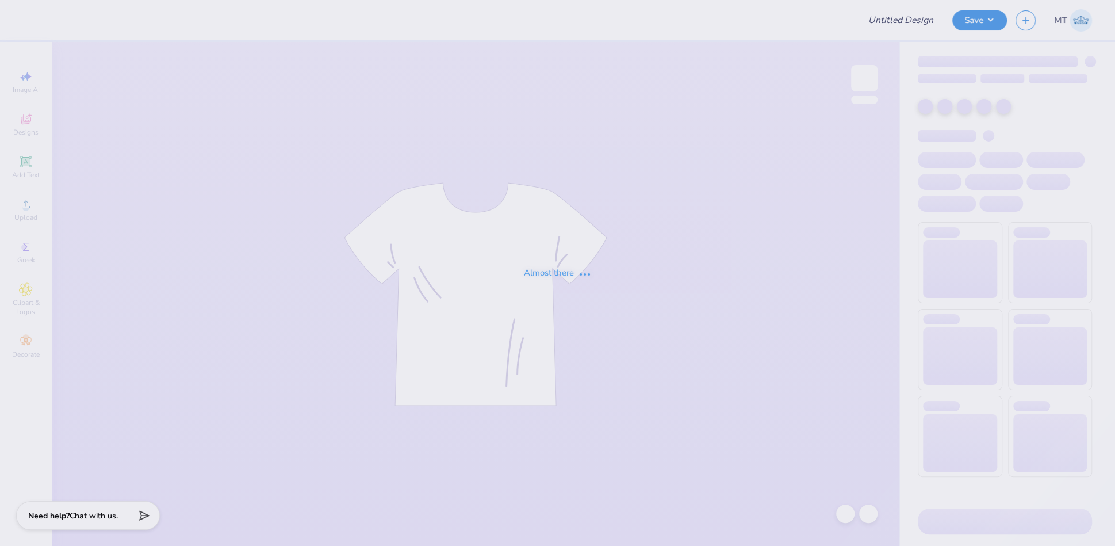
type input "FPS239784"
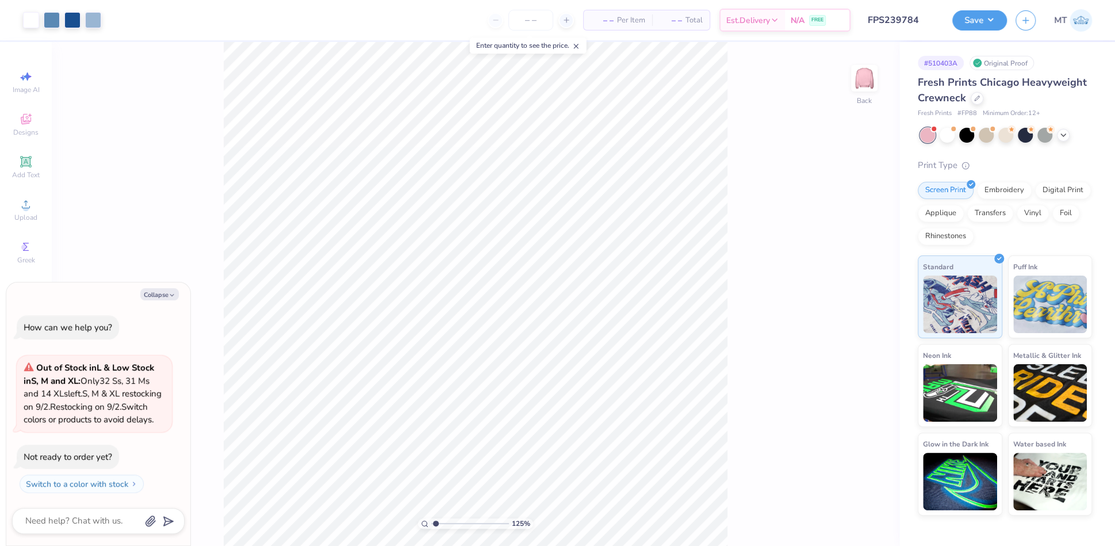
type input "1.24668378291349"
type textarea "x"
type input "1.24668378291349"
click at [177, 288] on button "Collapse" at bounding box center [159, 294] width 39 height 12
type textarea "x"
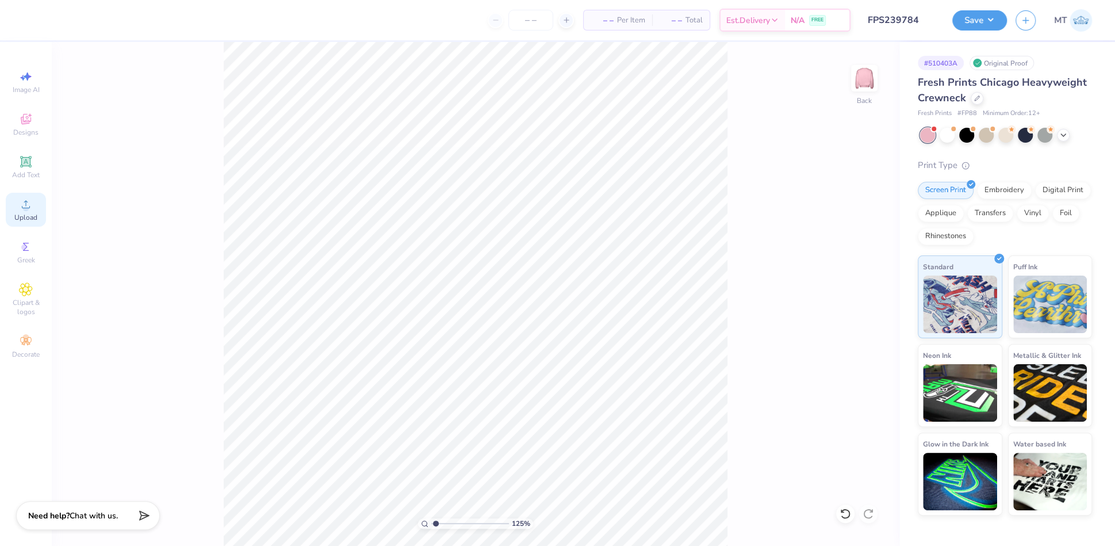
click at [27, 210] on icon at bounding box center [26, 204] width 14 height 14
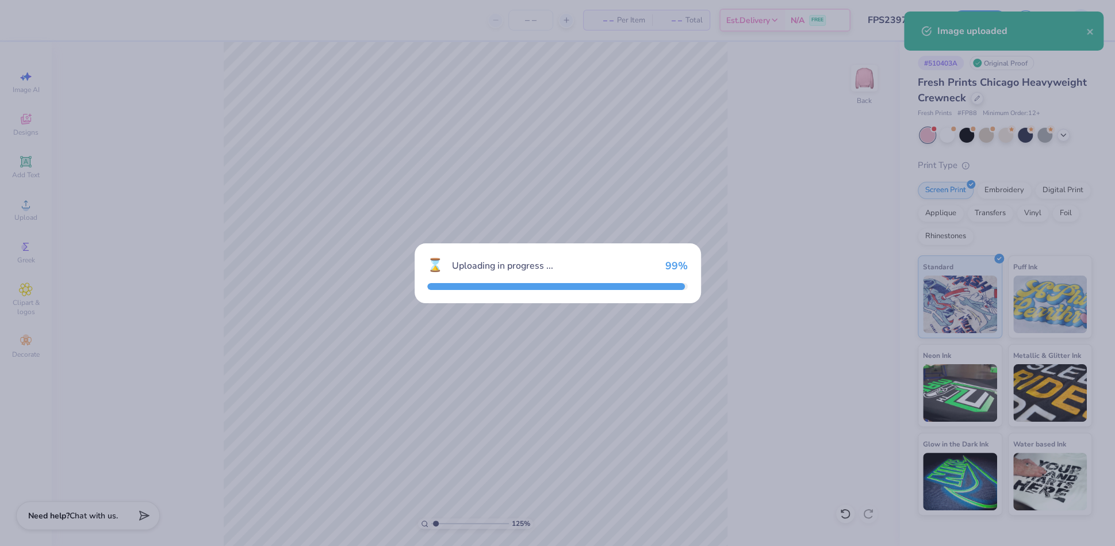
type input "1.24668378291349"
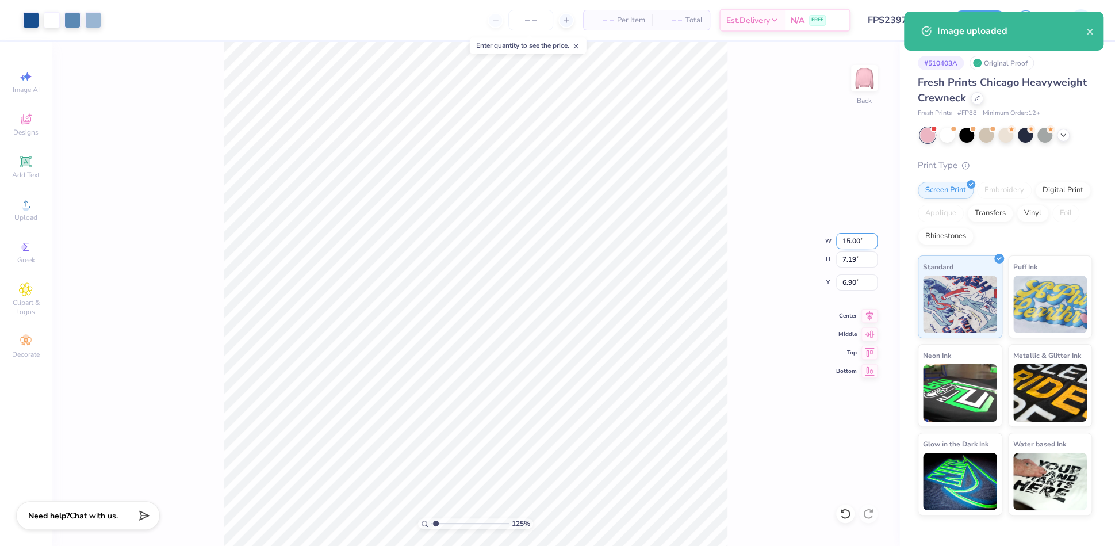
click at [847, 235] on input "15.00" at bounding box center [856, 241] width 41 height 16
type input "8"
type input "1.24668378291349"
type input "8.00"
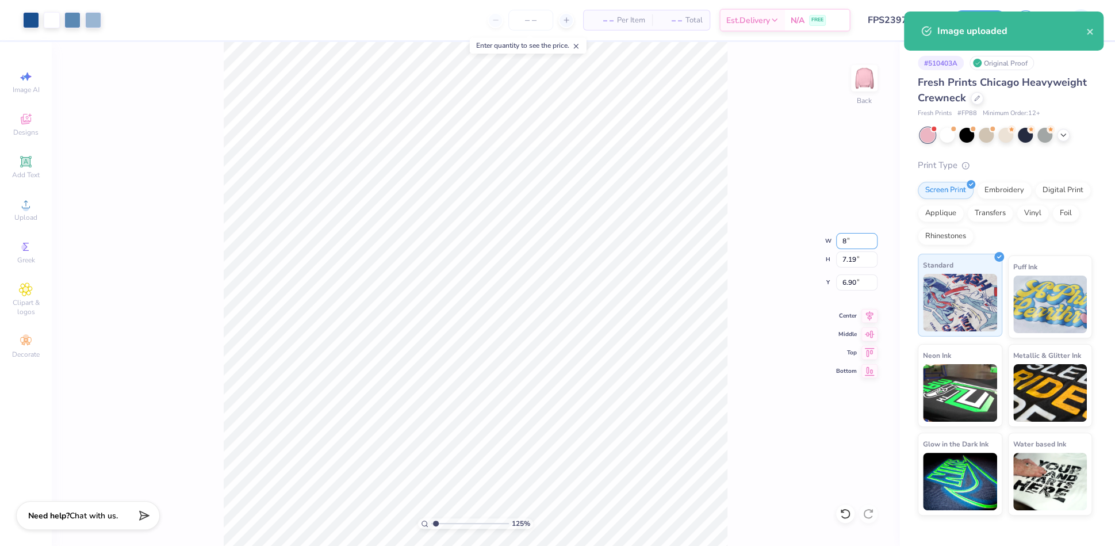
type input "3.84"
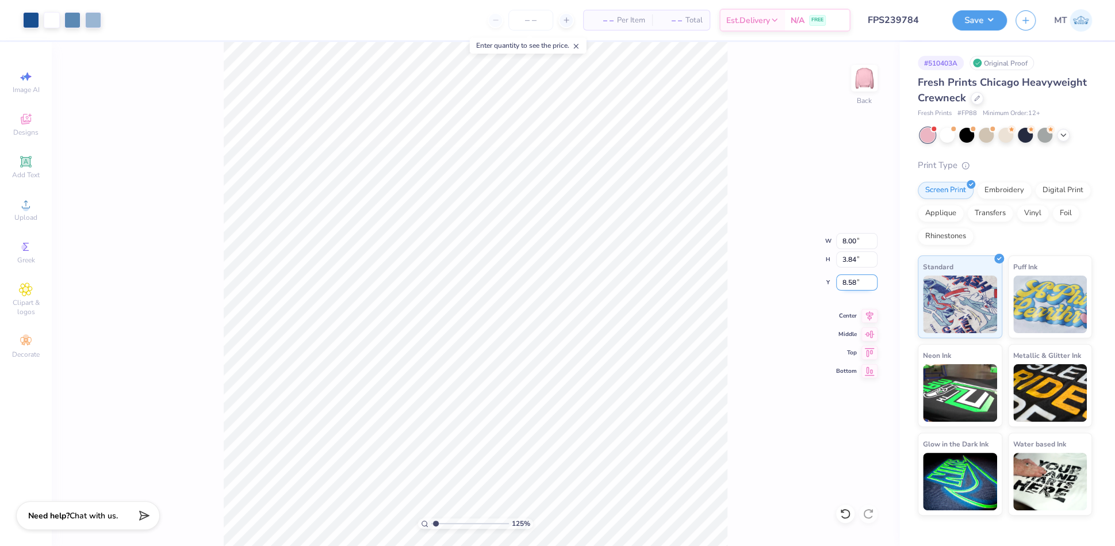
click at [854, 277] on input "8.58" at bounding box center [856, 282] width 41 height 16
click at [847, 276] on input "8.58" at bounding box center [856, 282] width 41 height 16
type input "3"
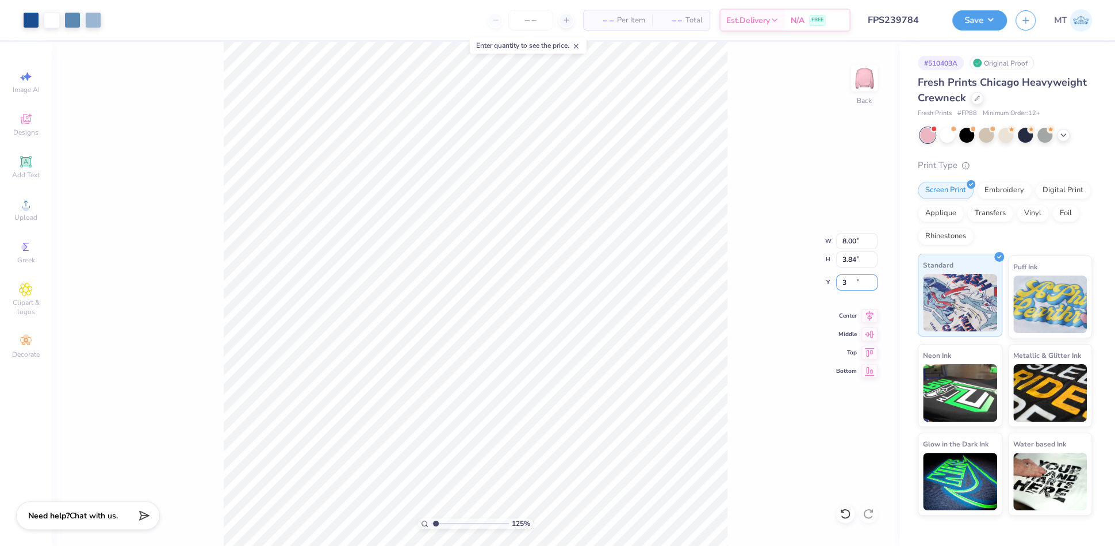
type input "1.24668378291349"
type input "3.00"
type input "1"
click at [978, 11] on button "Save" at bounding box center [979, 19] width 55 height 20
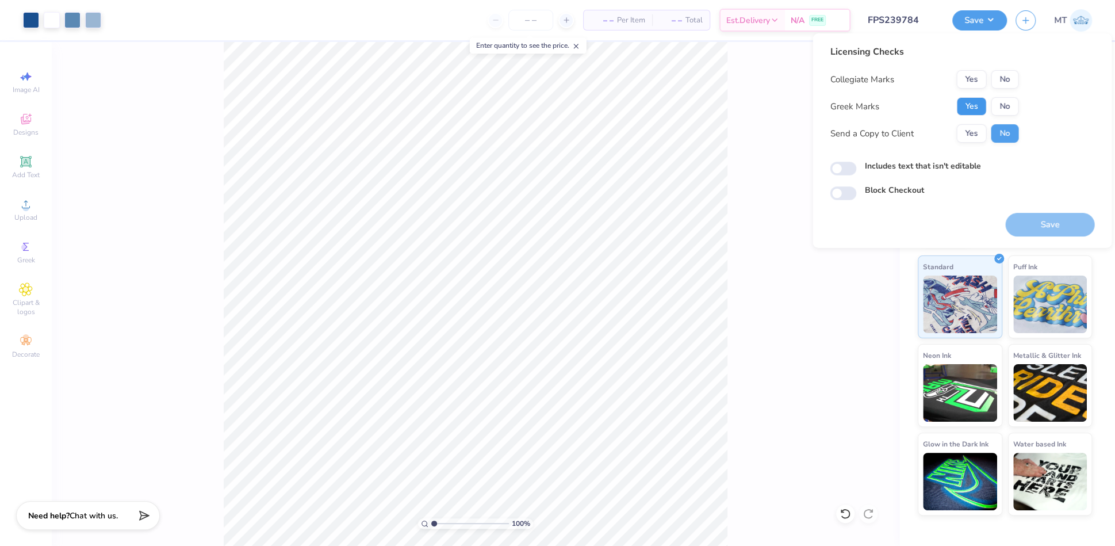
click at [964, 111] on button "Yes" at bounding box center [971, 106] width 30 height 18
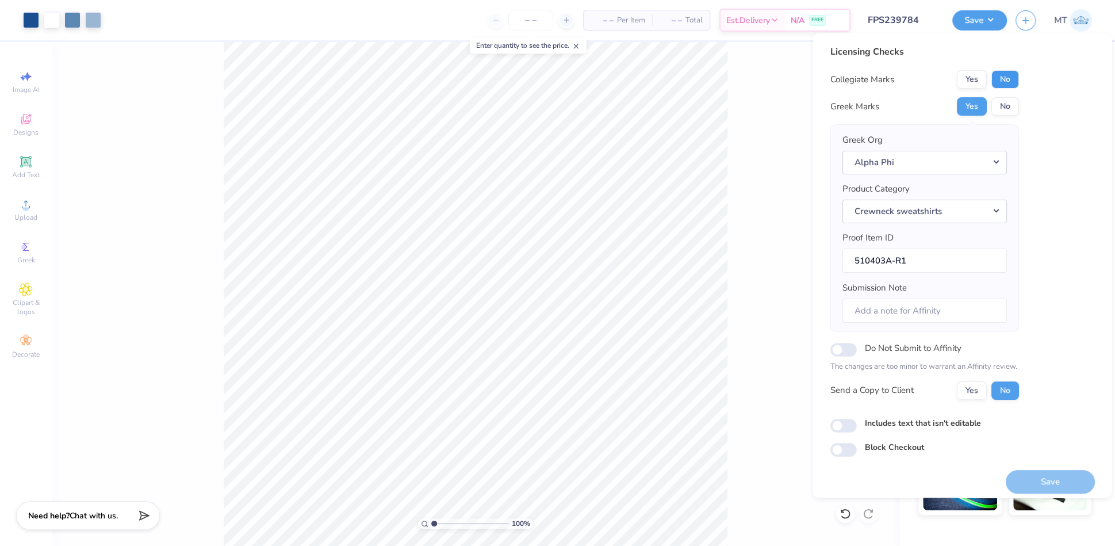
click at [999, 83] on button "No" at bounding box center [1005, 79] width 28 height 18
click at [1029, 484] on button "Save" at bounding box center [1049, 482] width 89 height 24
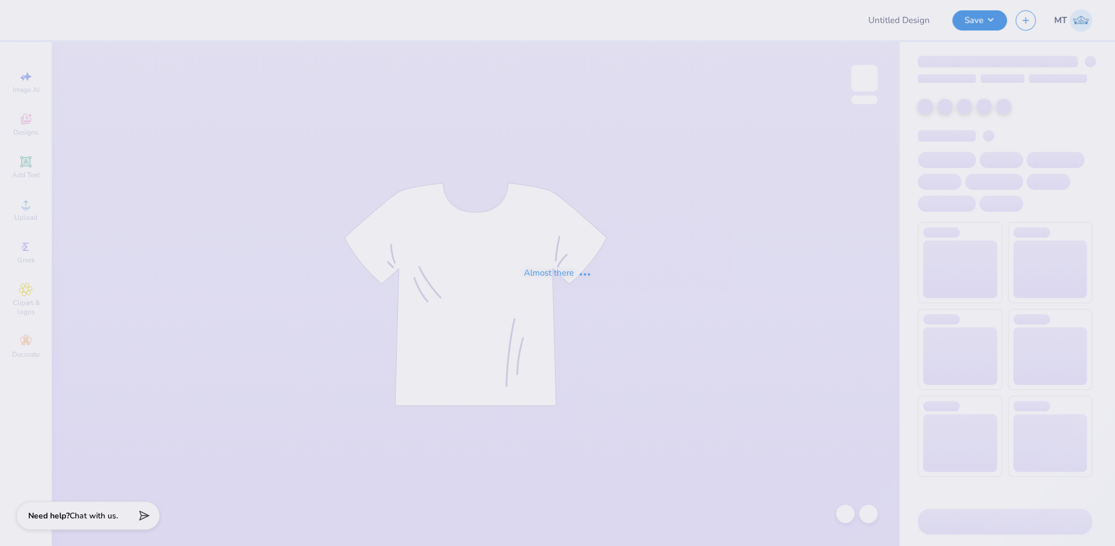
type input "FPS239790"
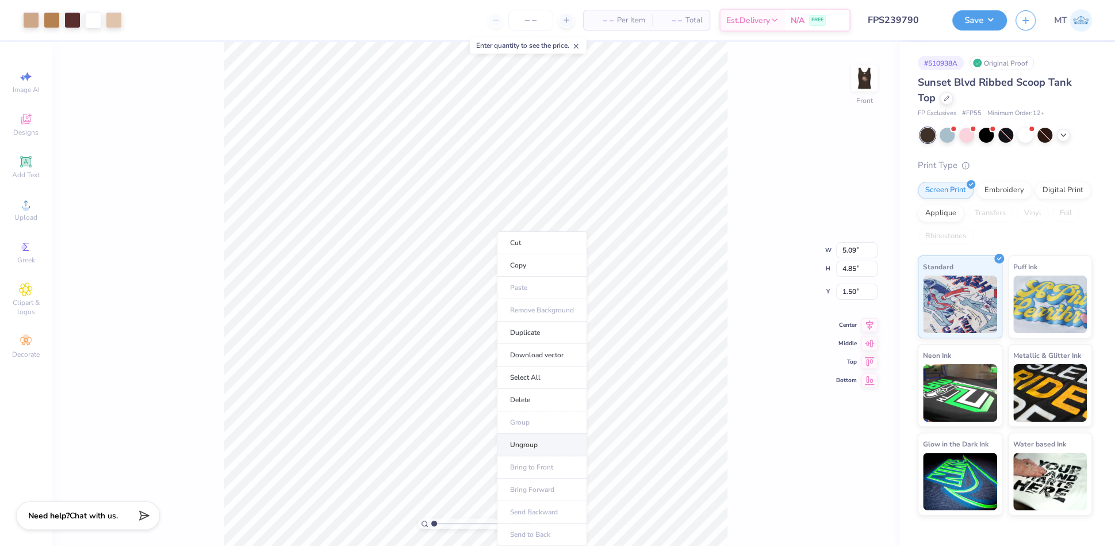
click at [554, 448] on li "Ungroup" at bounding box center [542, 445] width 90 height 22
type input "4.19841698121167"
type input "4.27"
type input "4.29"
type input "1.50"
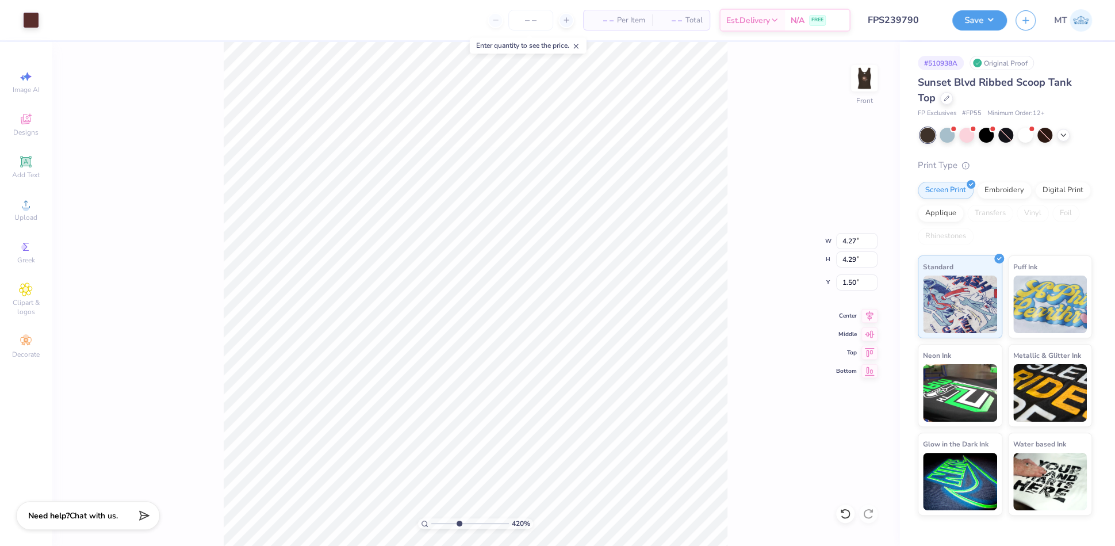
type input "4.19841698121167"
type input "1.46"
type input "4.19841698121167"
type input "2.74"
click at [73, 20] on div at bounding box center [72, 19] width 16 height 16
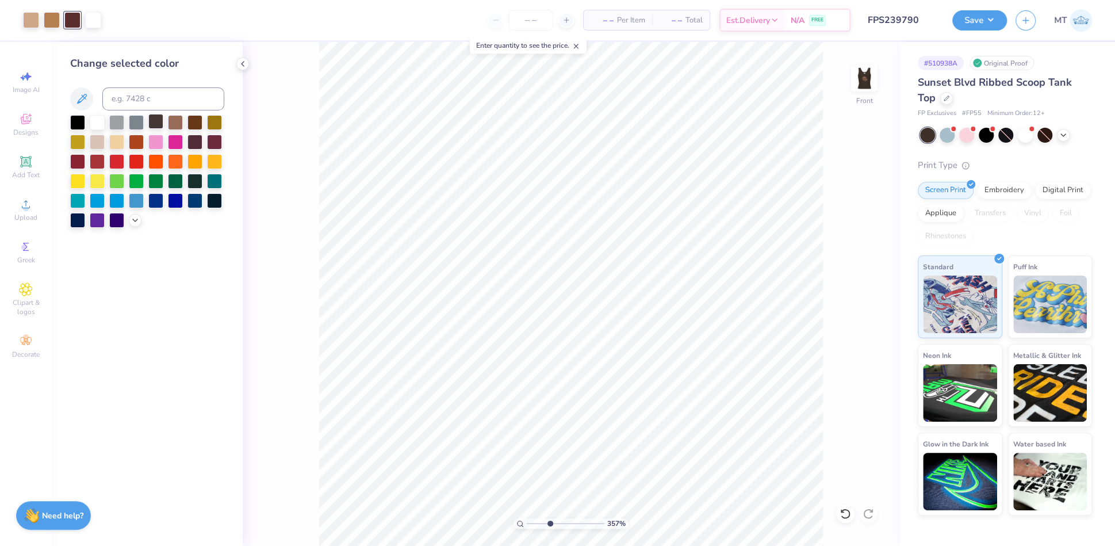
click at [159, 120] on div at bounding box center [155, 121] width 15 height 15
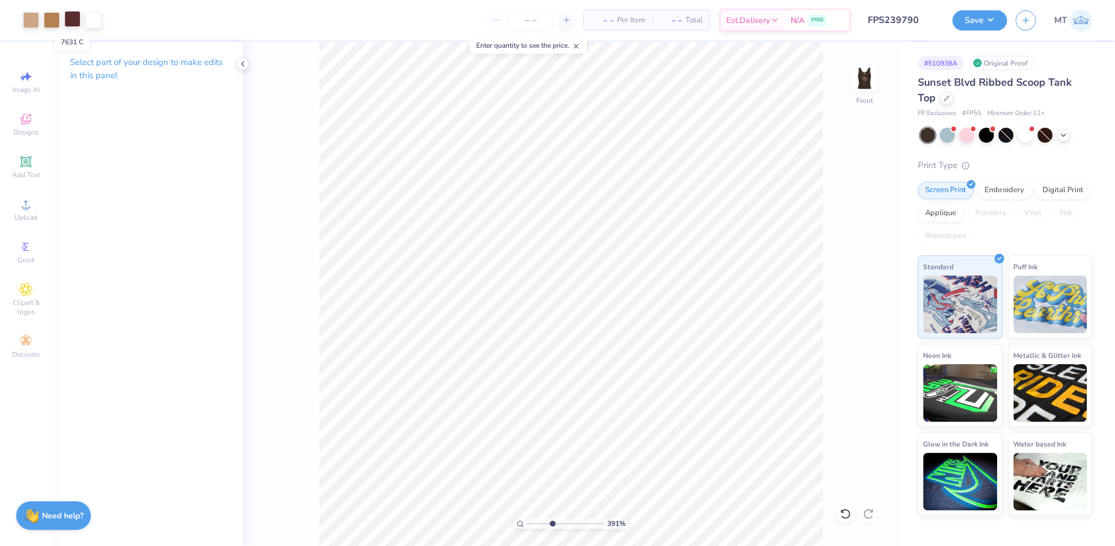
click at [76, 24] on div at bounding box center [72, 19] width 16 height 16
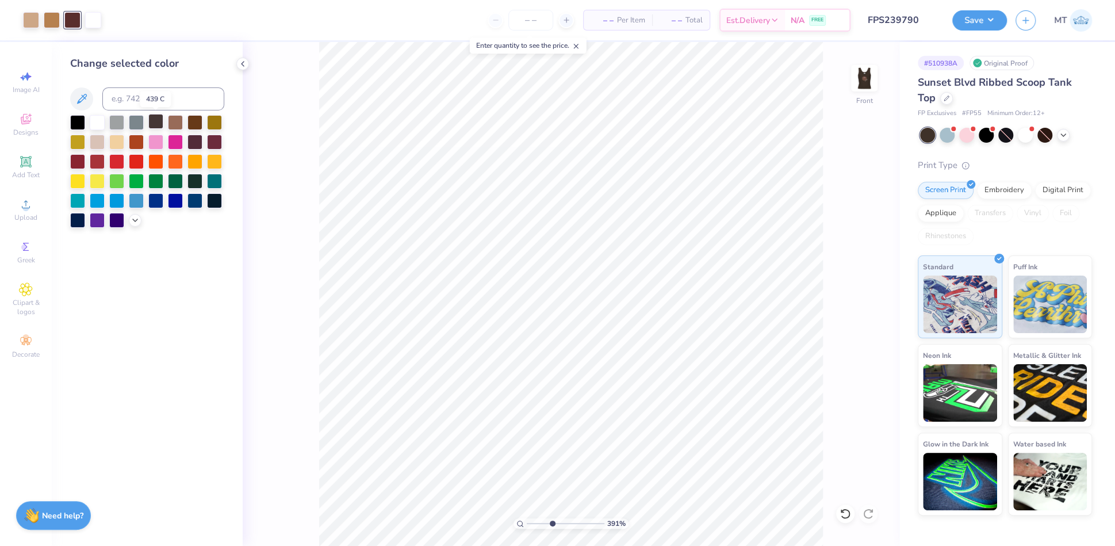
click at [160, 120] on div at bounding box center [155, 121] width 15 height 15
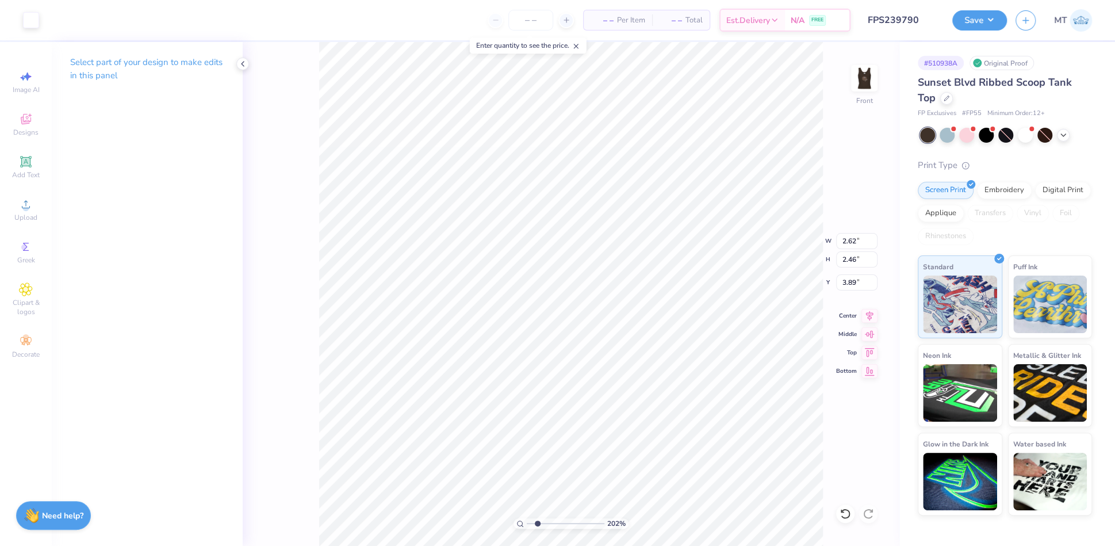
type input "2.02092261437779"
type input "4.28"
type input "2.02092261437779"
type input "2.99"
type input "1.29"
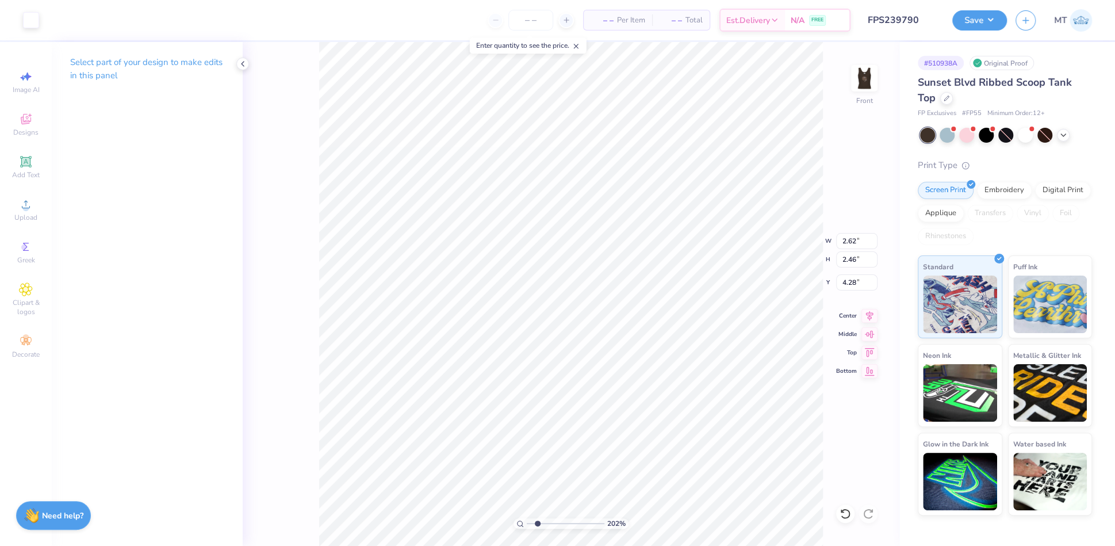
type input "4.84"
type input "2.02092261437779"
type input "3.76"
type input "2.02092261437779"
type input "3.02"
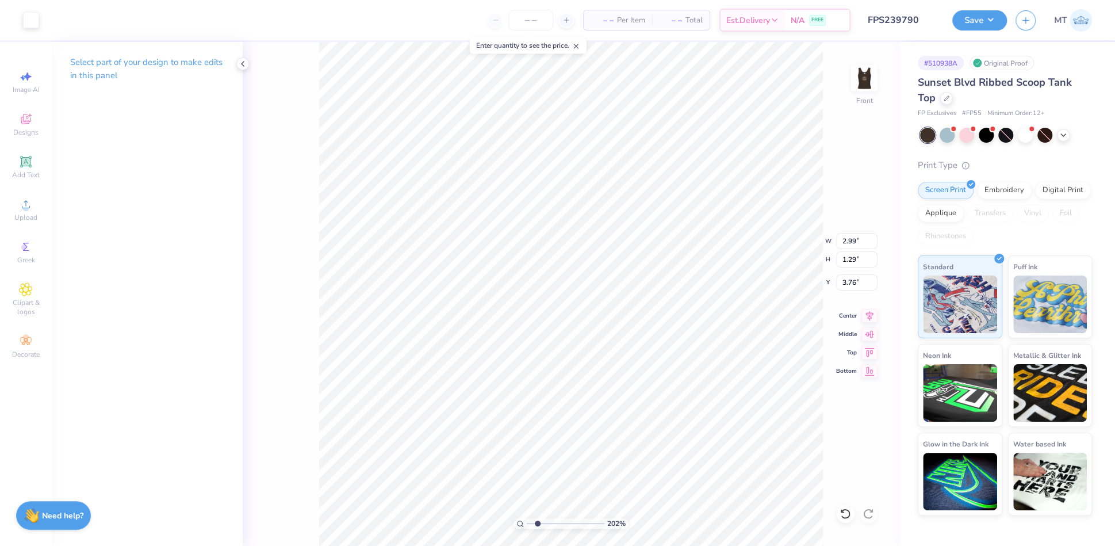
type input "1.93"
type input "3.44"
type input "2.02092261437779"
type input "4.91"
type input "1"
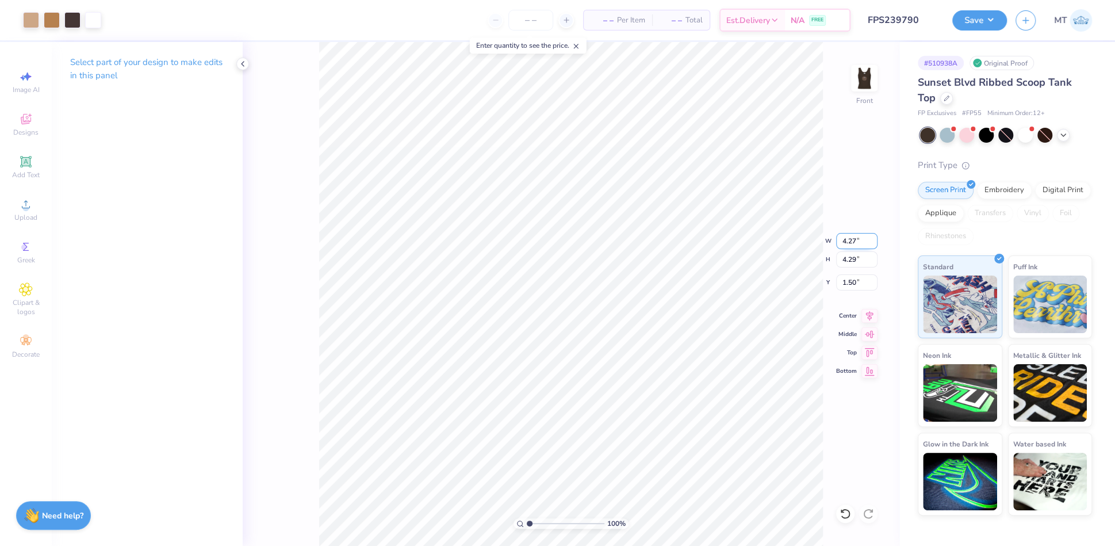
click at [846, 237] on input "4.27" at bounding box center [856, 241] width 41 height 16
type input "4.00"
type input "4.03"
click at [852, 284] on input "1.63" at bounding box center [856, 282] width 41 height 16
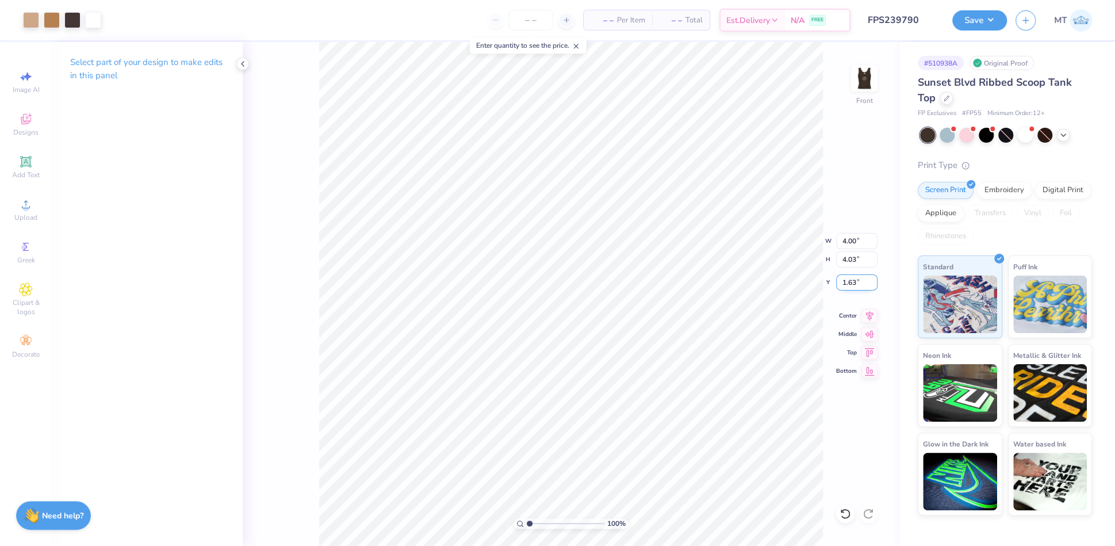
click at [852, 284] on input "1.63" at bounding box center [856, 282] width 41 height 16
type input "1.00"
click at [846, 282] on input "1.00" at bounding box center [856, 282] width 41 height 16
type input "0.50"
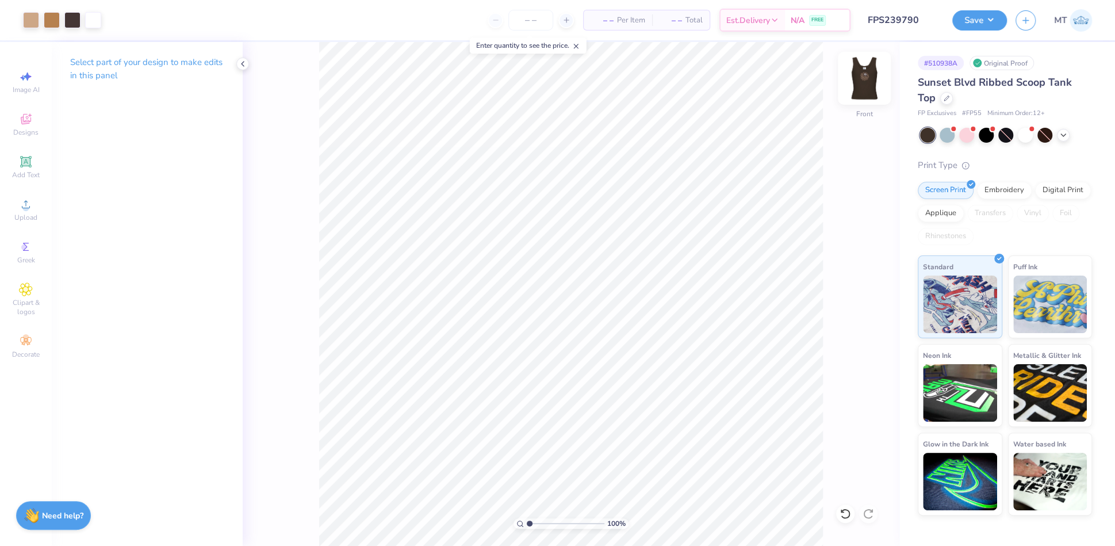
click at [871, 85] on img at bounding box center [864, 78] width 46 height 46
click at [48, 20] on div at bounding box center [52, 19] width 16 height 16
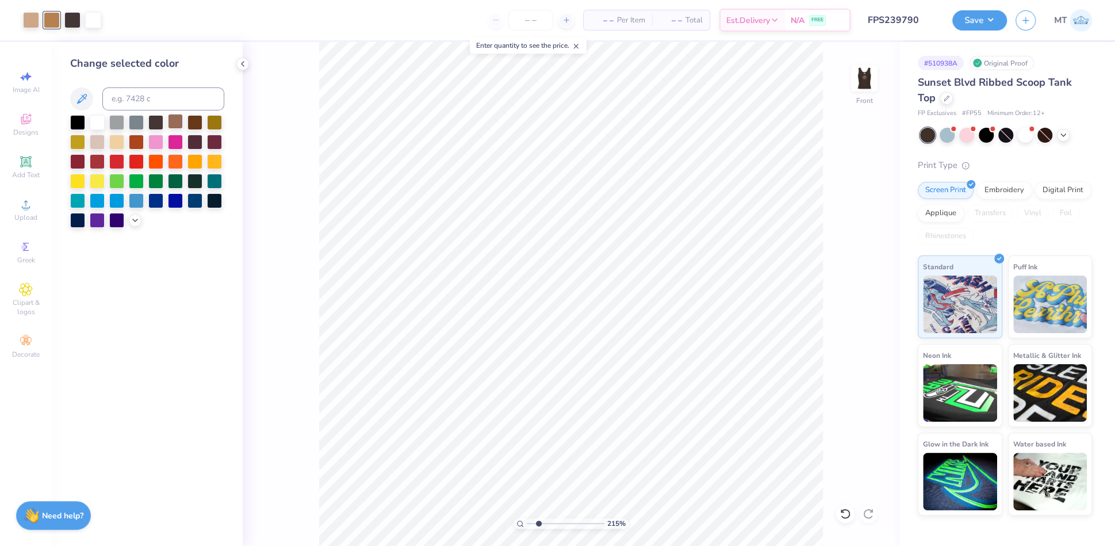
click at [175, 123] on div at bounding box center [175, 121] width 15 height 15
click at [846, 513] on icon at bounding box center [844, 513] width 11 height 11
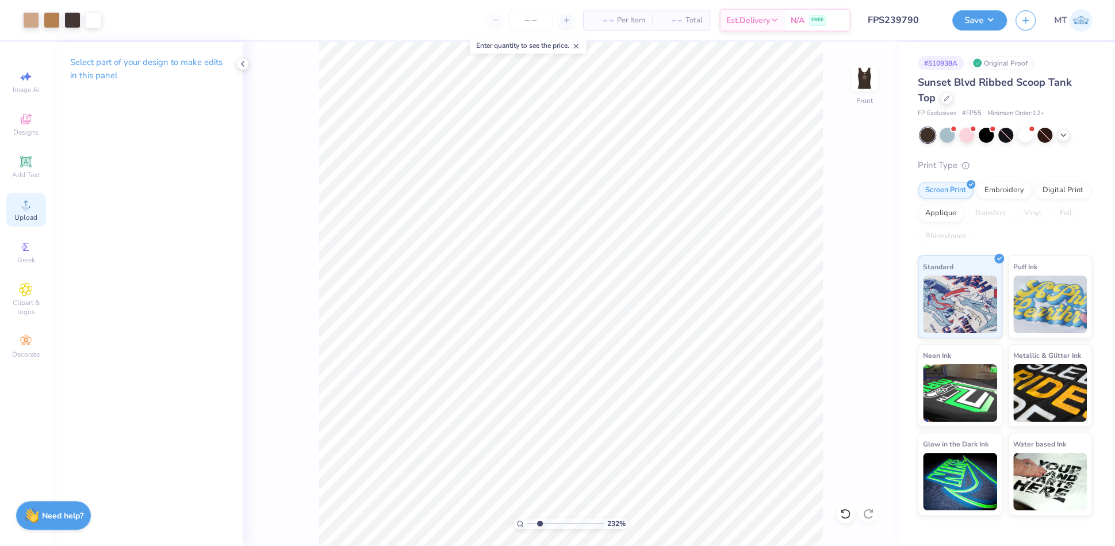
click at [24, 203] on icon at bounding box center [26, 204] width 14 height 14
click at [17, 162] on div "Add Text" at bounding box center [26, 167] width 40 height 34
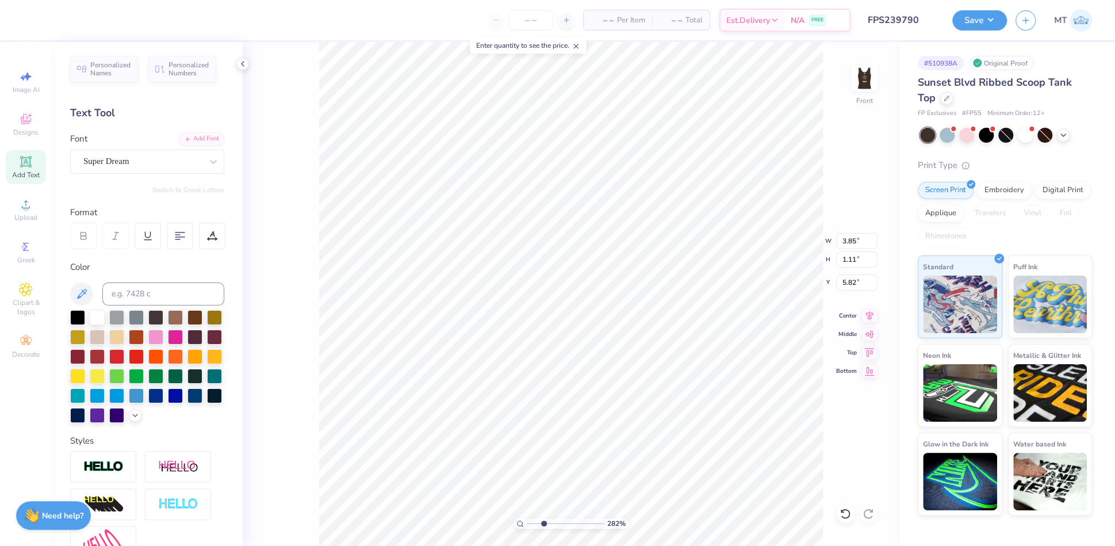
scroll to position [12, 1]
type input "2.81805083543209"
type textarea "b"
type input "2.81805083543209"
type textarea "bi"
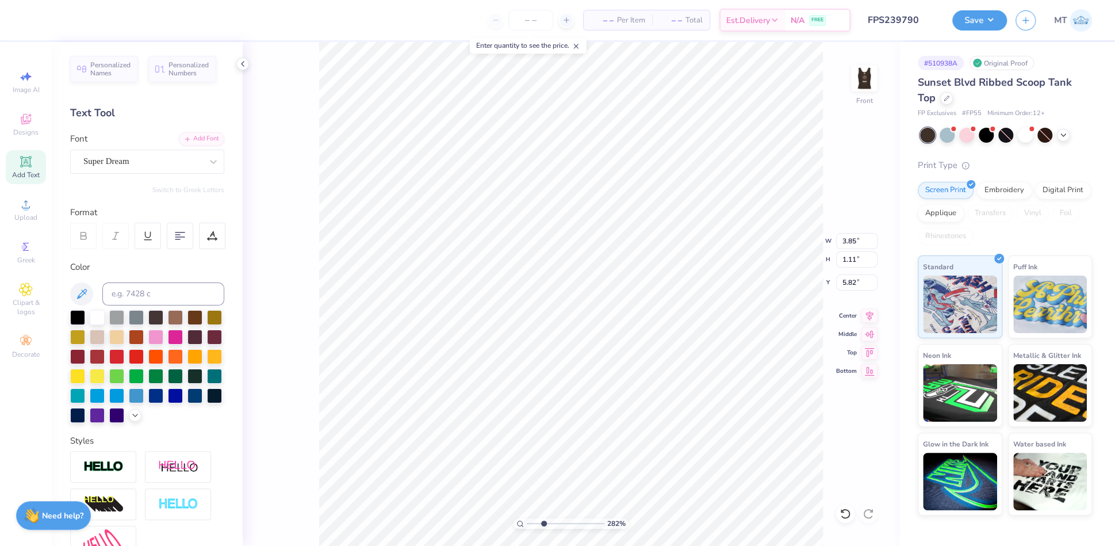
type input "2.81805083543209"
type textarea "bid"
type input "2.81805083543209"
type textarea "bid d"
type input "2.81805083543209"
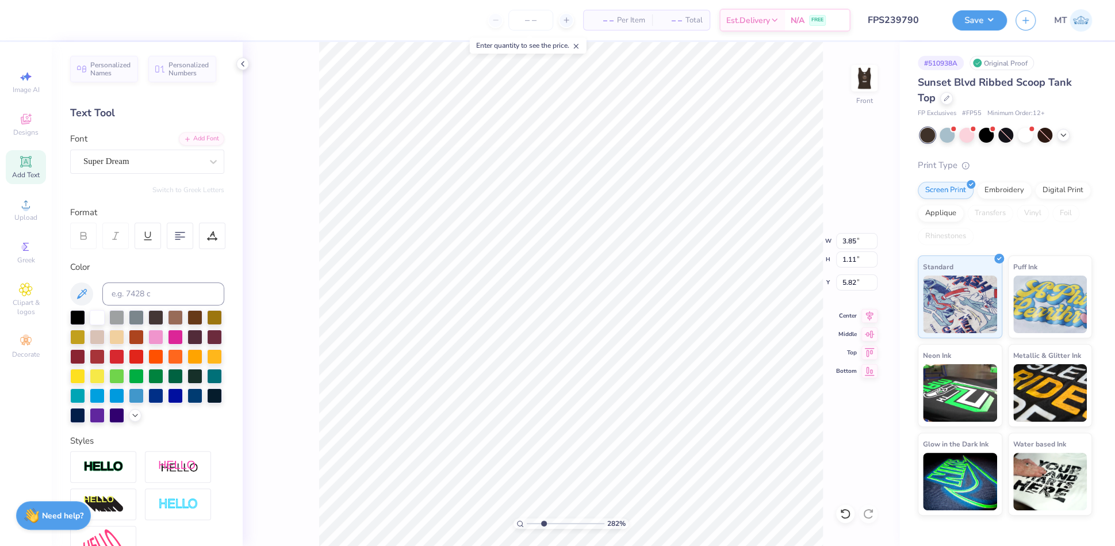
scroll to position [12, 2]
type textarea "bid day"
type input "2.81805083543209"
type input "2.78"
type input "0.73"
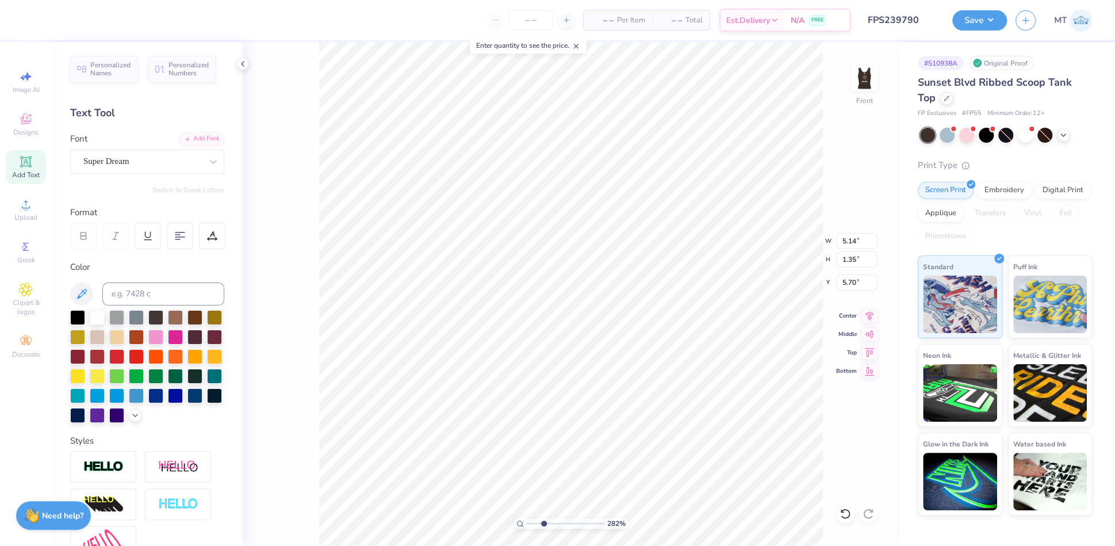
type input "6.32"
click at [195, 134] on div "Add Font" at bounding box center [201, 137] width 45 height 13
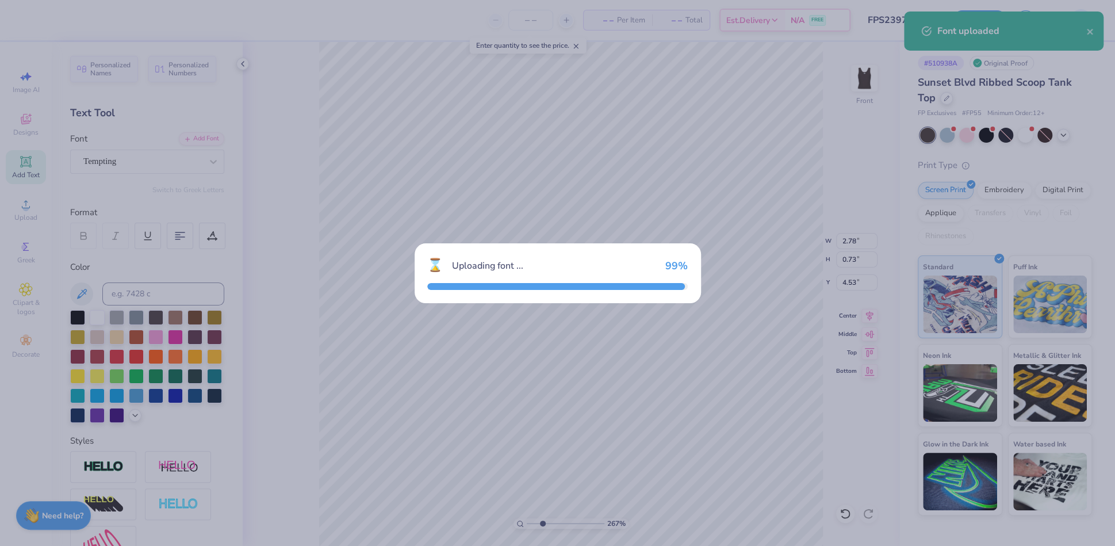
type input "2.67269369996225"
type input "2.91"
type input "1.14"
type input "4.33"
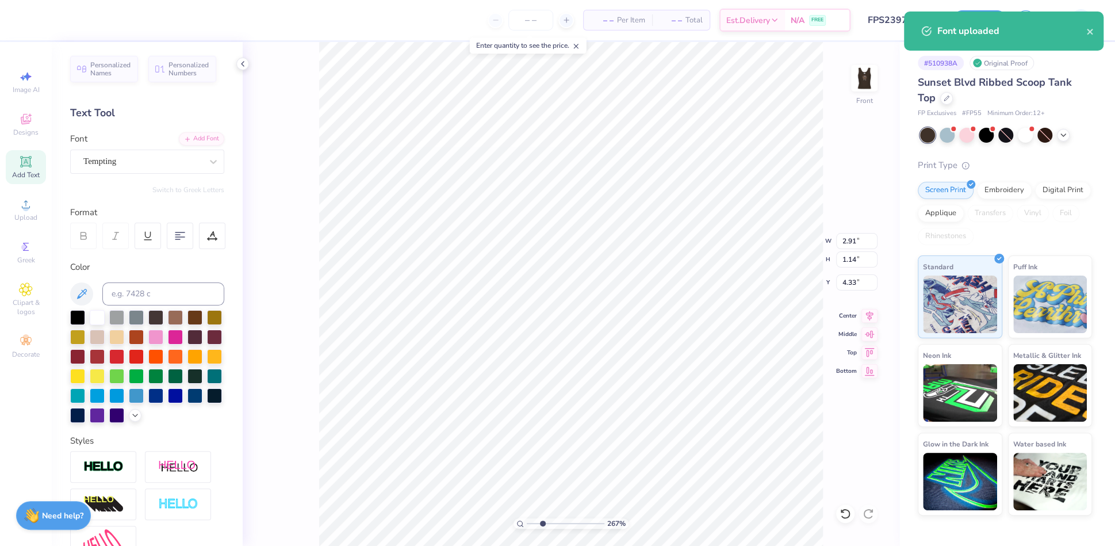
type input "2.67269369996225"
type input "1.67"
type input "0.65"
type input "4.81"
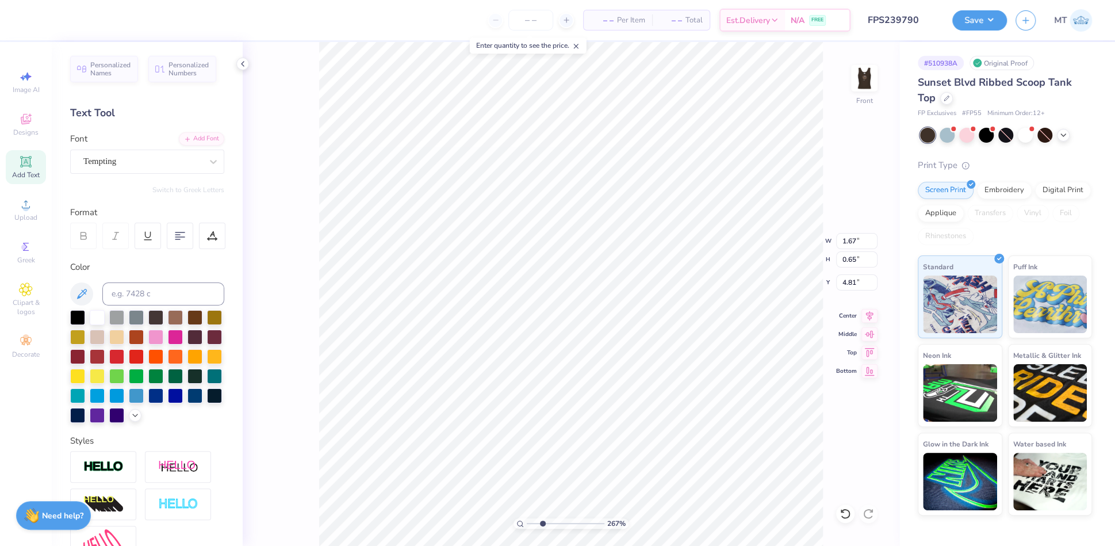
type input "2.67269369996225"
type input "4.73"
type input "2.67269369996225"
type input "4.20"
type input "2.67269369996225"
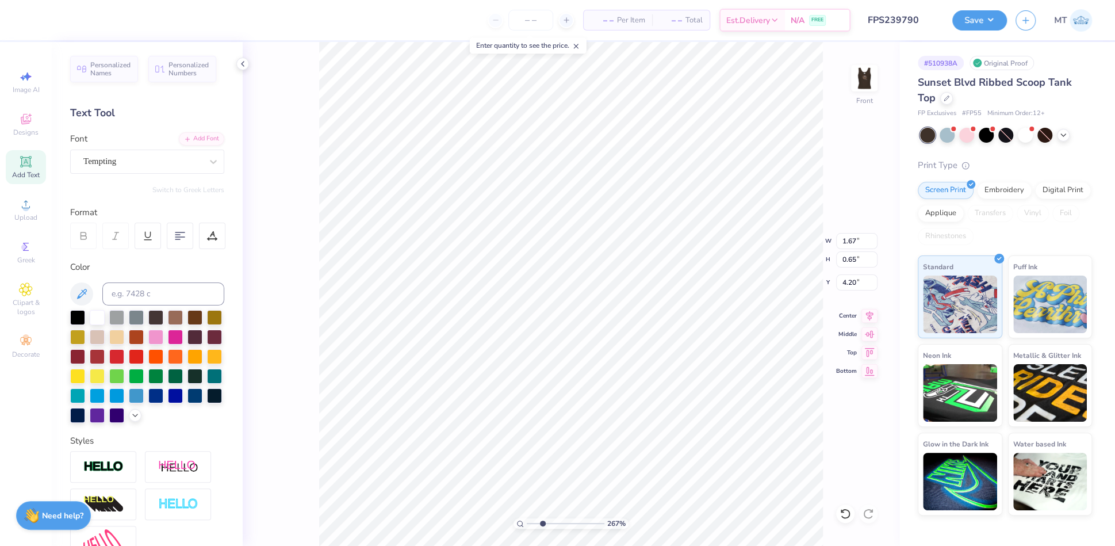
type input "1.35"
type input "1.13"
type input "3.94"
type input "1.54335163049417"
type input "3.96"
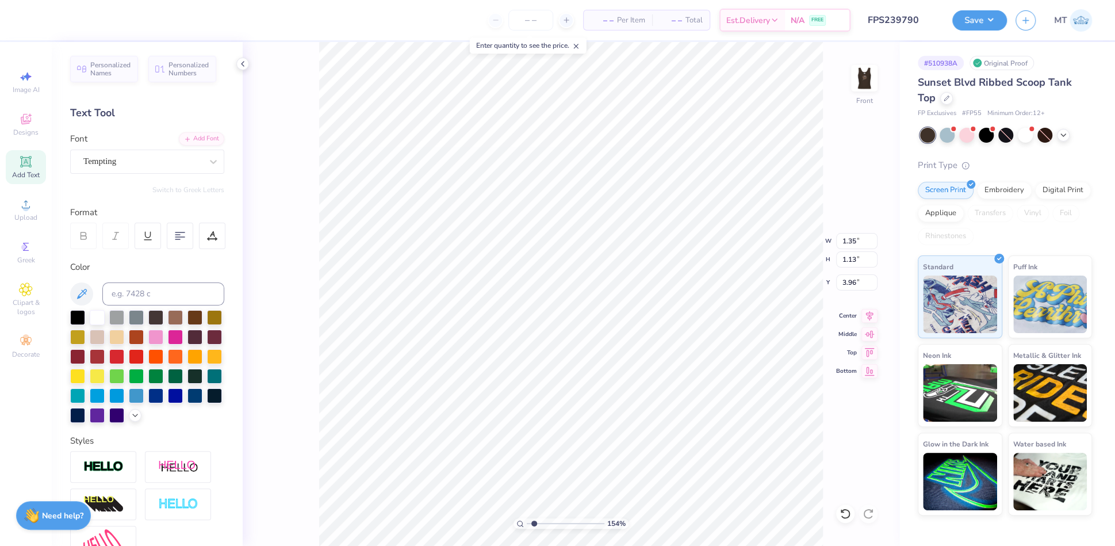
type input "1.54335163049417"
type input "1.55"
type input "1.07"
type input "3.98"
type input "3.20370984653967"
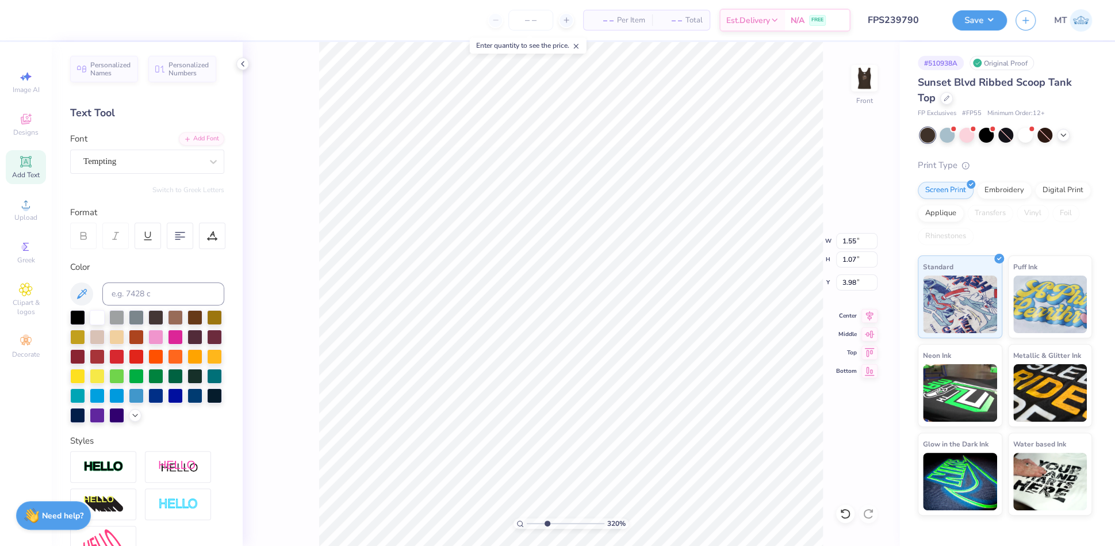
type input "3.83"
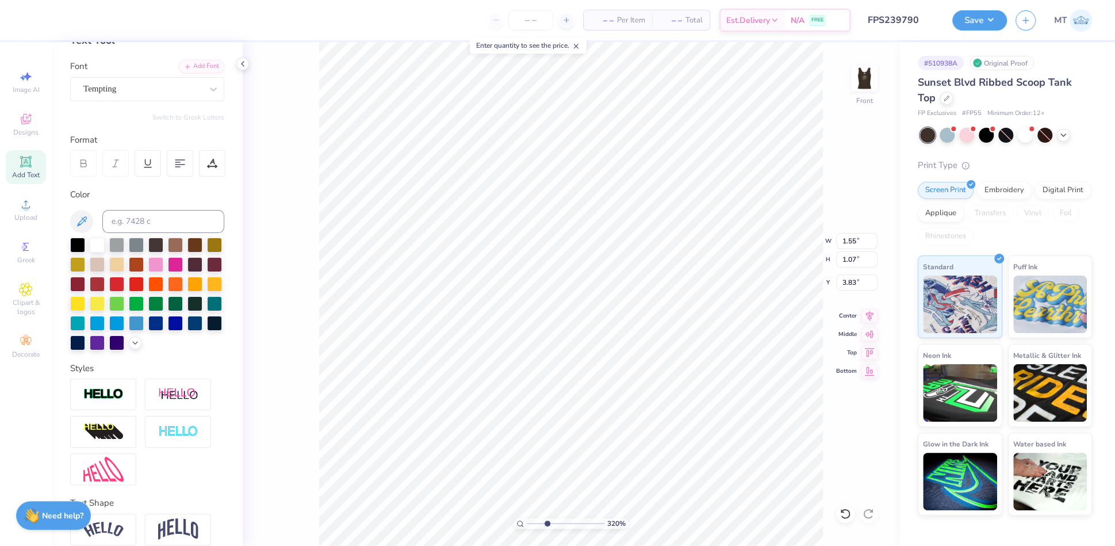
scroll to position [141, 0]
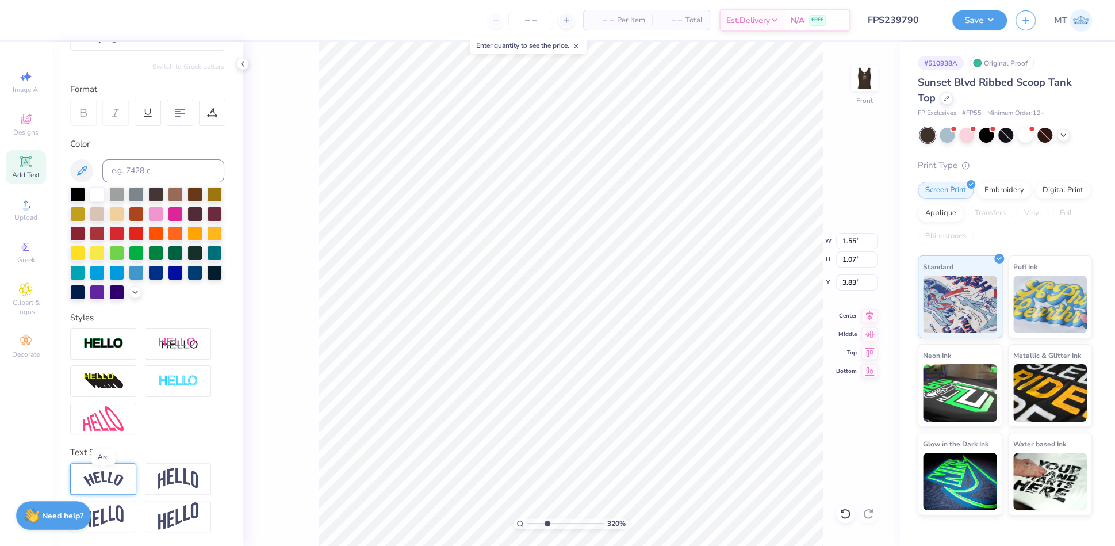
click at [117, 480] on img at bounding box center [103, 479] width 40 height 16
type input "3.20370984653967"
type input "2.01"
type input "1.29"
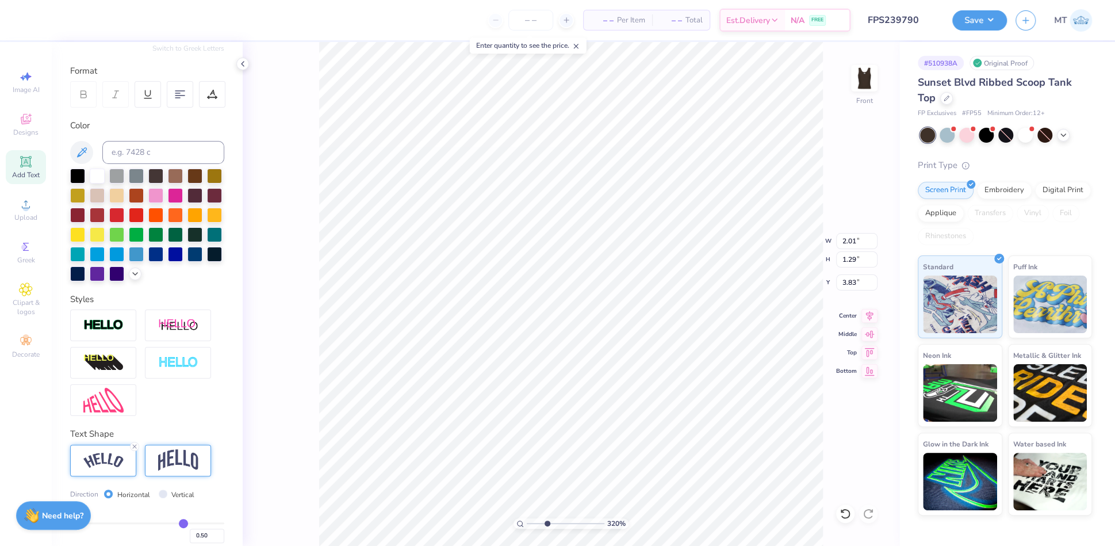
type input "3.20370984653967"
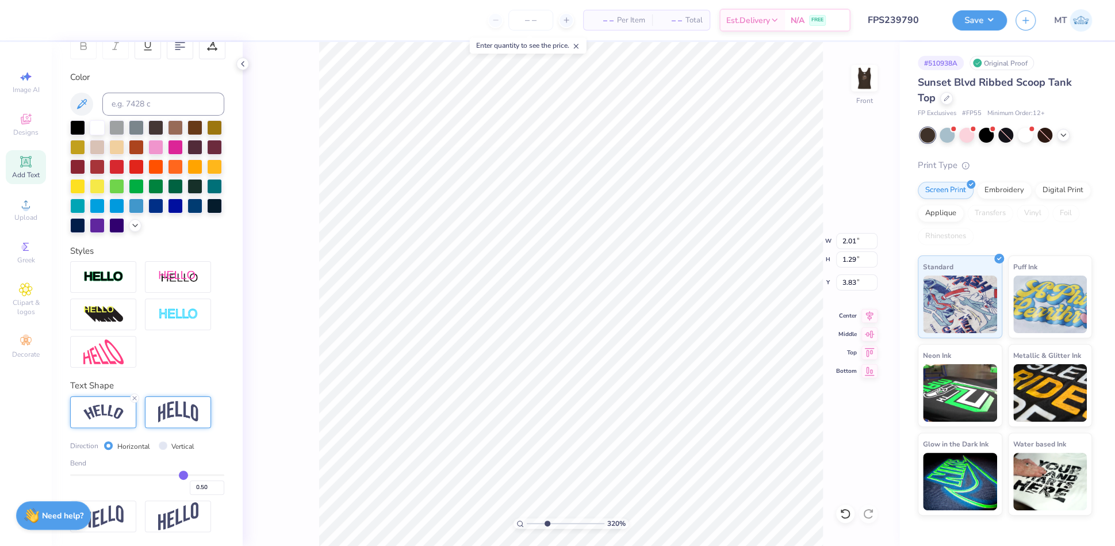
scroll to position [208, 0]
type input "0.44"
type input "0.43"
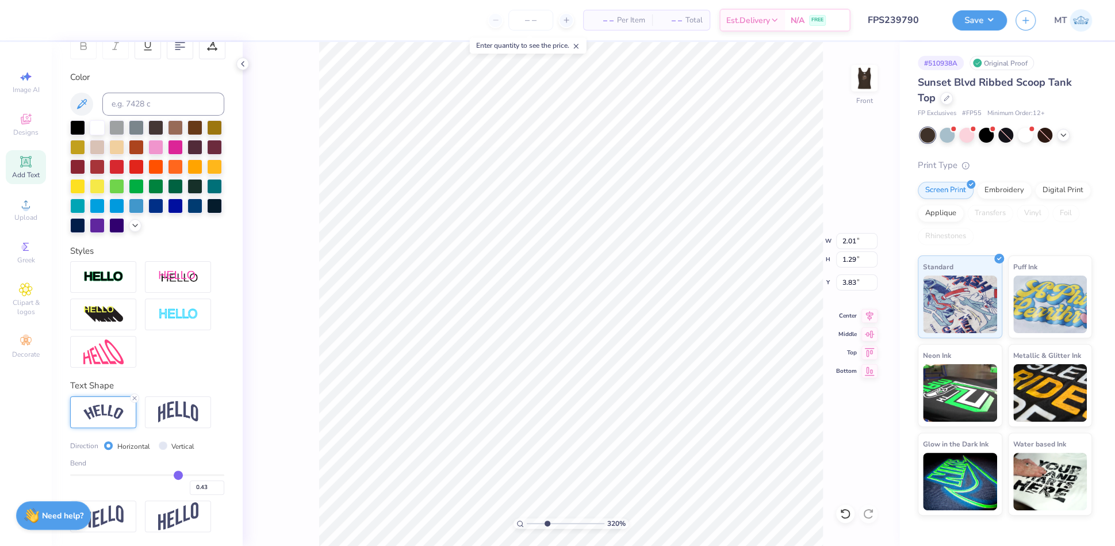
type input "0.39"
type input "0.32"
type input "0.22"
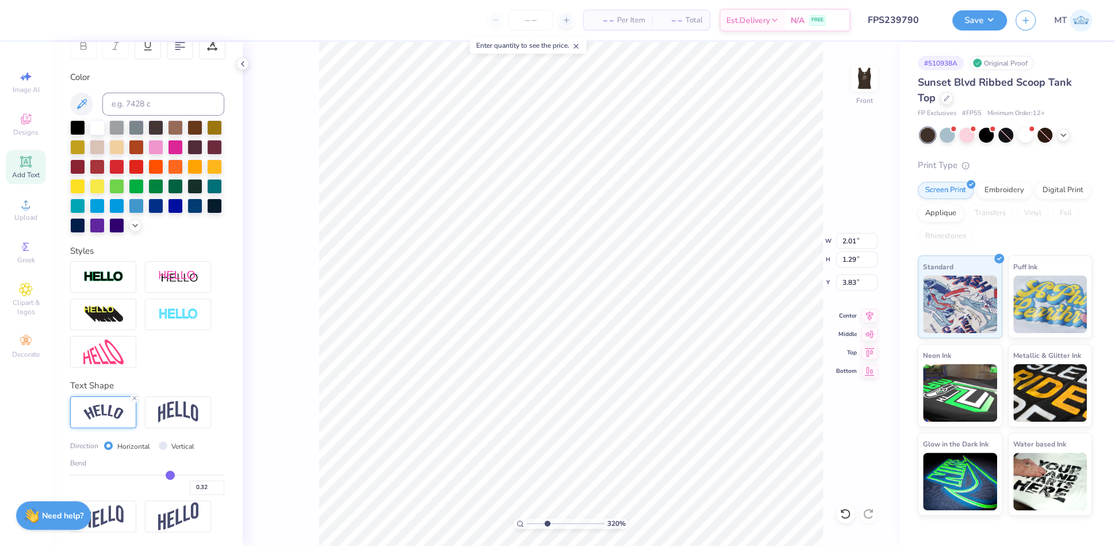
type input "0.22"
type input "0.13"
type input "0.05"
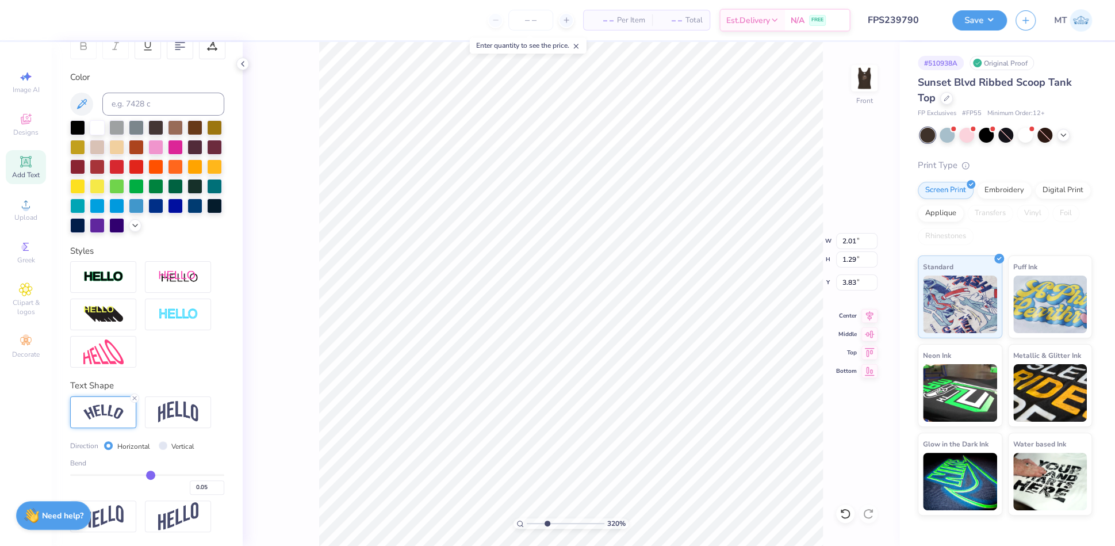
type input "0.02"
type input "0"
type input "0.00"
type input "-0.01"
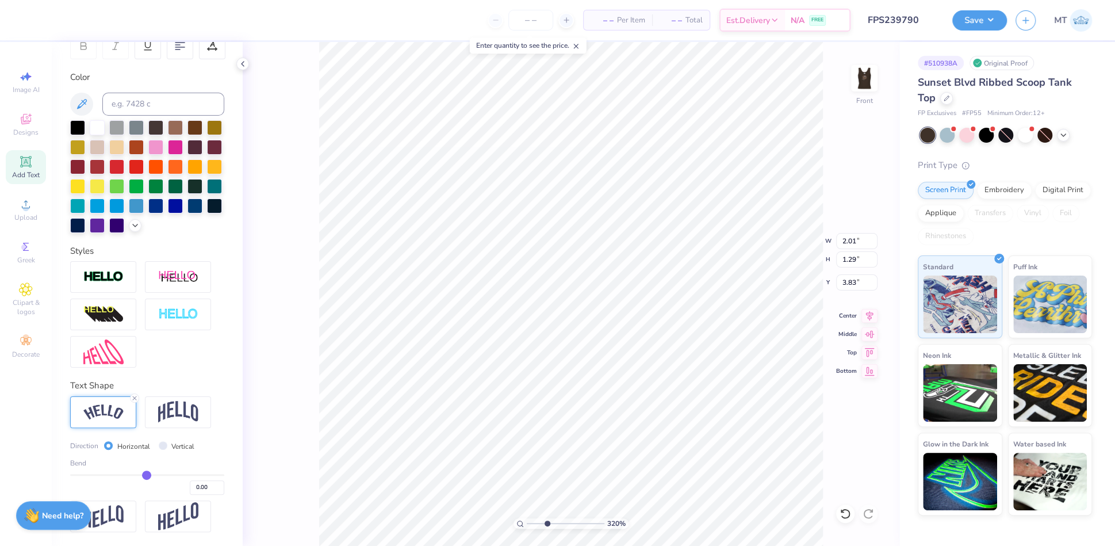
type input "-0.01"
type input "-0.02"
type input "-0.03"
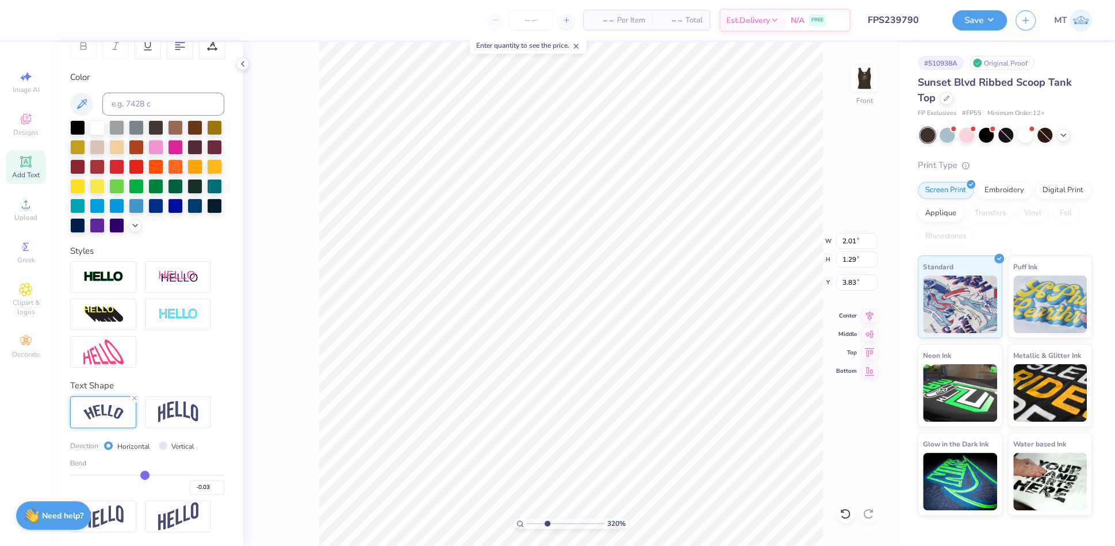
drag, startPoint x: 171, startPoint y: 477, endPoint x: 139, endPoint y: 475, distance: 31.7
type input "-0.03"
click at [139, 475] on input "range" at bounding box center [147, 475] width 154 height 2
type input "3.20370984653967"
type input "1.57"
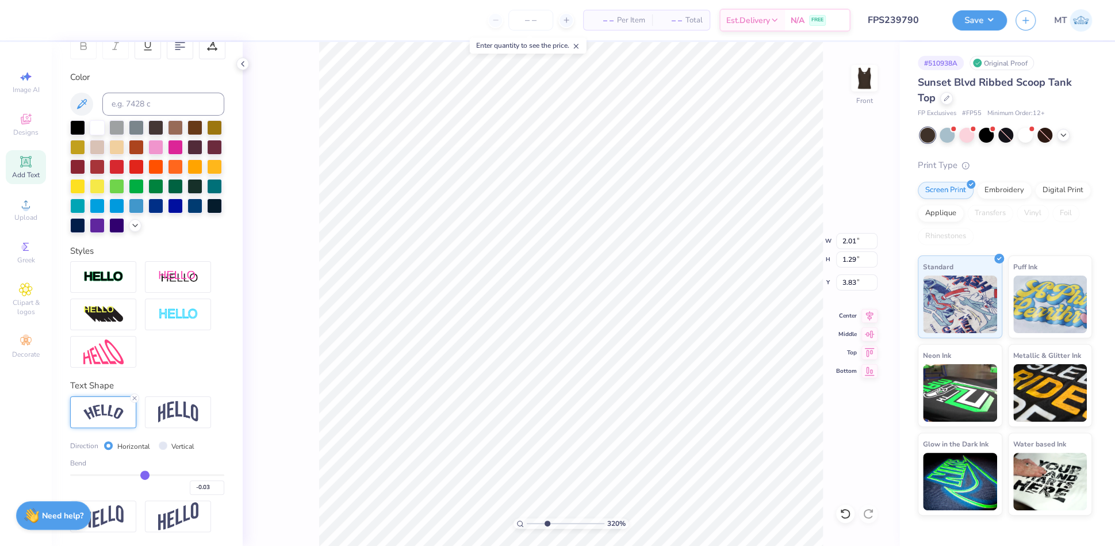
type input "1.08"
type input "3.20370984653967"
type input "-0.04"
type input "-0.05"
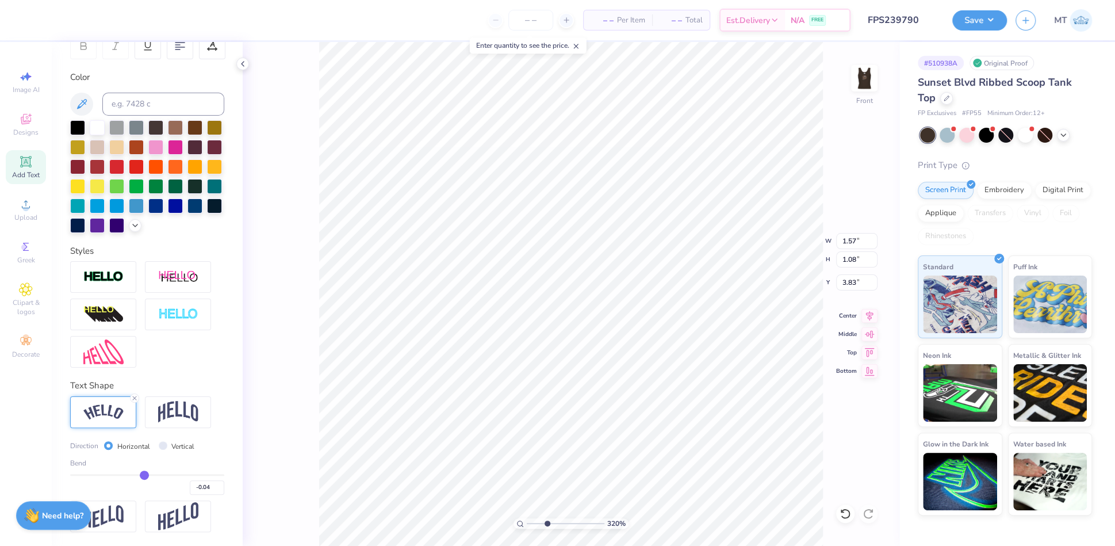
type input "-0.05"
type input "-0.06"
type input "-0.07"
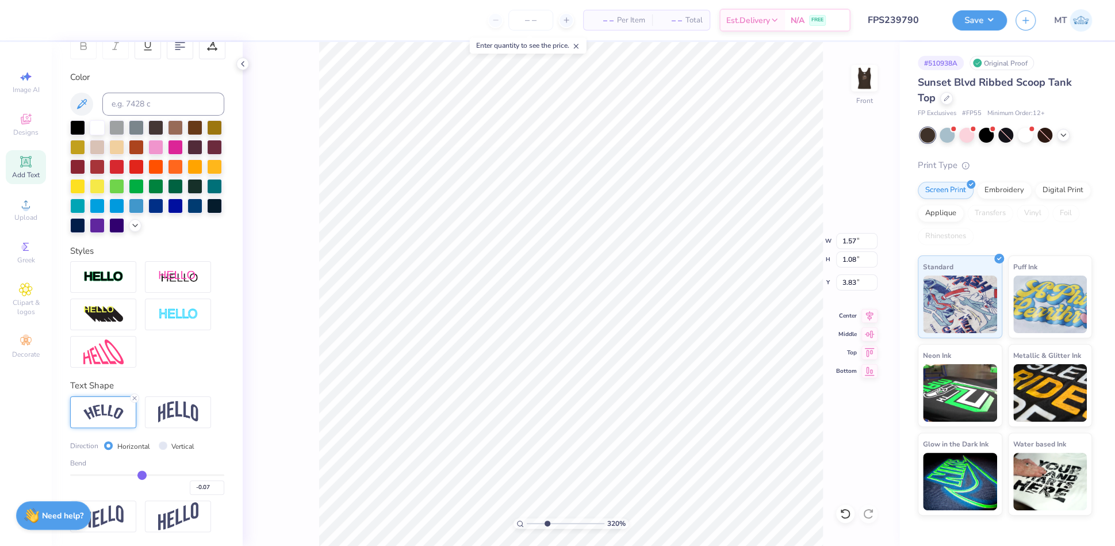
type input "-0.08"
type input "-0.09"
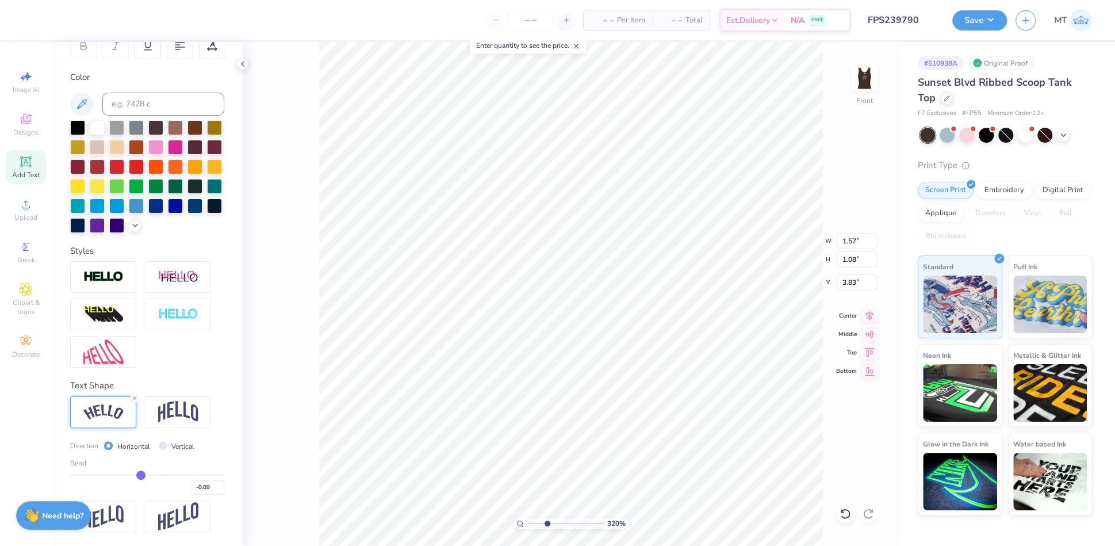
click at [135, 474] on input "range" at bounding box center [147, 475] width 154 height 2
type input "3.20370984653967"
type input "1.62"
type input "1.09"
type input "3.20370984653967"
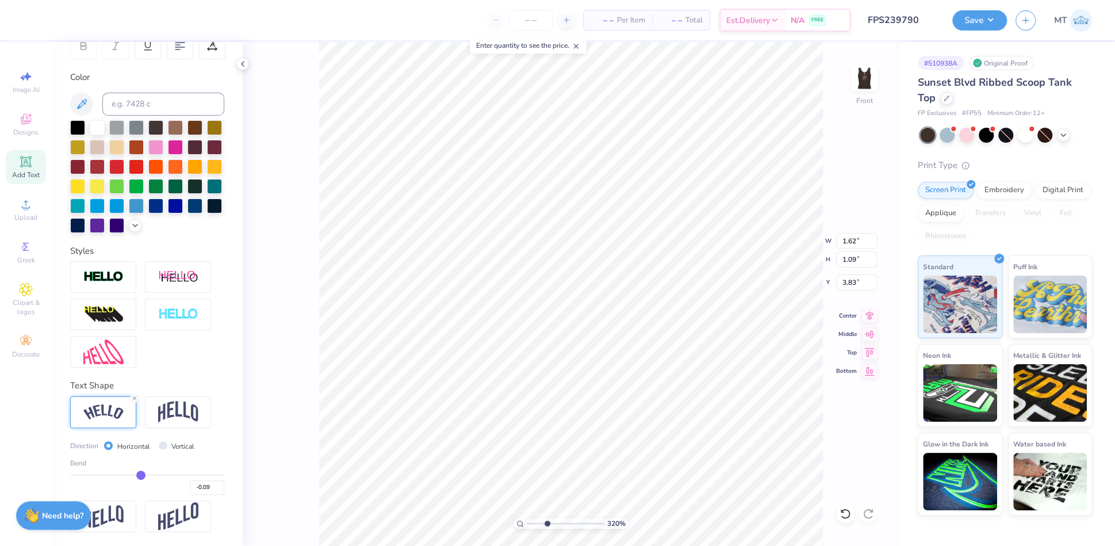
type input "-0.1"
type input "-0.10"
type input "-0.11"
type input "-0.12"
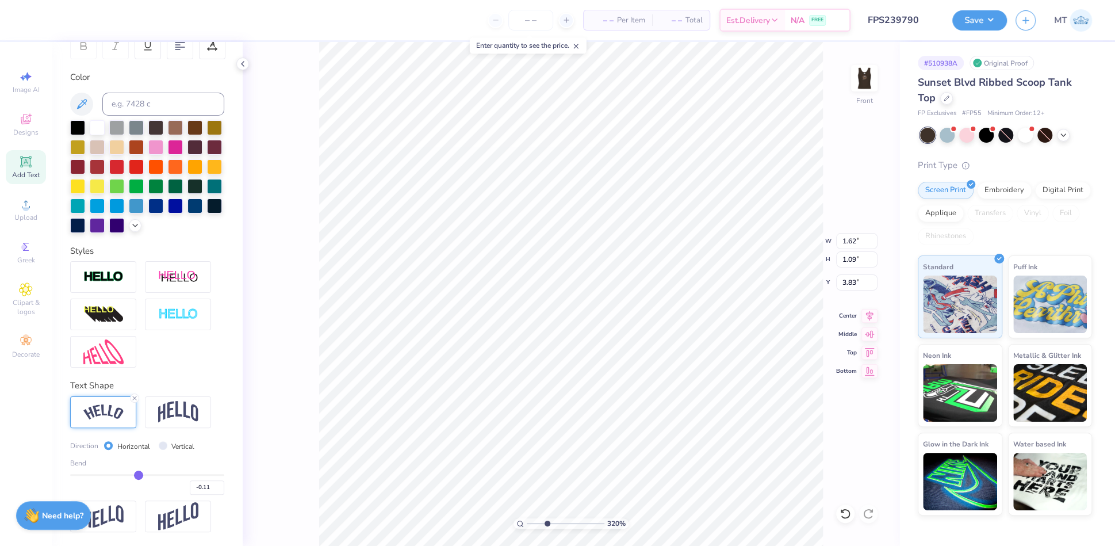
type input "-0.12"
type input "-0.13"
type input "-0.14"
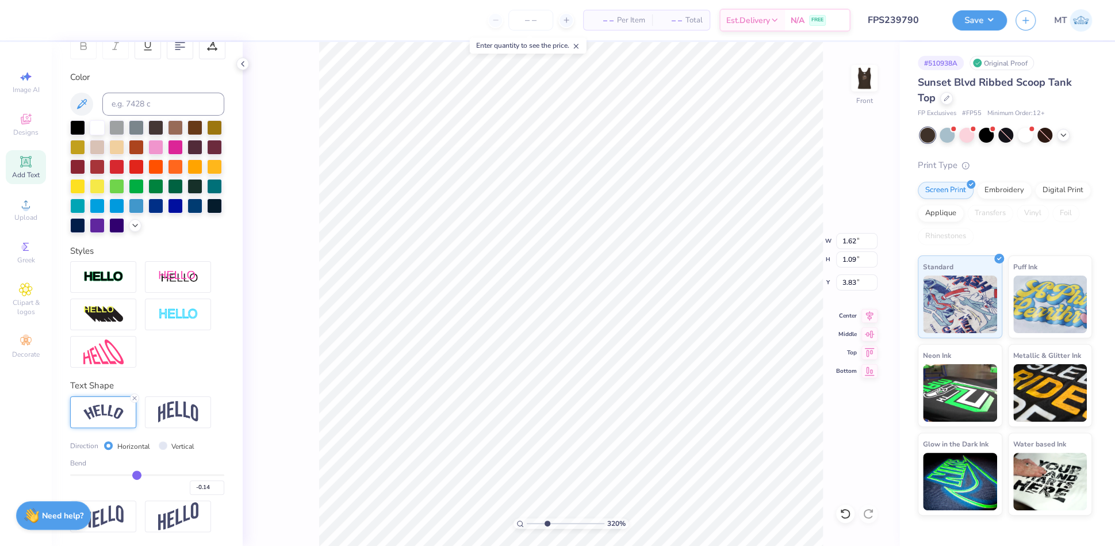
type input "-0.15"
type input "-0.16"
type input "-0.17"
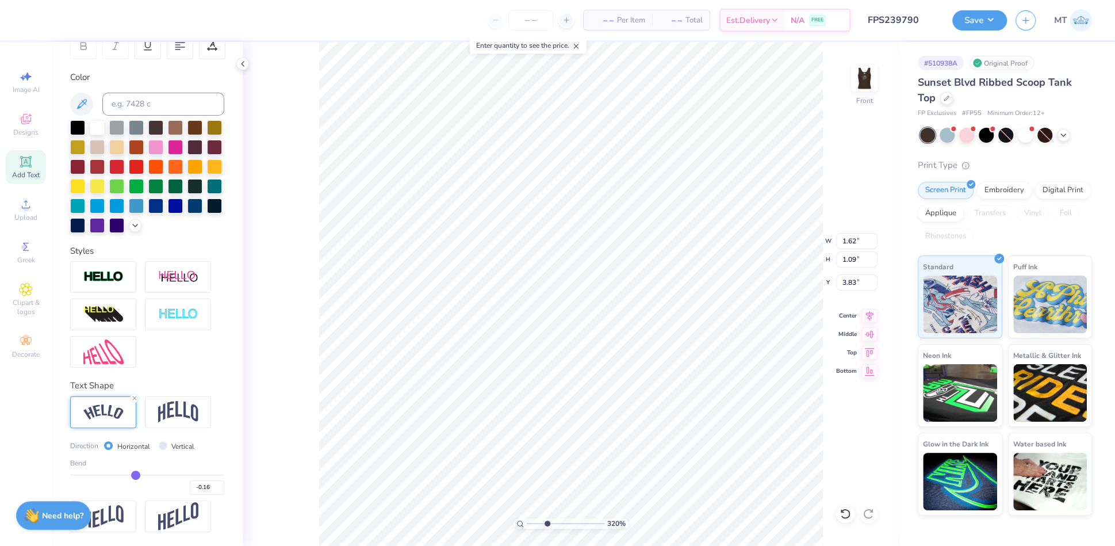
type input "-0.17"
click at [129, 474] on input "range" at bounding box center [147, 475] width 154 height 2
type input "3.20370984653967"
type input "1.68"
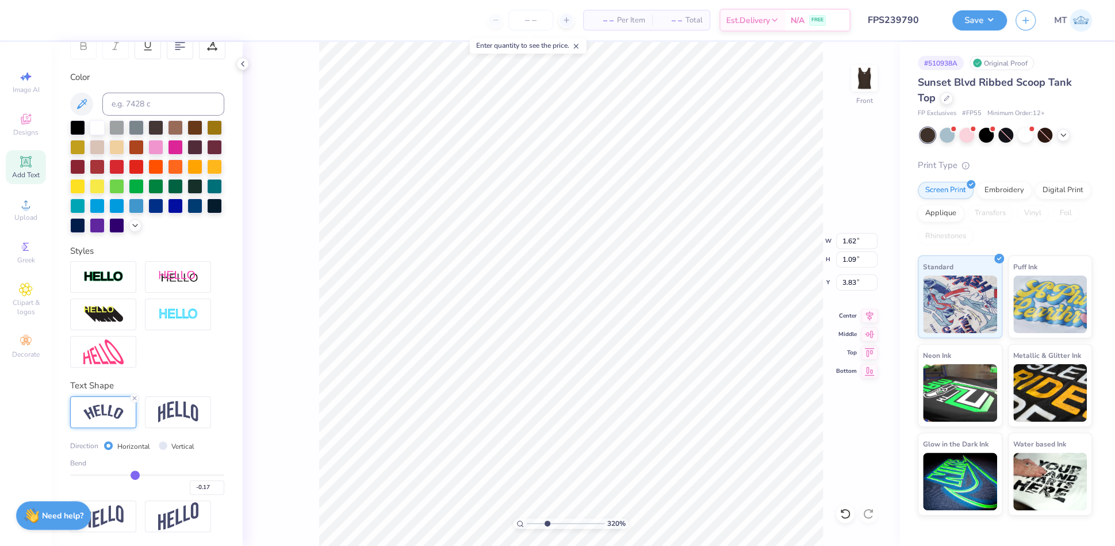
type input "1.12"
type input "3.20370984653967"
type input "-0.18"
type input "-0.19"
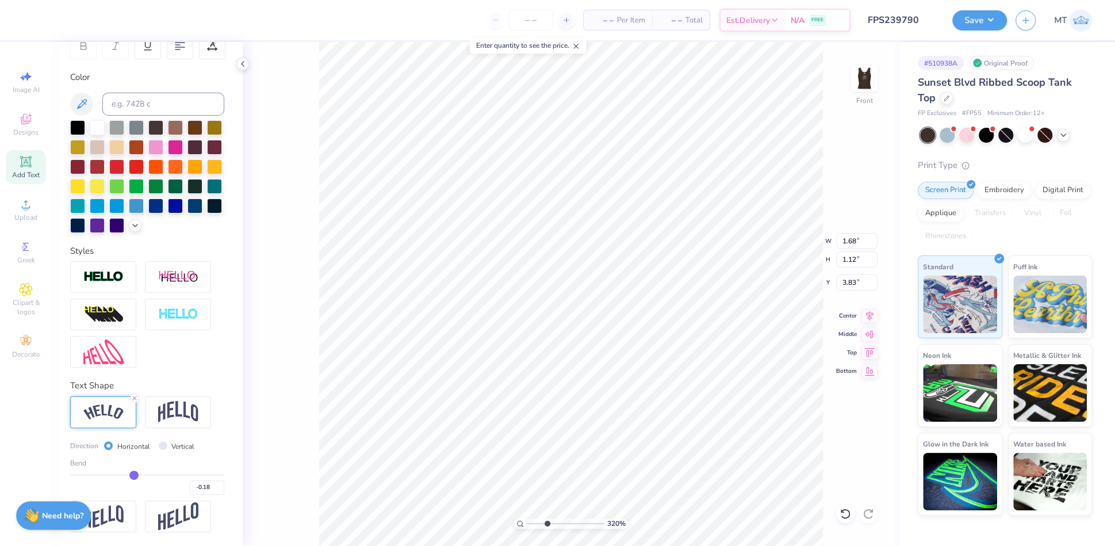
type input "-0.19"
type input "-0.2"
type input "-0.20"
type input "-0.21"
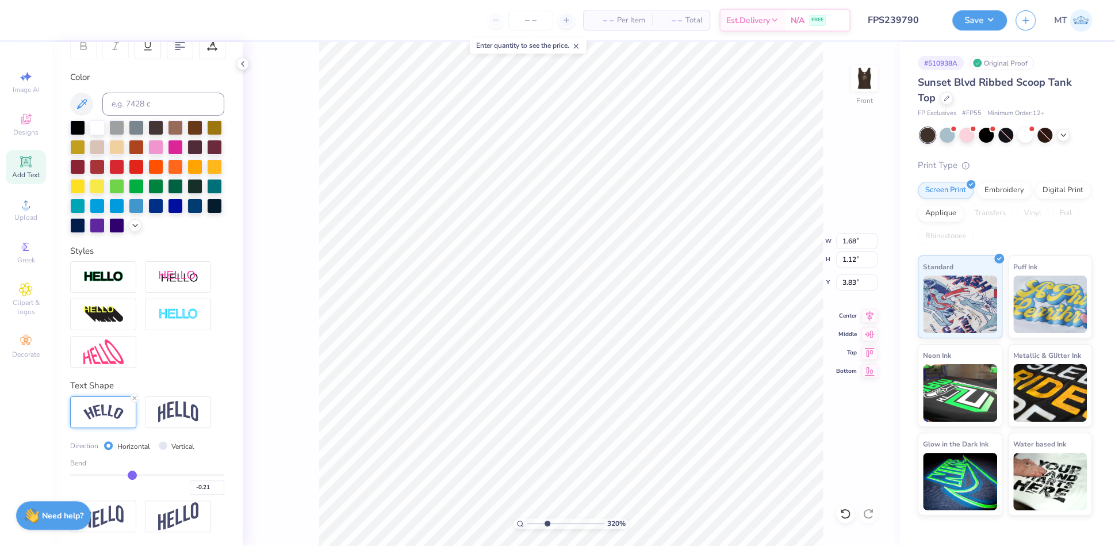
type input "-0.22"
type input "-0.23"
type input "-0.24"
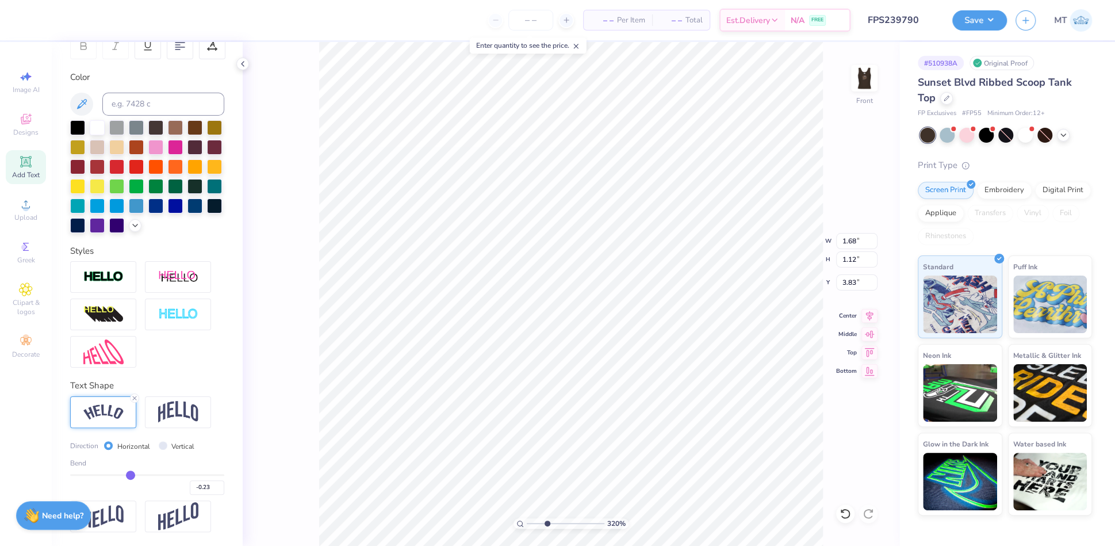
type input "-0.24"
type input "-0.25"
click at [124, 474] on input "range" at bounding box center [147, 475] width 154 height 2
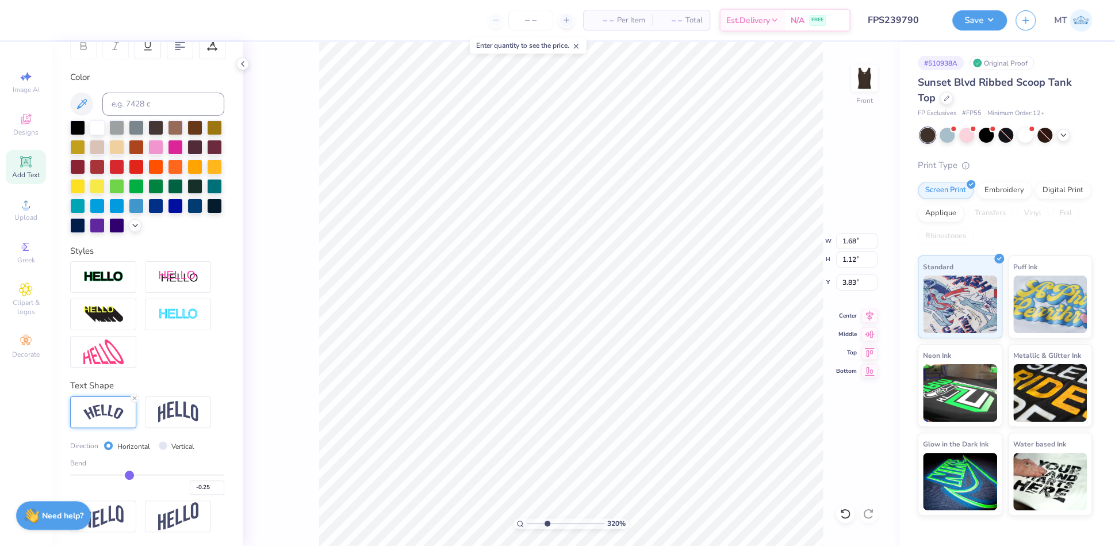
type input "3.20370984653967"
type input "1.75"
type input "1.14"
type input "2.78580196550604"
type input "-0.24"
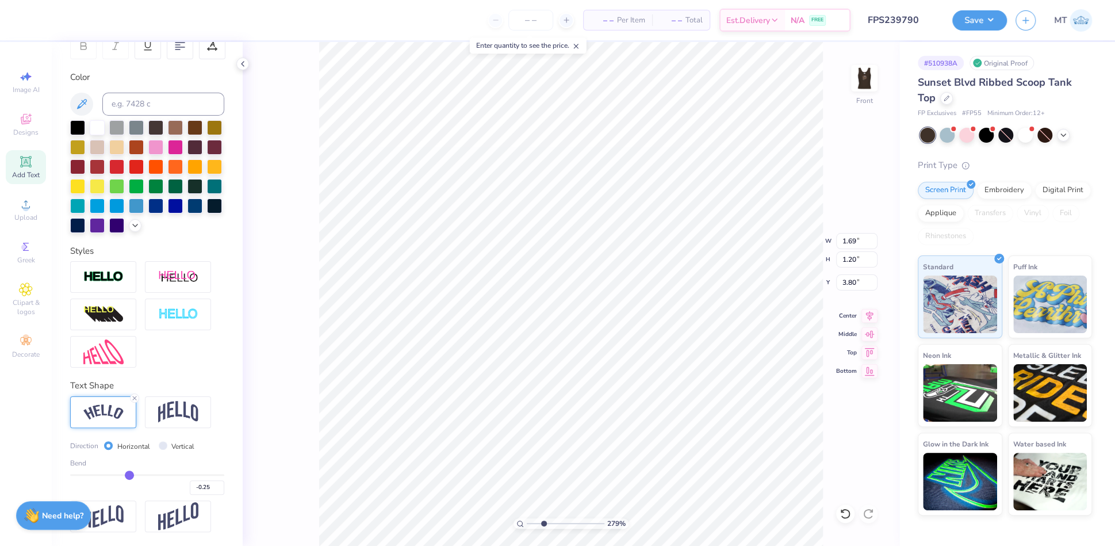
type input "-0.24"
type input "-0.23"
type input "-0.22"
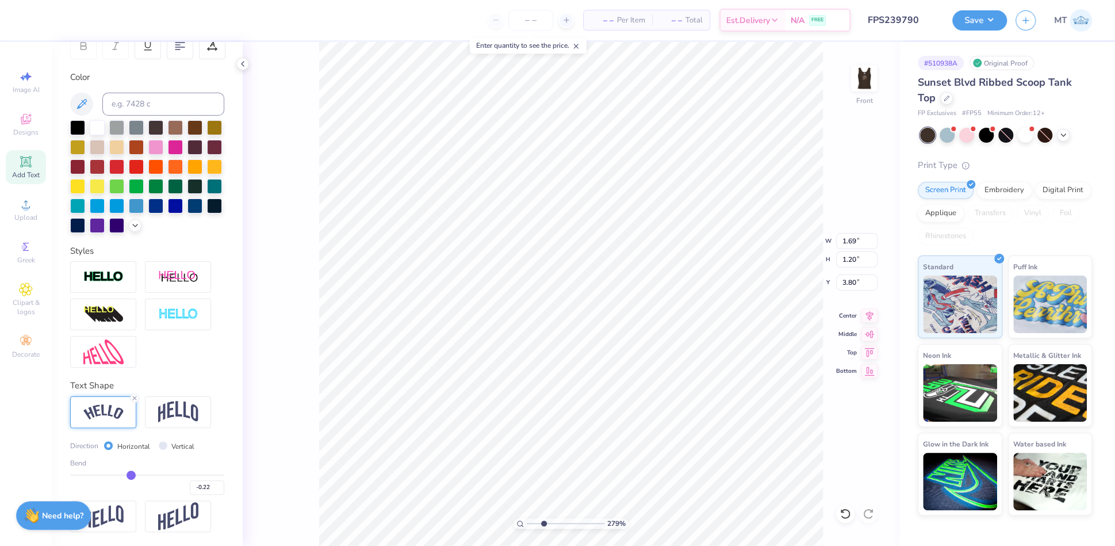
type input "-0.21"
type input "-0.2"
type input "-0.20"
type input "-0.19"
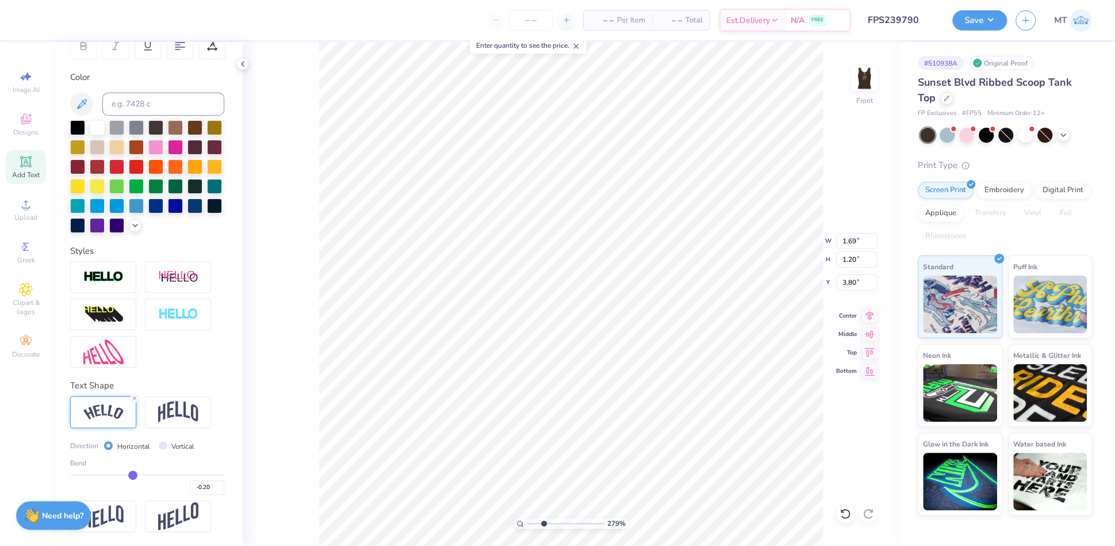
type input "-0.19"
type input "-0.18"
type input "-0.17"
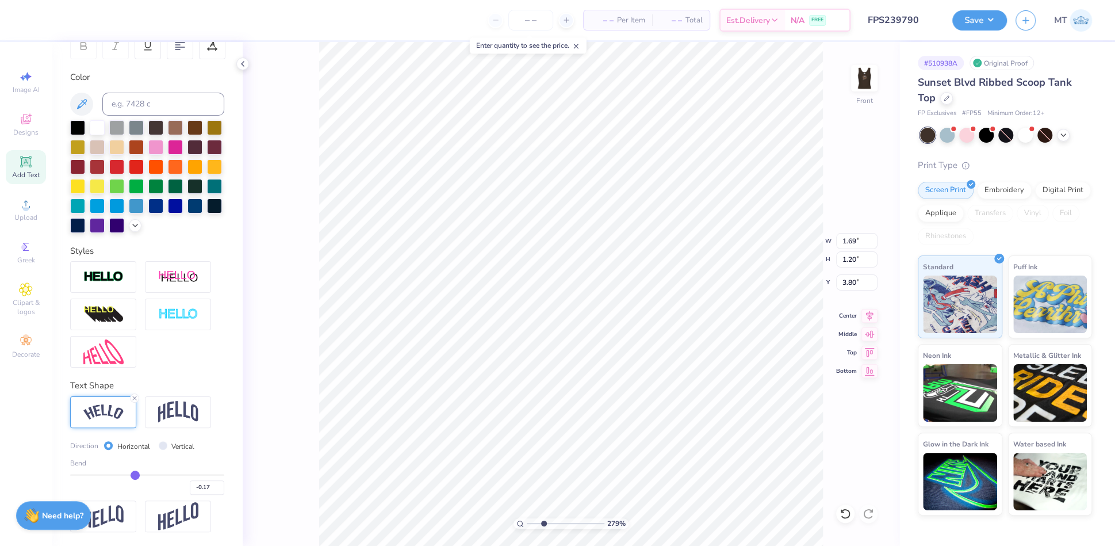
type input "-0.17"
click at [129, 474] on input "range" at bounding box center [147, 475] width 154 height 2
type input "2.78580196550604"
type input "1.63"
type input "1.17"
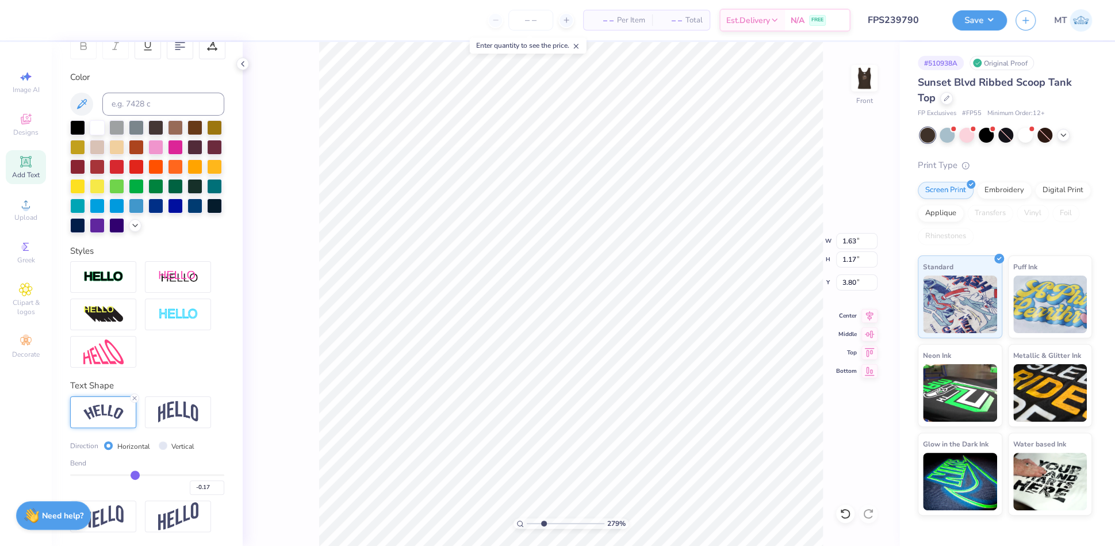
type input "2.78580196550604"
type input "3.94"
type input "2.78580196550604"
type input "1.47"
type input "1.19"
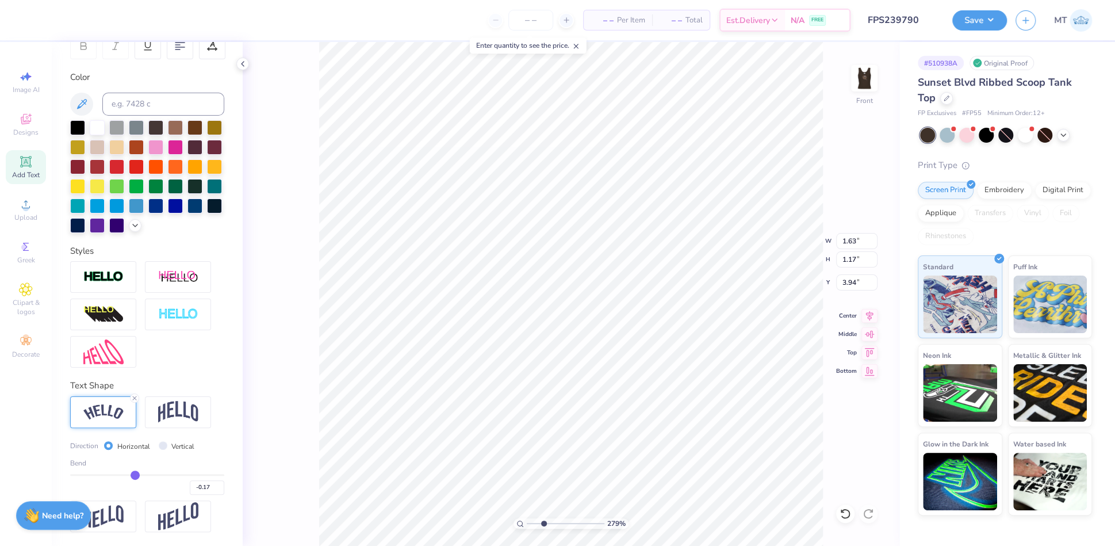
type input "3.91"
type input "2.78580196550604"
type input "3.71"
type input "2.06889862579389"
type input "3.42"
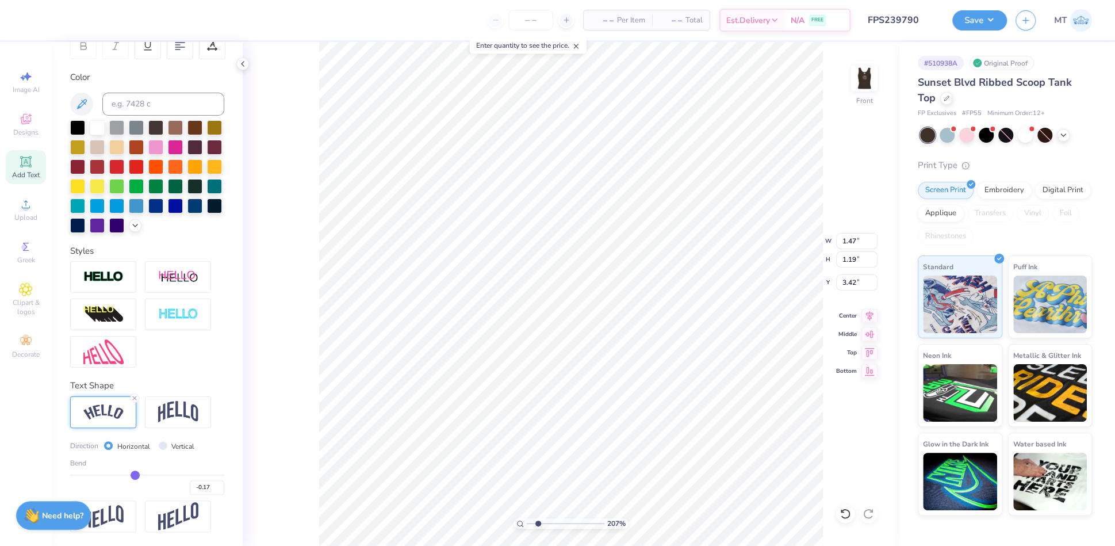
type input "2.06889862579389"
type input "3.52"
type input "2.0149453101337"
type input "2.62"
type input "2.0149453101337"
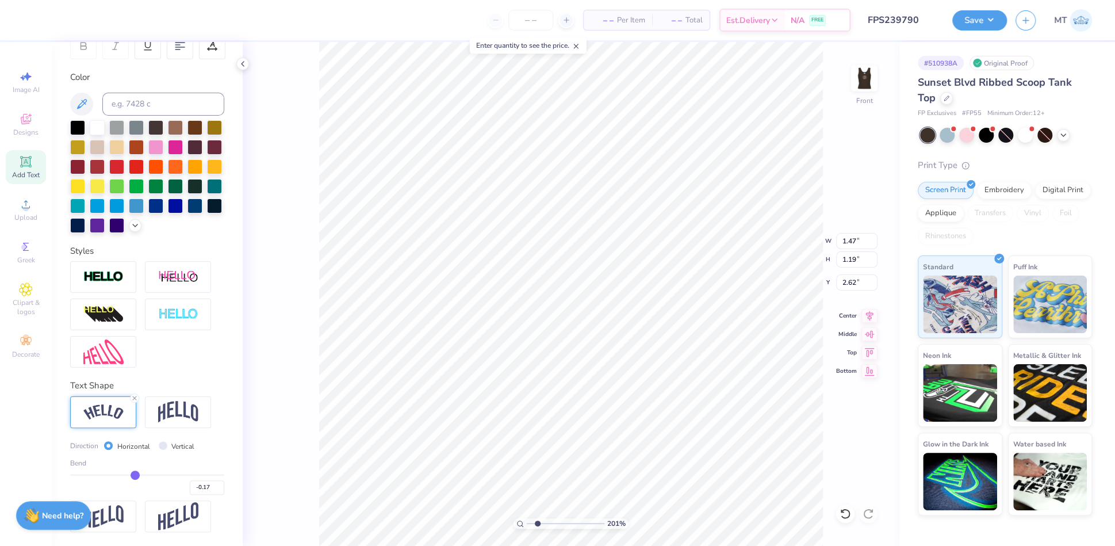
type input "1.70"
type input "0.80"
type input "2.80"
type input "2.0149453101337"
type input "0.80"
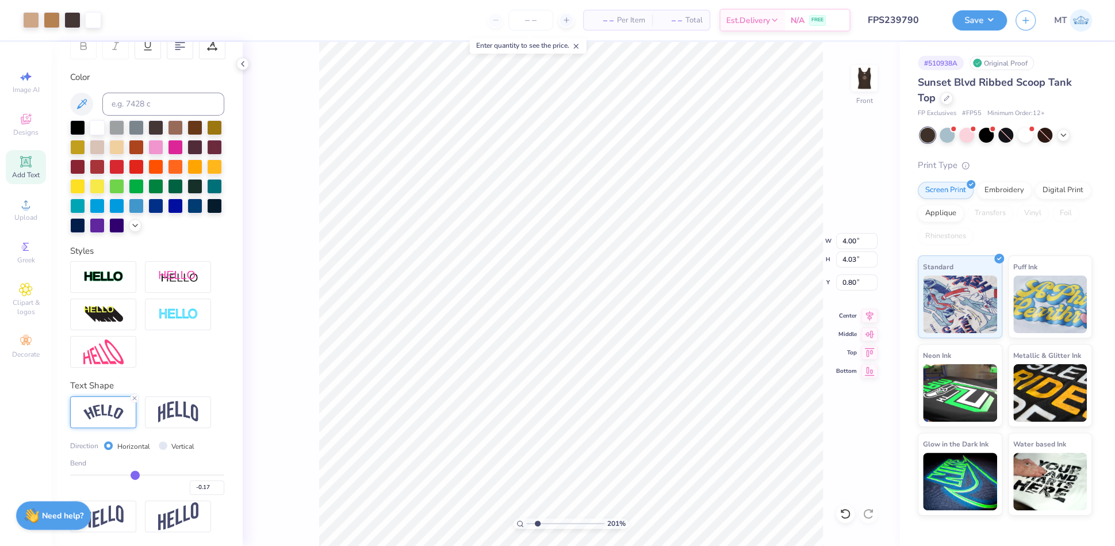
type input "2.0149453101337"
type input "1.21"
drag, startPoint x: 134, startPoint y: 477, endPoint x: 149, endPoint y: 476, distance: 15.6
click at [149, 476] on input "range" at bounding box center [147, 475] width 154 height 2
click at [154, 476] on input "range" at bounding box center [147, 475] width 154 height 2
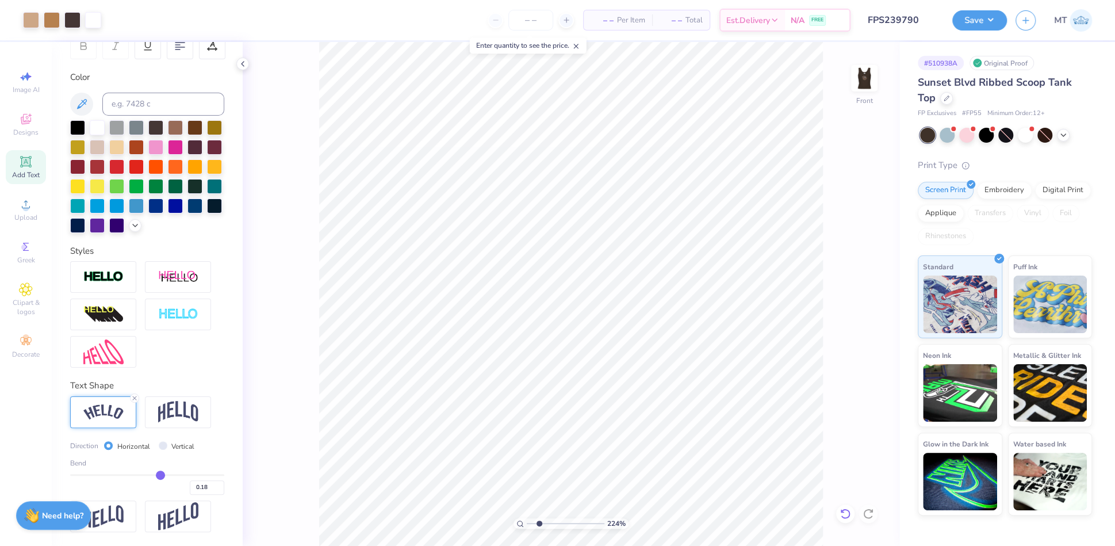
click at [845, 517] on icon at bounding box center [844, 513] width 11 height 11
drag, startPoint x: 528, startPoint y: 524, endPoint x: 544, endPoint y: 518, distance: 16.8
click at [544, 518] on input "range" at bounding box center [566, 523] width 78 height 10
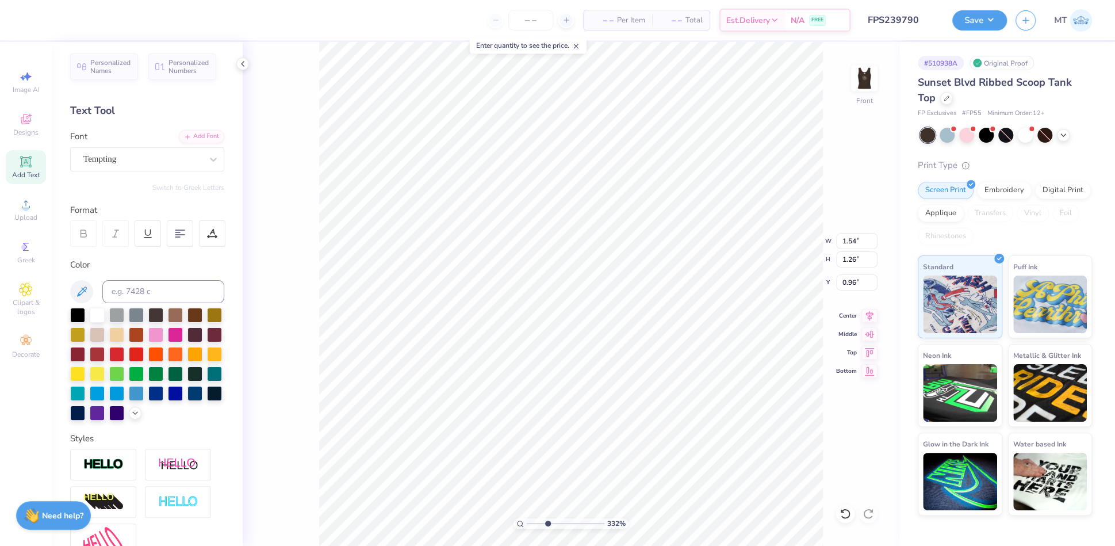
scroll to position [3, 0]
click at [190, 136] on div "Add Font" at bounding box center [201, 134] width 45 height 13
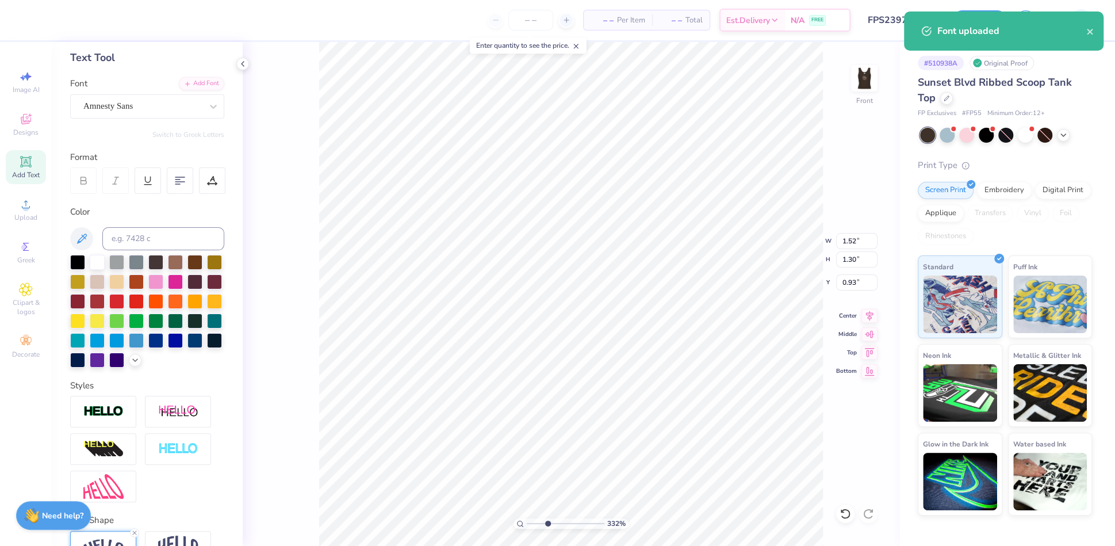
scroll to position [147, 0]
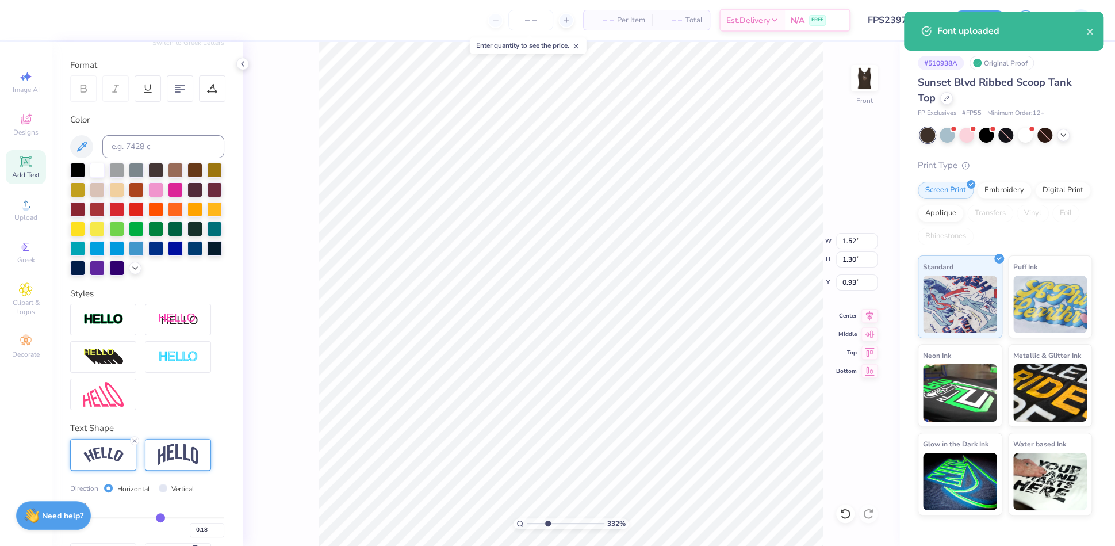
click at [179, 470] on div at bounding box center [178, 455] width 66 height 32
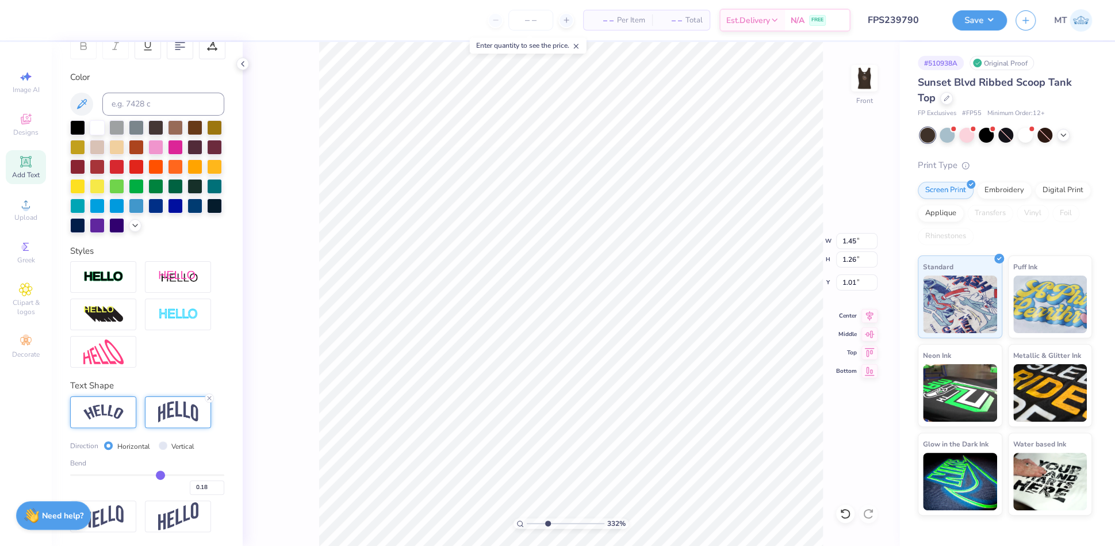
scroll to position [208, 0]
click at [156, 476] on input "range" at bounding box center [147, 475] width 154 height 2
click at [208, 396] on line at bounding box center [209, 397] width 3 height 3
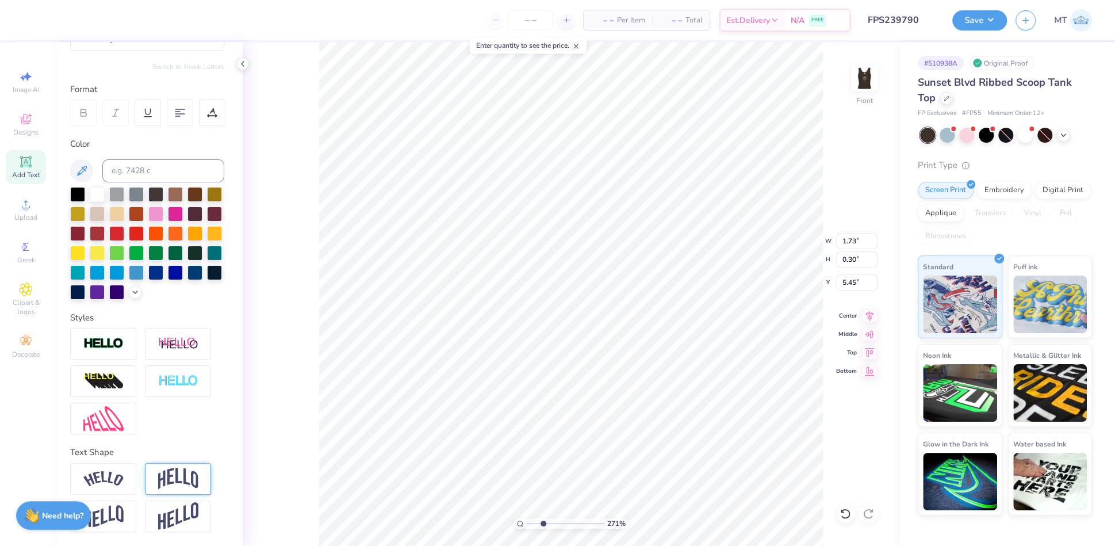
scroll to position [0, 0]
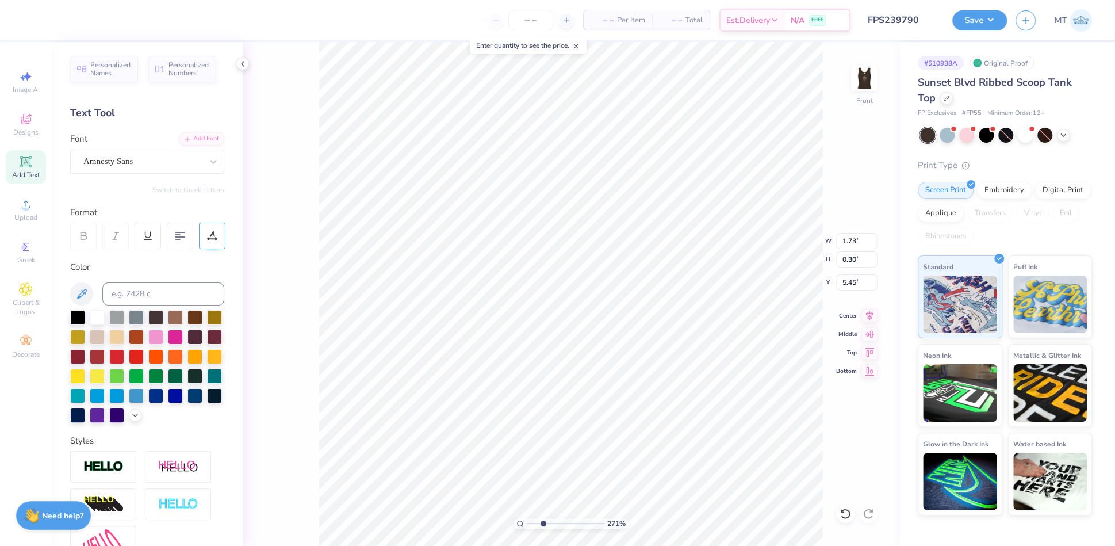
click at [219, 227] on div at bounding box center [212, 236] width 26 height 26
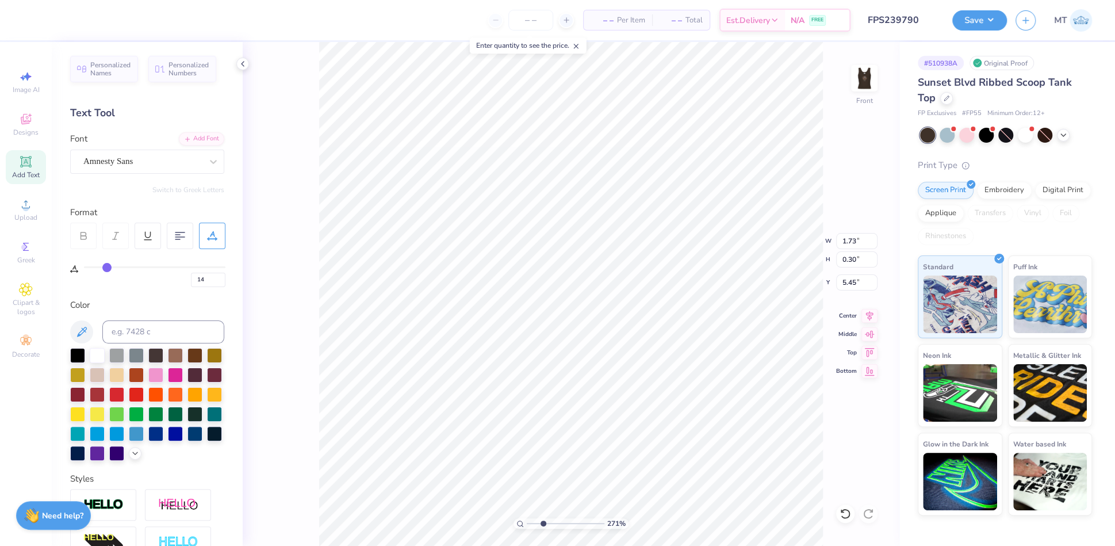
drag, startPoint x: 94, startPoint y: 269, endPoint x: 107, endPoint y: 269, distance: 12.6
click at [107, 268] on input "range" at bounding box center [154, 267] width 141 height 2
drag, startPoint x: 103, startPoint y: 267, endPoint x: 115, endPoint y: 266, distance: 12.1
click at [115, 266] on input "range" at bounding box center [154, 267] width 141 height 2
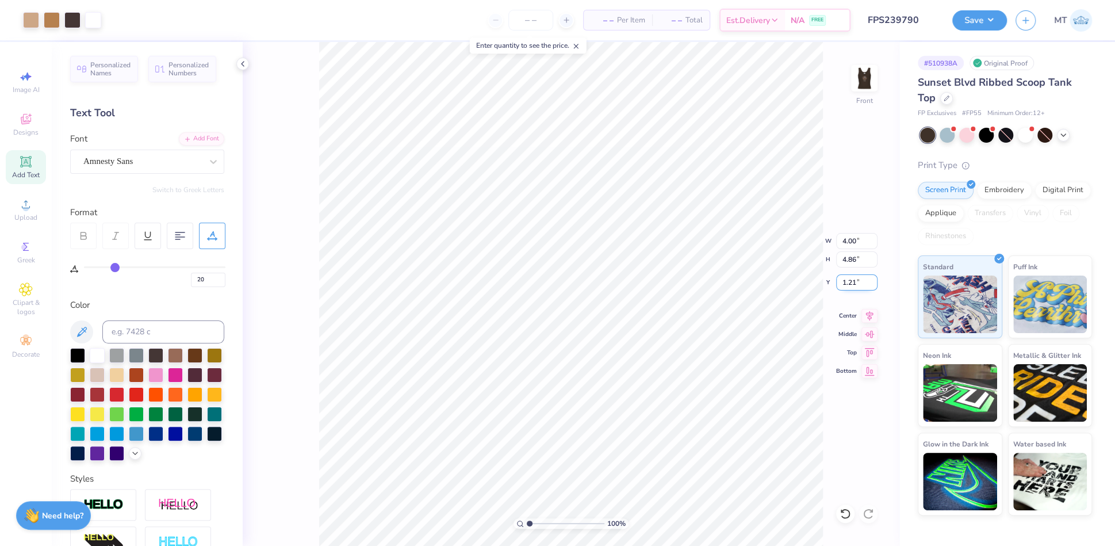
click at [847, 275] on input "1.21" at bounding box center [856, 282] width 41 height 16
click at [996, 18] on button "Save" at bounding box center [979, 19] width 55 height 20
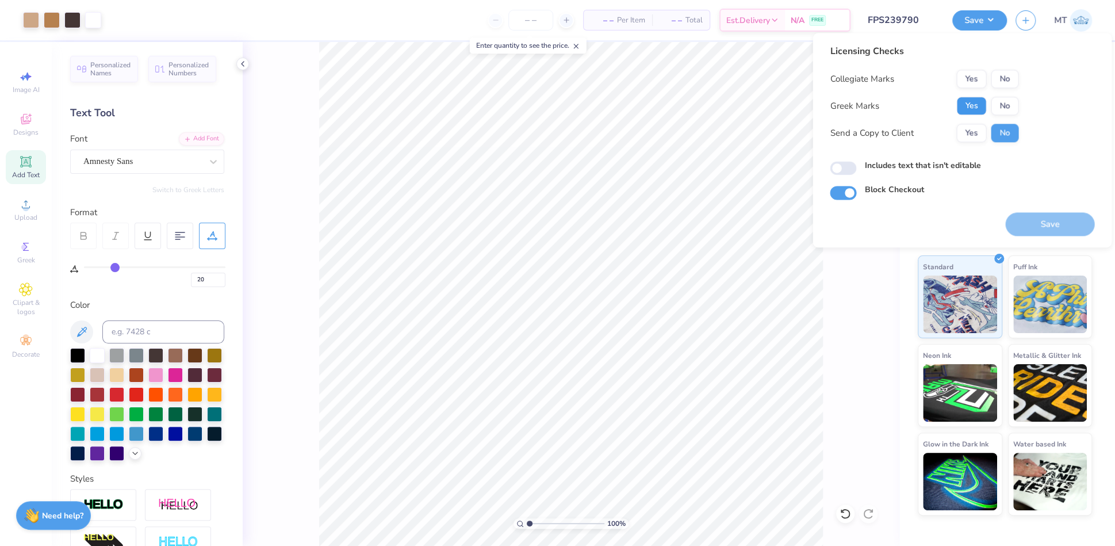
click at [967, 104] on button "Yes" at bounding box center [971, 106] width 30 height 18
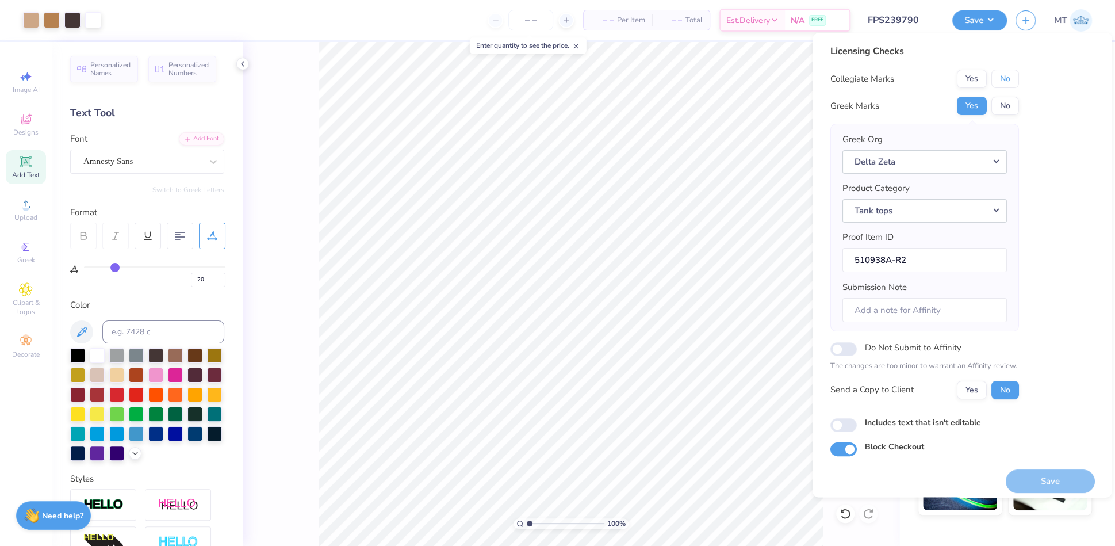
click at [1003, 83] on button "No" at bounding box center [1005, 79] width 28 height 18
click at [1027, 478] on button "Save" at bounding box center [1049, 481] width 89 height 24
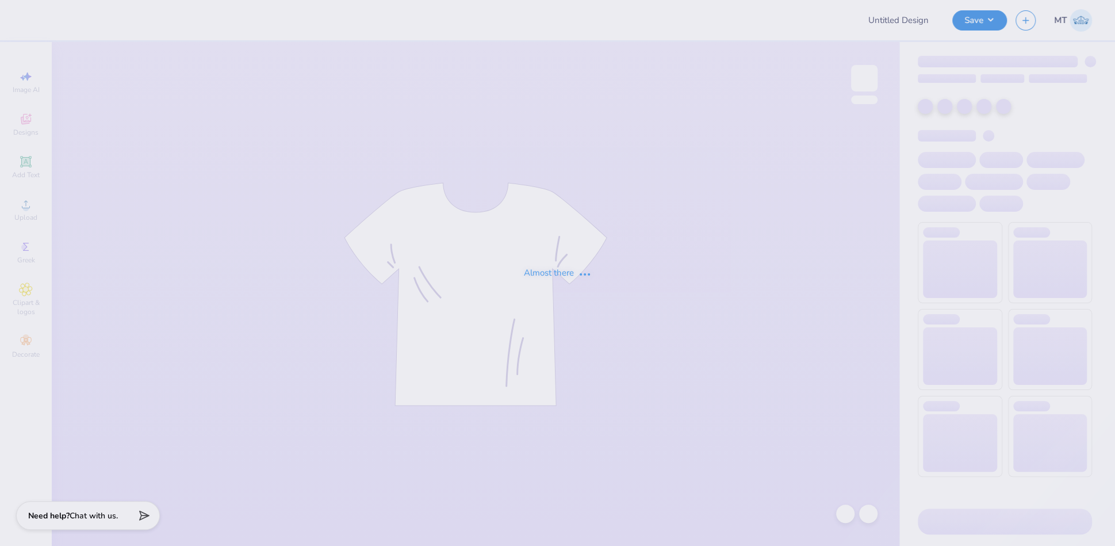
type input "FPS239890"
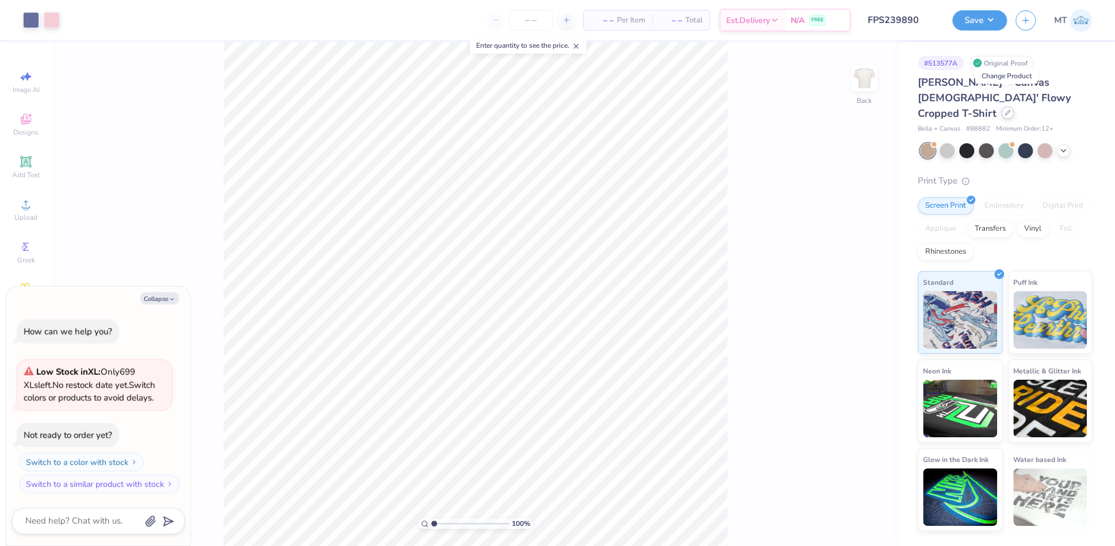
click at [1006, 110] on icon at bounding box center [1007, 113] width 6 height 6
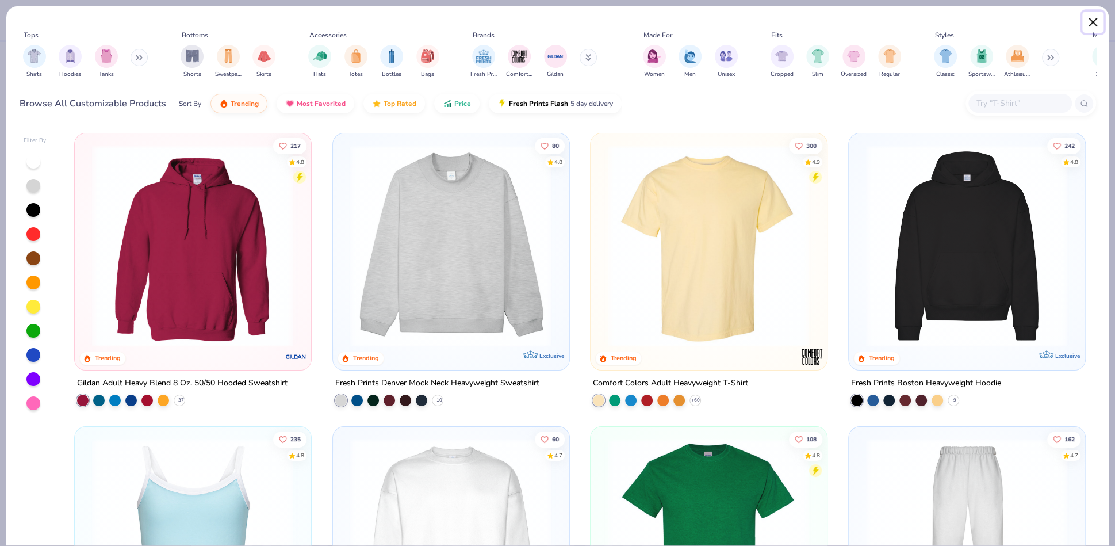
click at [1090, 24] on button "Close" at bounding box center [1093, 22] width 22 height 22
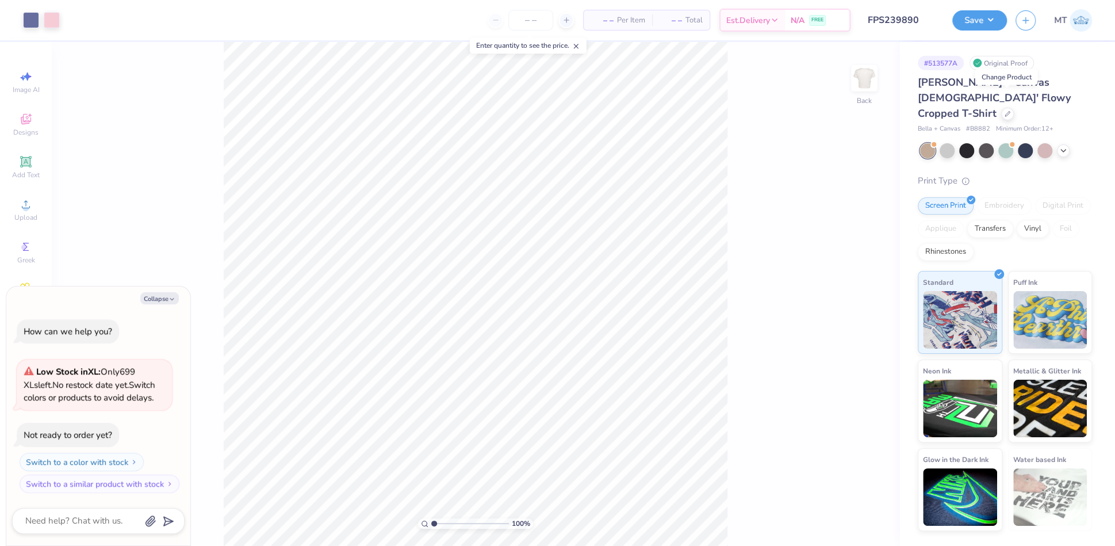
type textarea "x"
type input "1"
type textarea "x"
type input "2.21666438546427"
click at [163, 298] on button "Collapse" at bounding box center [159, 298] width 39 height 12
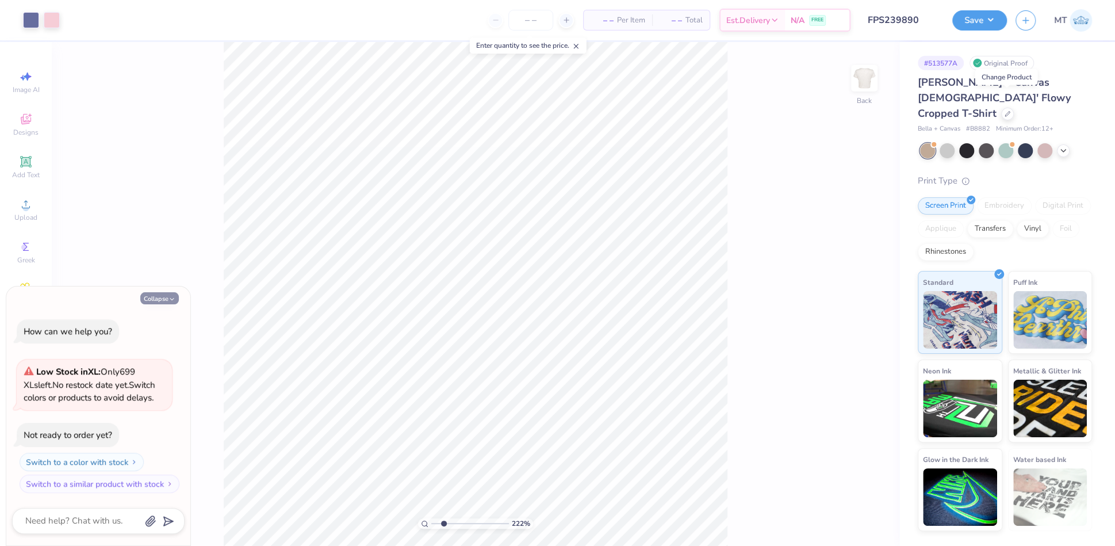
type textarea "x"
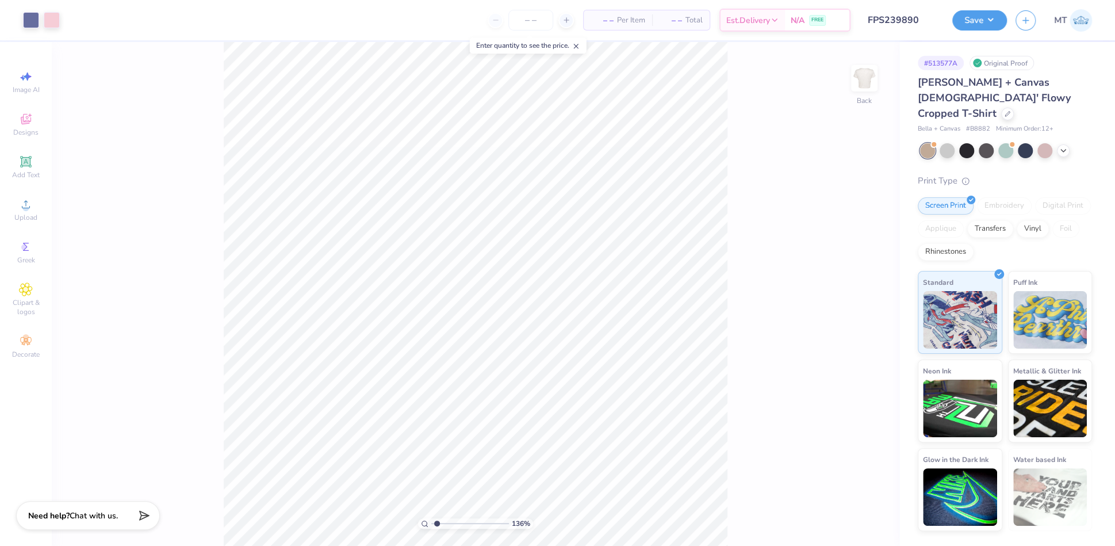
type input "1"
click at [851, 284] on input "3.64" at bounding box center [856, 291] width 41 height 16
click at [852, 280] on input "3.00" at bounding box center [856, 282] width 41 height 16
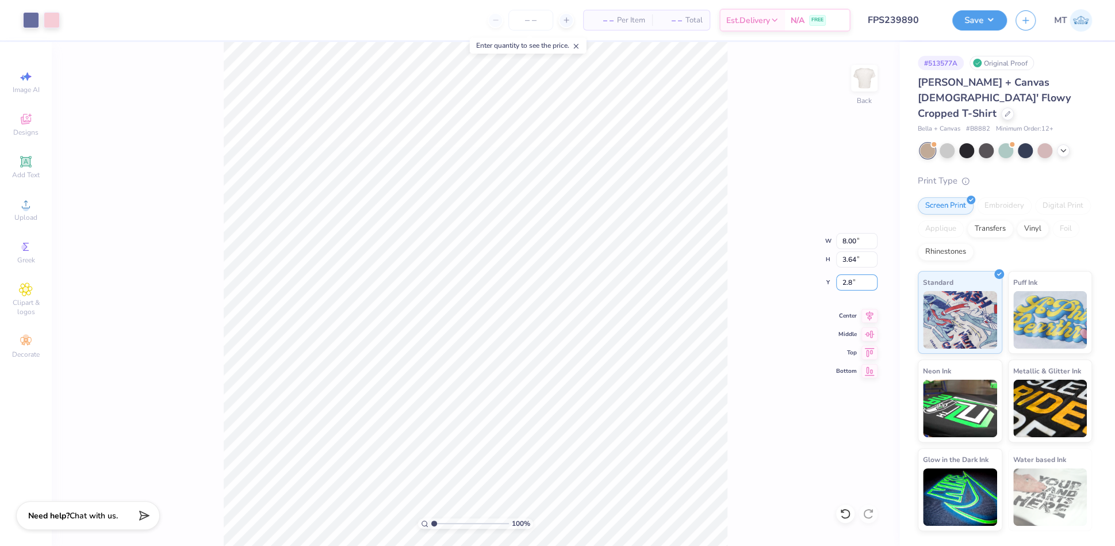
type input "2.80"
click at [965, 19] on button "Save" at bounding box center [979, 19] width 55 height 20
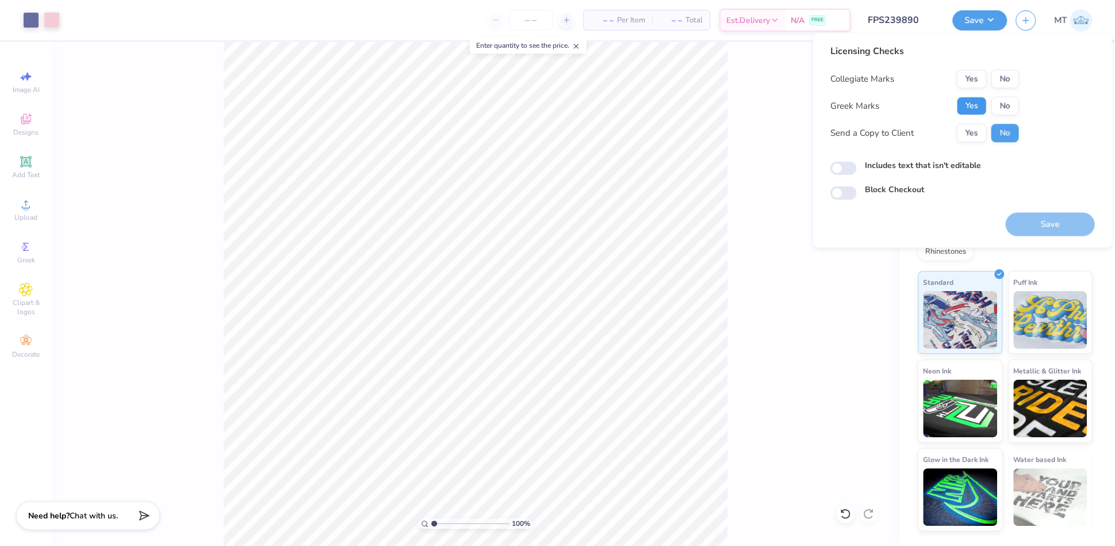
click at [977, 101] on button "Yes" at bounding box center [971, 106] width 30 height 18
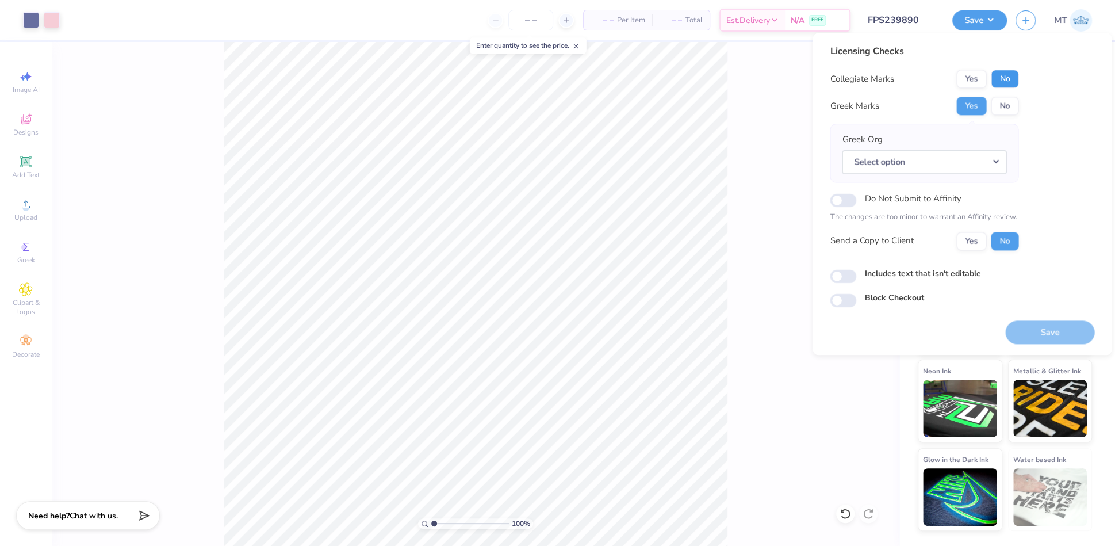
click at [1014, 82] on button "No" at bounding box center [1005, 79] width 28 height 18
click at [999, 112] on button "No" at bounding box center [1005, 106] width 28 height 18
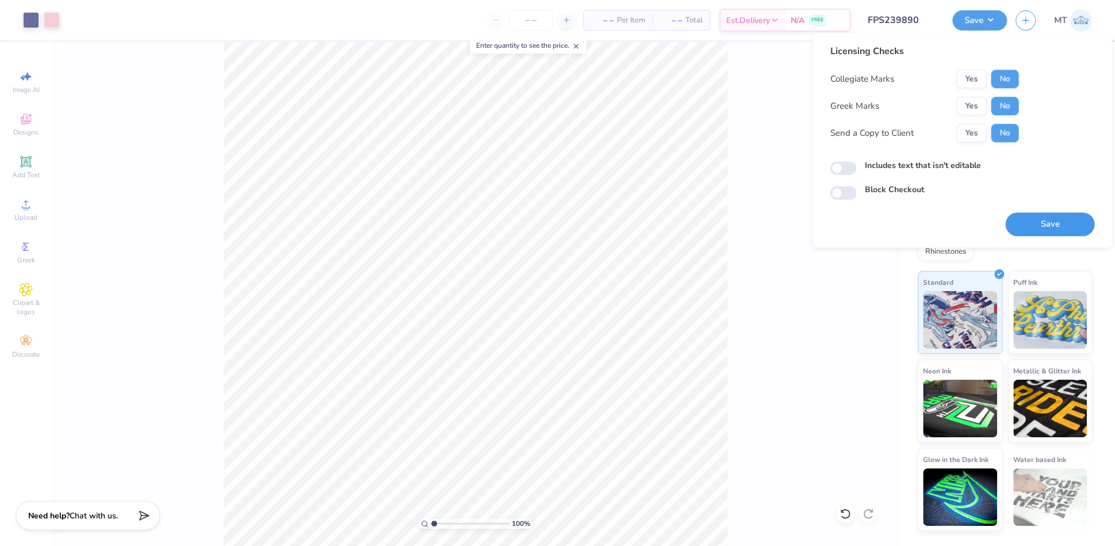
click at [1057, 228] on button "Save" at bounding box center [1049, 224] width 89 height 24
